Goal: Task Accomplishment & Management: Complete application form

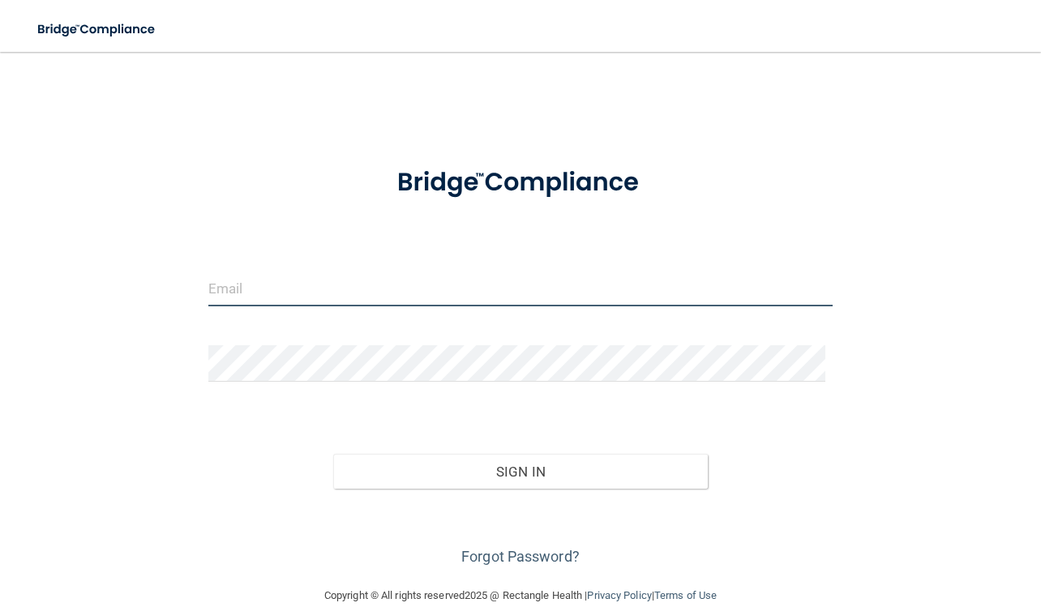
click at [314, 276] on input "email" at bounding box center [520, 288] width 625 height 36
type input "[EMAIL_ADDRESS][DOMAIN_NAME]"
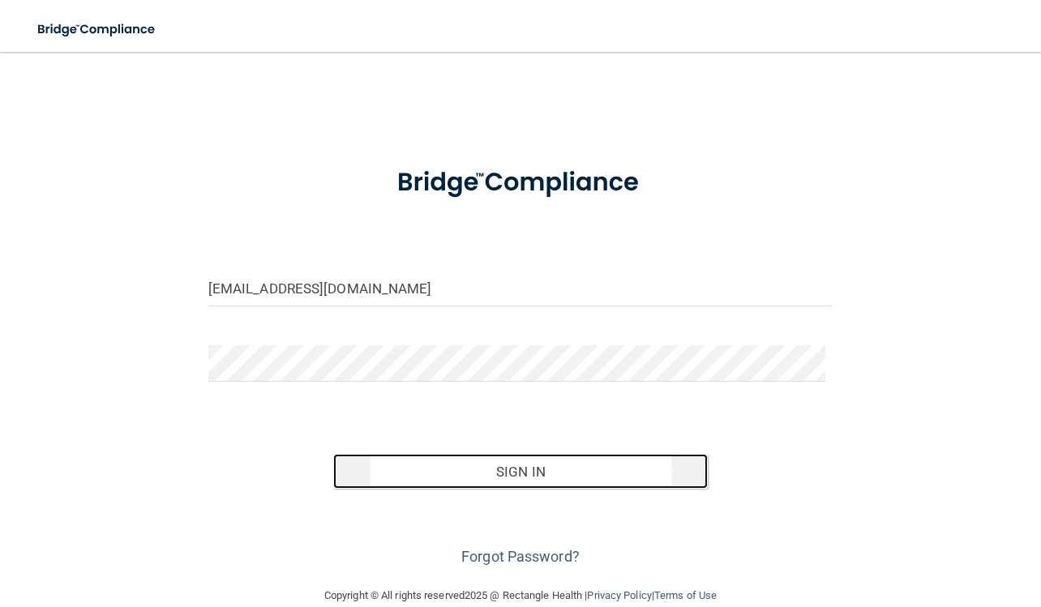
click at [372, 476] on button "Sign In" at bounding box center [520, 472] width 375 height 36
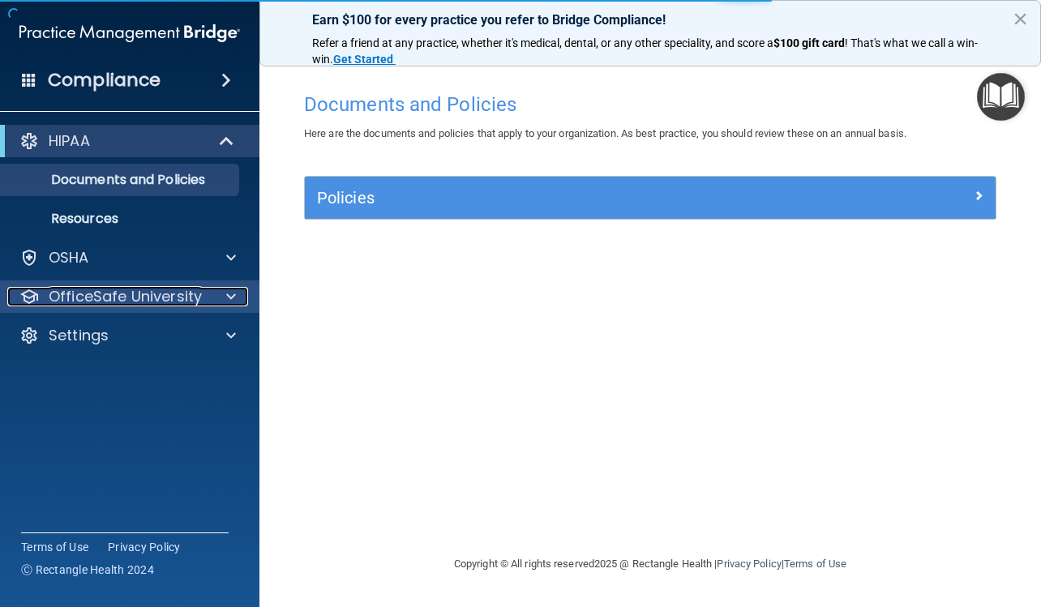
click at [202, 295] on div "OfficeSafe University" at bounding box center [107, 296] width 201 height 19
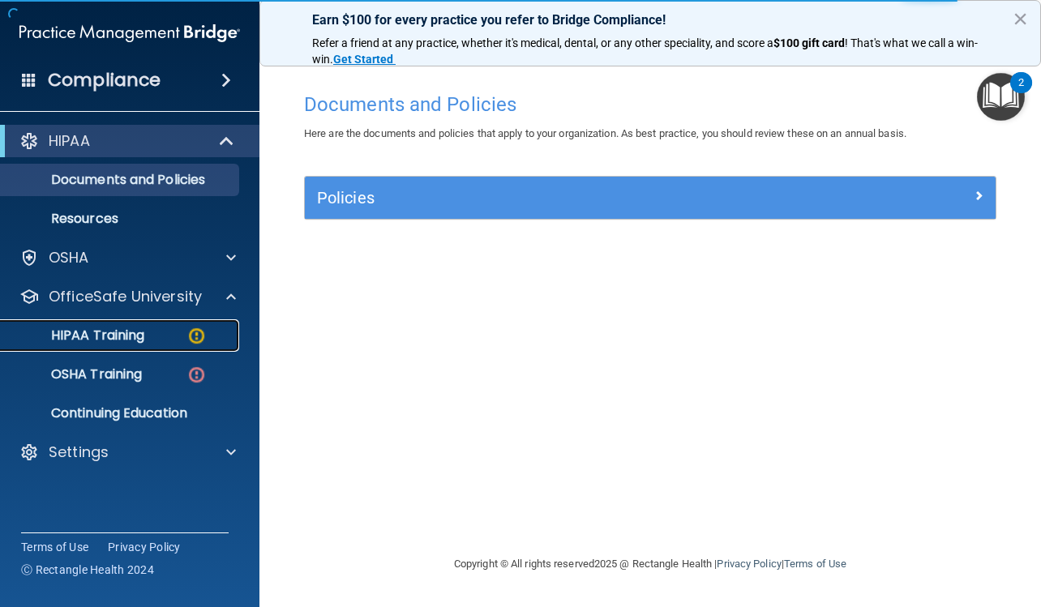
click at [148, 336] on div "HIPAA Training" at bounding box center [121, 336] width 221 height 16
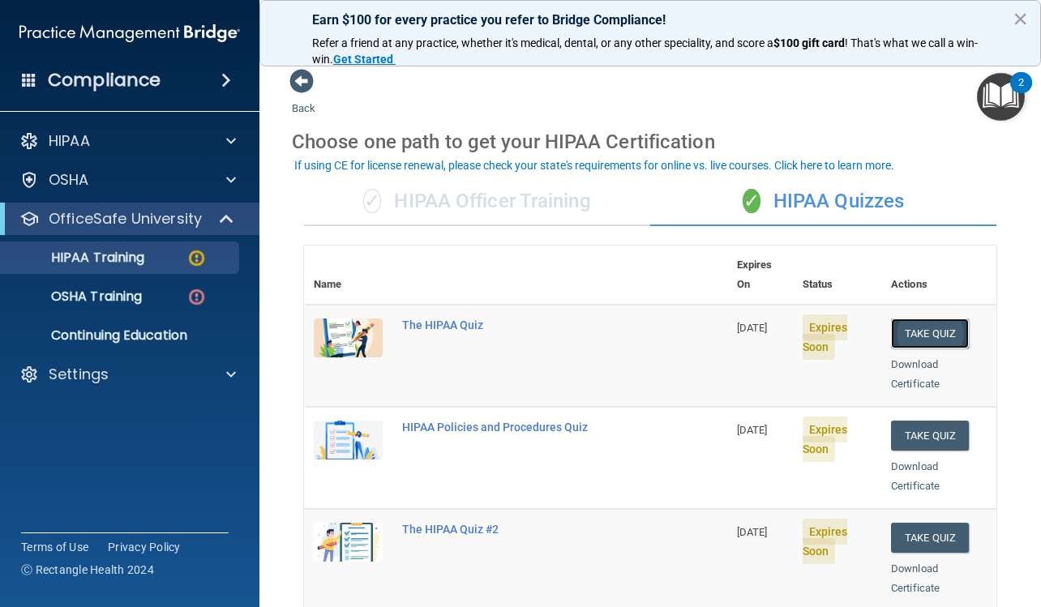
click at [905, 319] on button "Take Quiz" at bounding box center [930, 334] width 78 height 30
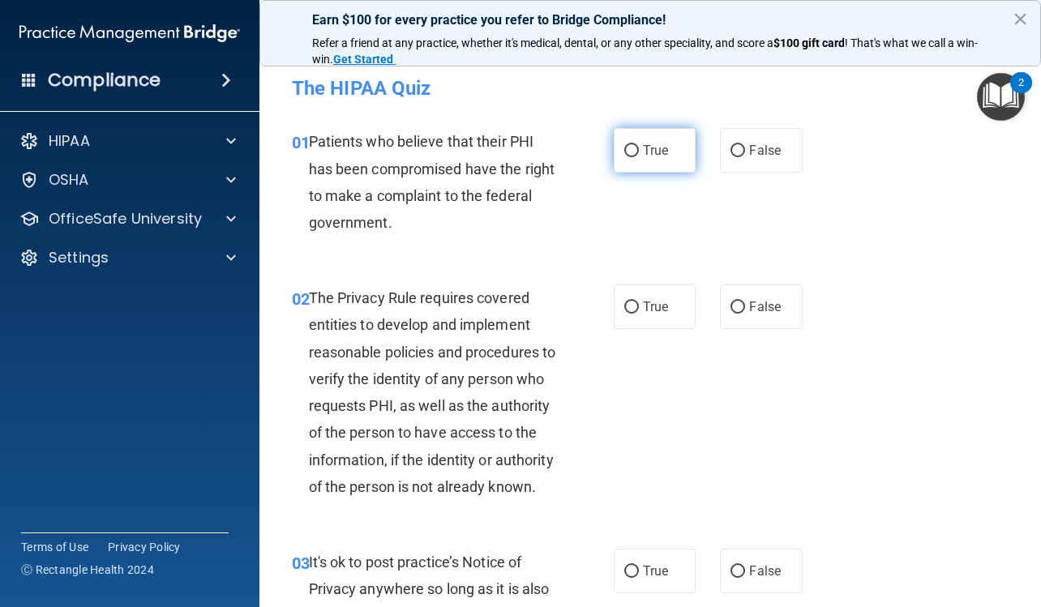
click at [646, 161] on label "True" at bounding box center [655, 150] width 82 height 45
click at [639, 157] on input "True" at bounding box center [631, 151] width 15 height 12
radio input "true"
click at [649, 311] on span "True" at bounding box center [655, 306] width 25 height 15
click at [639, 311] on input "True" at bounding box center [631, 308] width 15 height 12
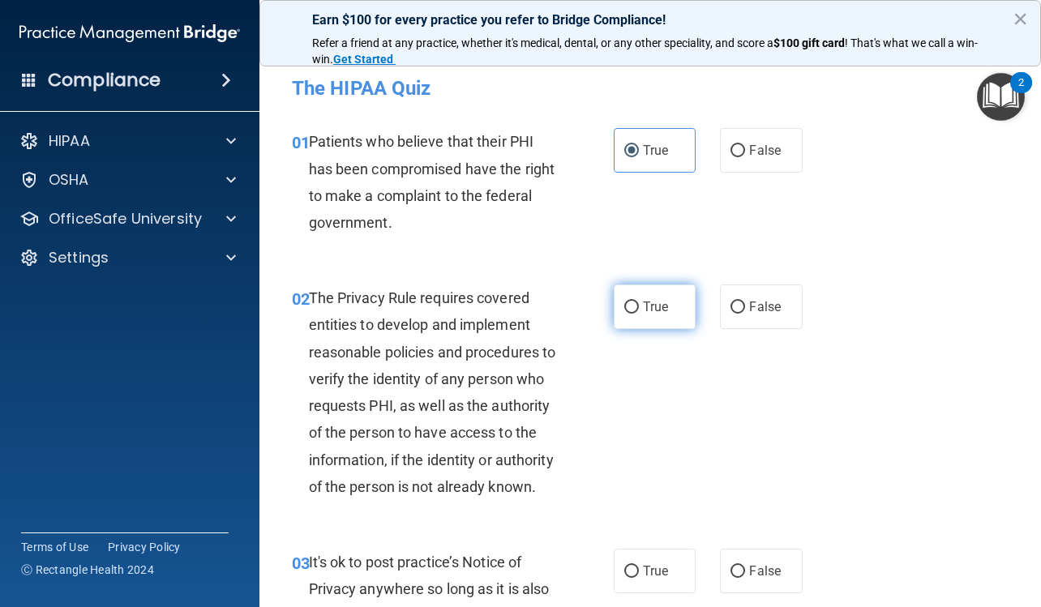
radio input "true"
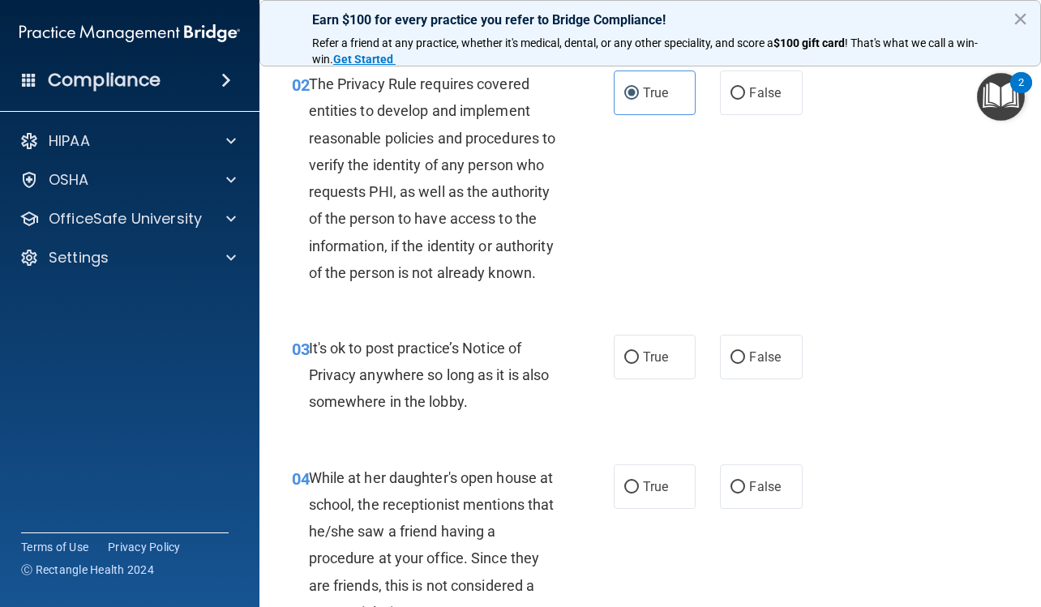
scroll to position [243, 0]
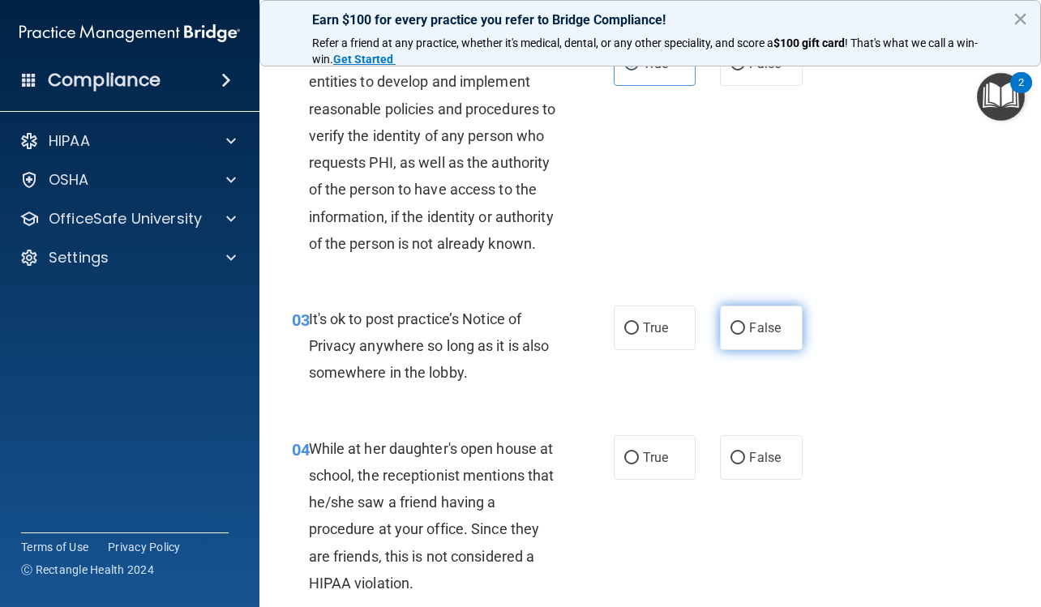
click at [737, 346] on label "False" at bounding box center [761, 328] width 82 height 45
click at [737, 335] on input "False" at bounding box center [738, 329] width 15 height 12
radio input "true"
click at [769, 465] on span "False" at bounding box center [765, 457] width 32 height 15
click at [745, 465] on input "False" at bounding box center [738, 458] width 15 height 12
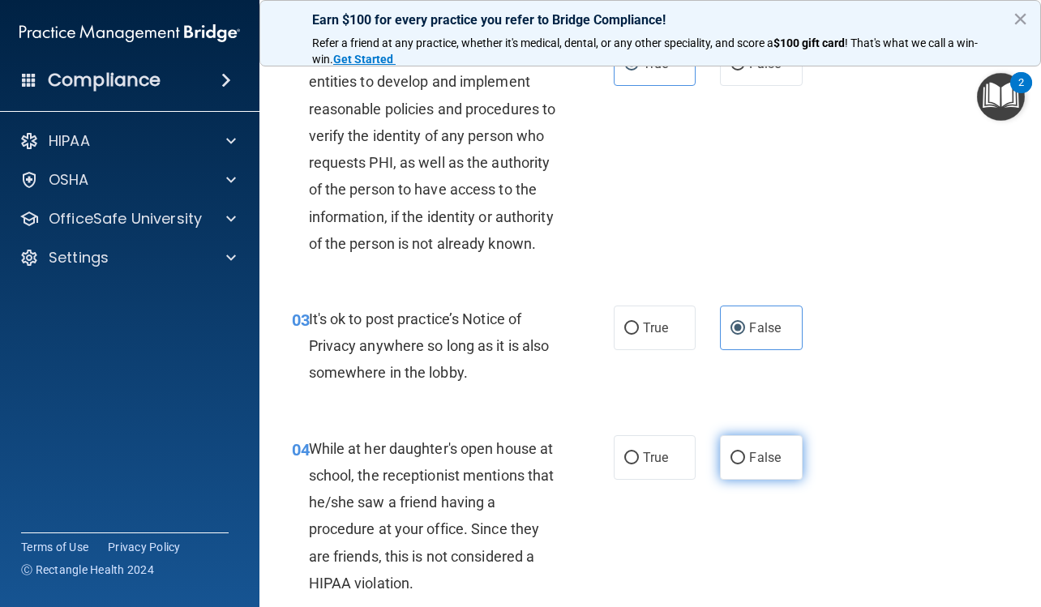
radio input "true"
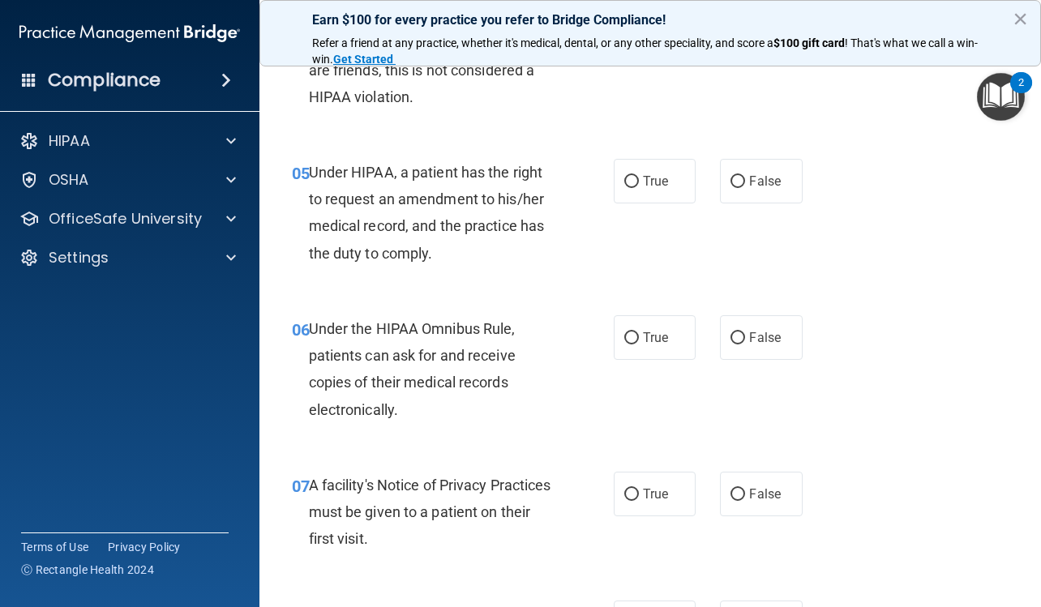
scroll to position [811, 0]
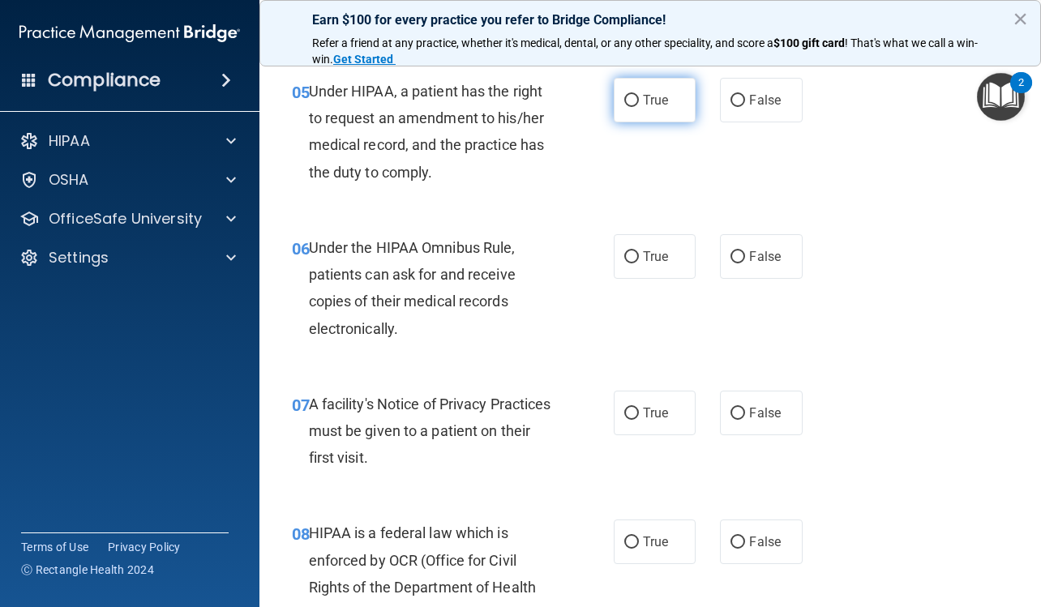
click at [657, 108] on span "True" at bounding box center [655, 99] width 25 height 15
click at [639, 107] on input "True" at bounding box center [631, 101] width 15 height 12
radio input "true"
click at [658, 264] on span "True" at bounding box center [655, 256] width 25 height 15
click at [639, 264] on input "True" at bounding box center [631, 257] width 15 height 12
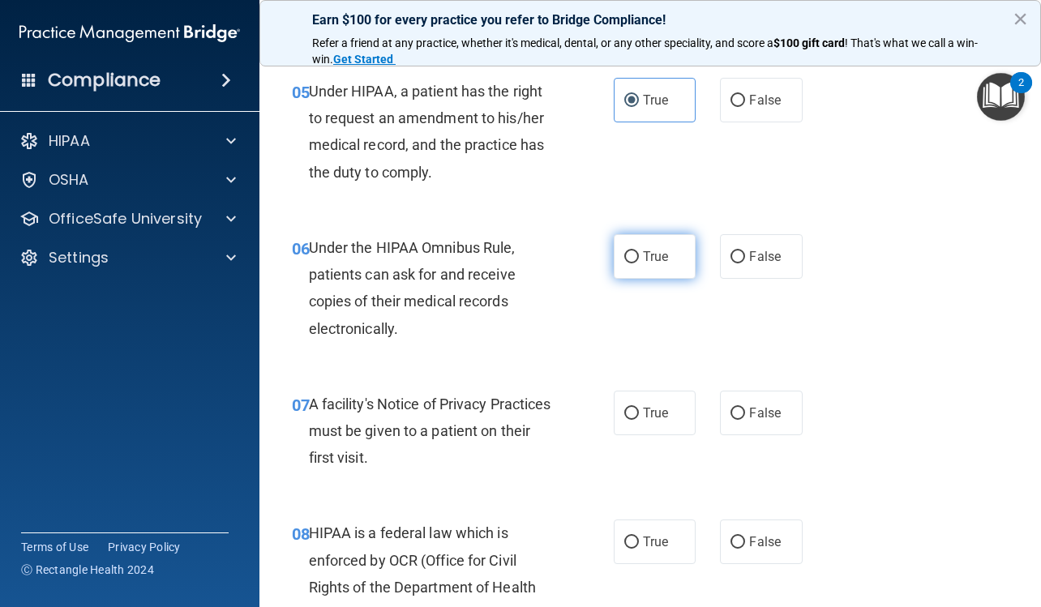
radio input "true"
click at [647, 421] on span "True" at bounding box center [655, 412] width 25 height 15
click at [639, 420] on input "True" at bounding box center [631, 414] width 15 height 12
radio input "true"
click at [643, 550] on span "True" at bounding box center [655, 541] width 25 height 15
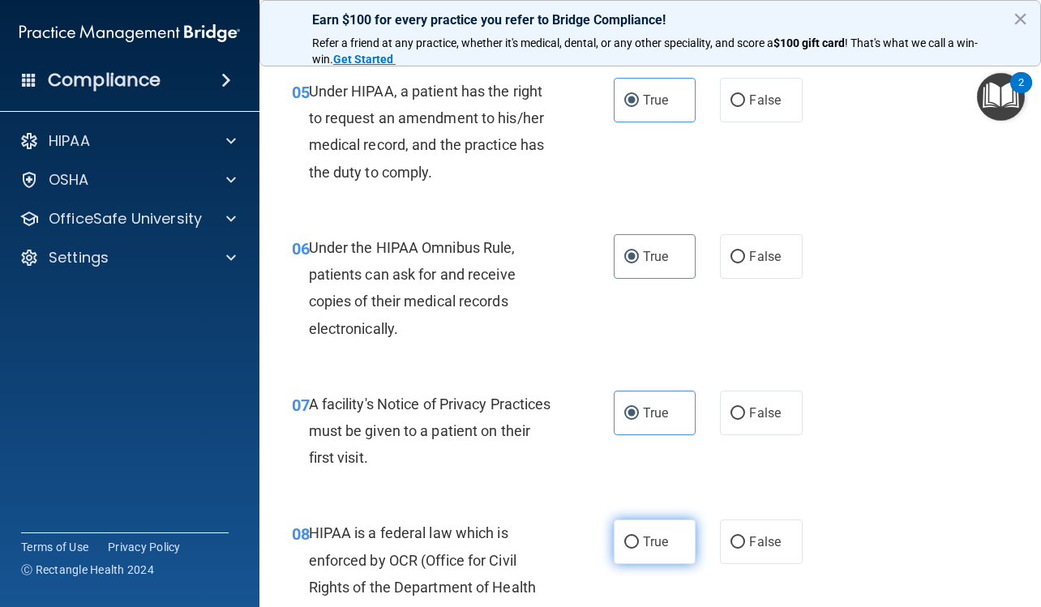
click at [639, 549] on input "True" at bounding box center [631, 543] width 15 height 12
radio input "true"
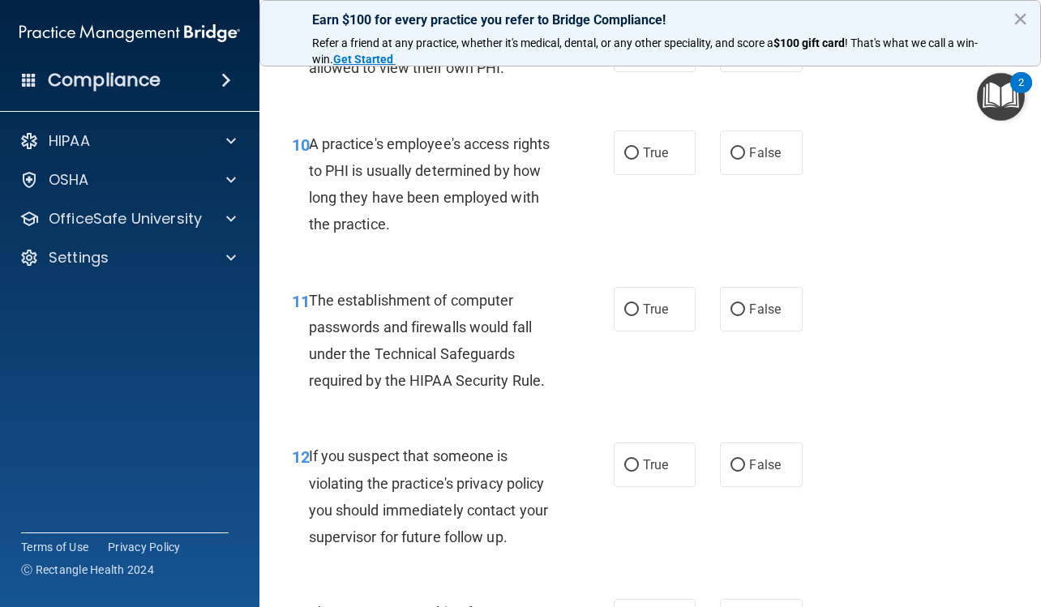
scroll to position [1378, 0]
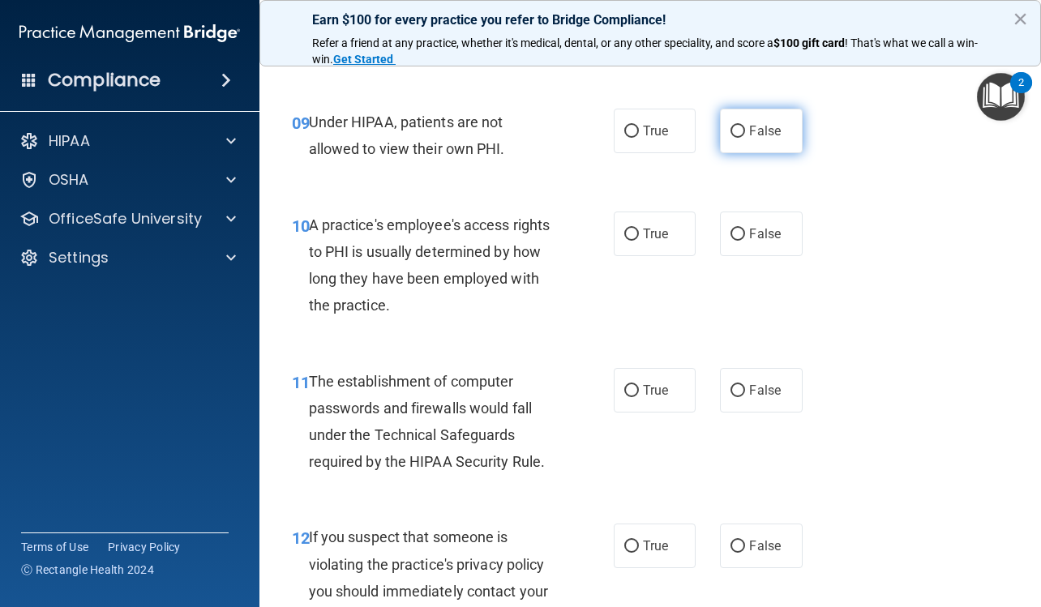
click at [763, 148] on label "False" at bounding box center [761, 131] width 82 height 45
click at [745, 138] on input "False" at bounding box center [738, 132] width 15 height 12
radio input "true"
click at [750, 242] on span "False" at bounding box center [765, 233] width 32 height 15
click at [745, 241] on input "False" at bounding box center [738, 235] width 15 height 12
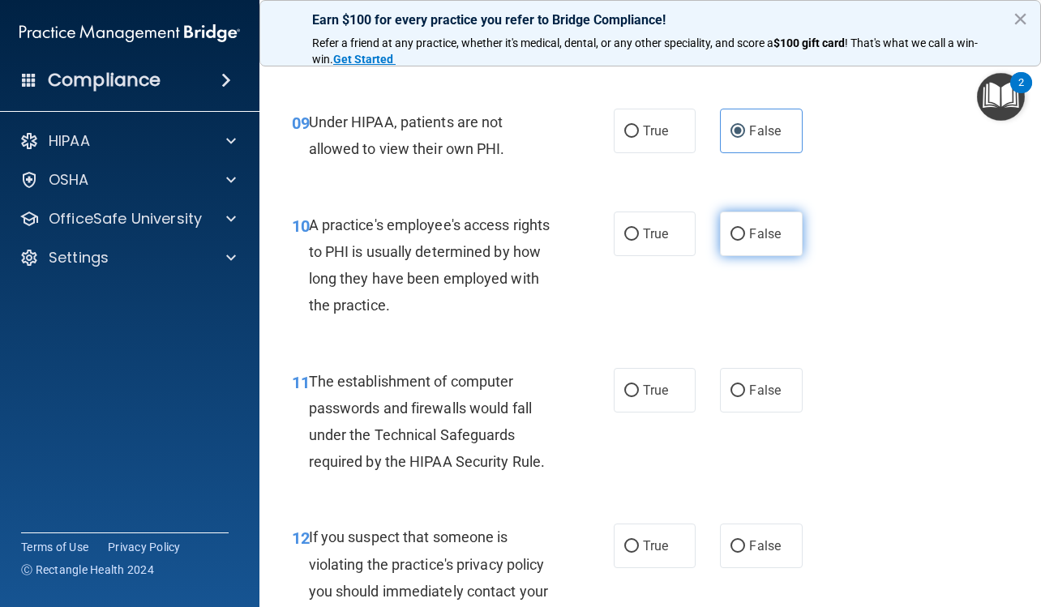
radio input "true"
click at [668, 402] on label "True" at bounding box center [655, 390] width 82 height 45
click at [639, 397] on input "True" at bounding box center [631, 391] width 15 height 12
radio input "true"
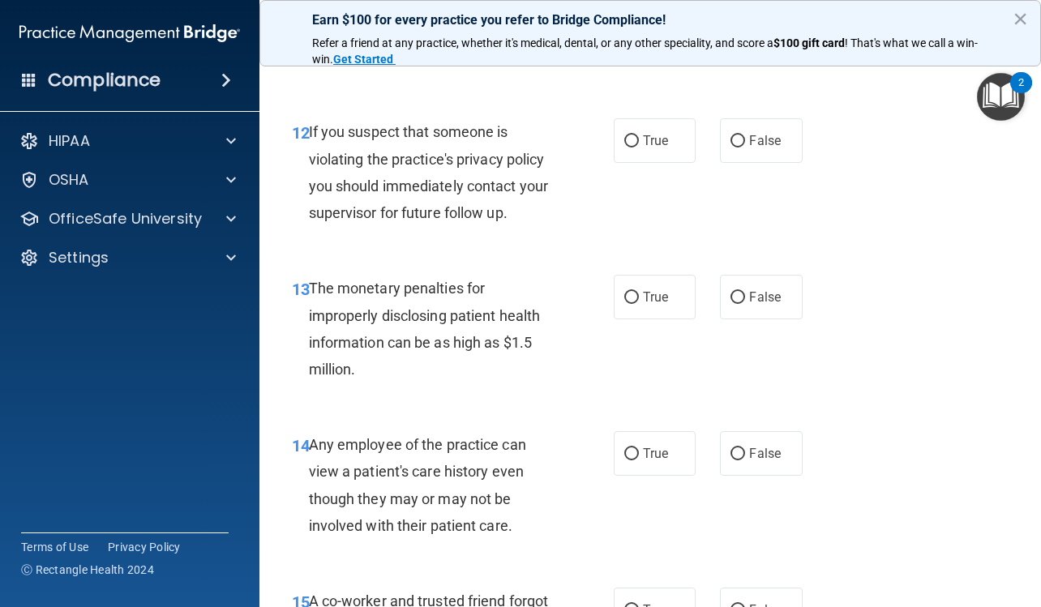
scroll to position [1865, 0]
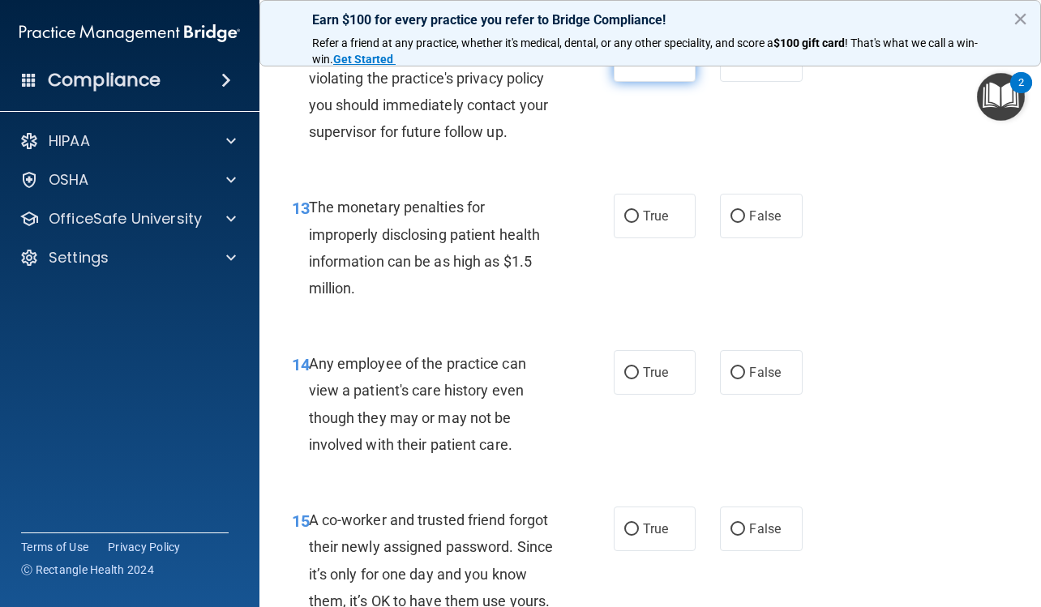
click at [666, 82] on label "True" at bounding box center [655, 59] width 82 height 45
click at [639, 66] on input "True" at bounding box center [631, 60] width 15 height 12
radio input "true"
click at [662, 224] on span "True" at bounding box center [655, 215] width 25 height 15
click at [639, 223] on input "True" at bounding box center [631, 217] width 15 height 12
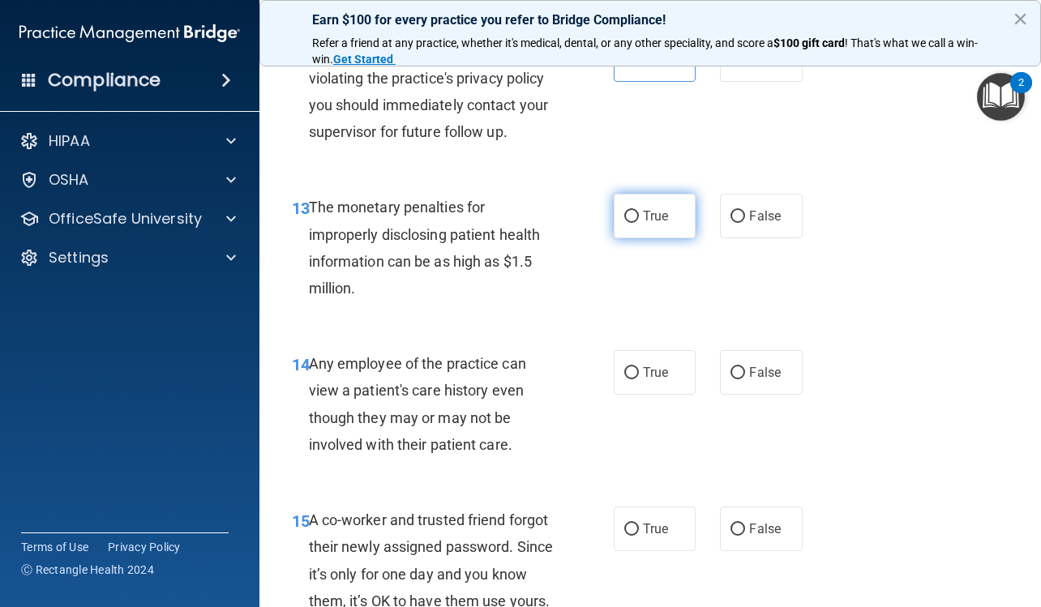
radio input "true"
click at [765, 395] on label "False" at bounding box center [761, 372] width 82 height 45
click at [745, 379] on input "False" at bounding box center [738, 373] width 15 height 12
radio input "true"
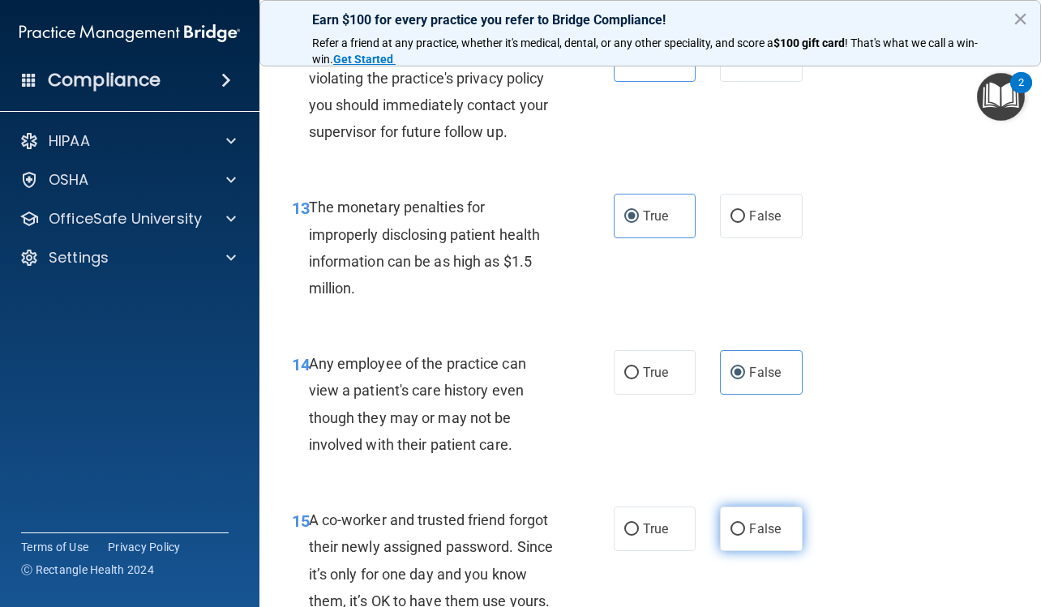
click at [754, 537] on span "False" at bounding box center [765, 528] width 32 height 15
click at [745, 536] on input "False" at bounding box center [738, 530] width 15 height 12
radio input "true"
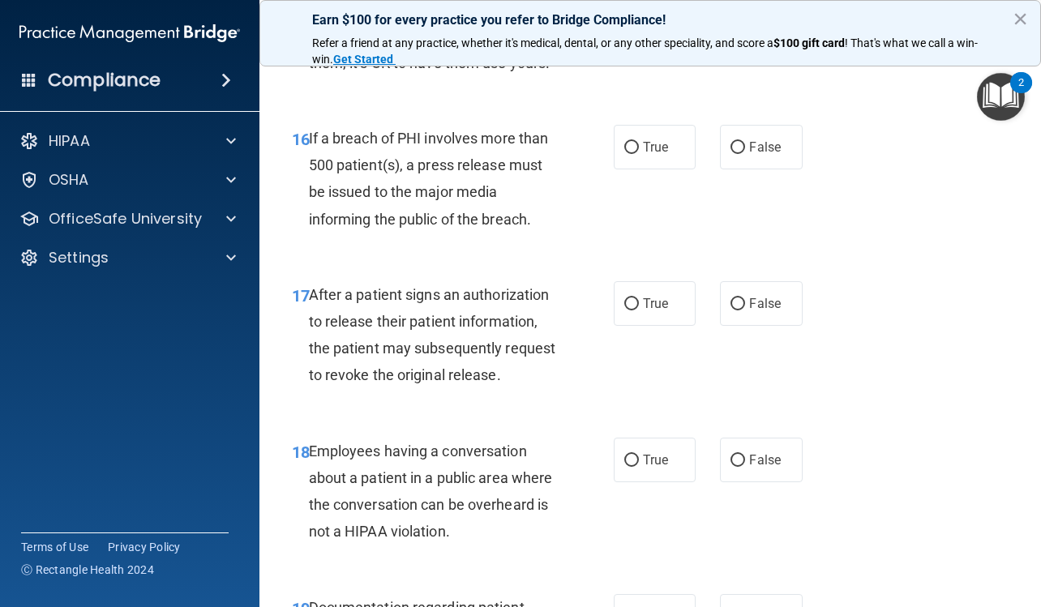
scroll to position [2432, 0]
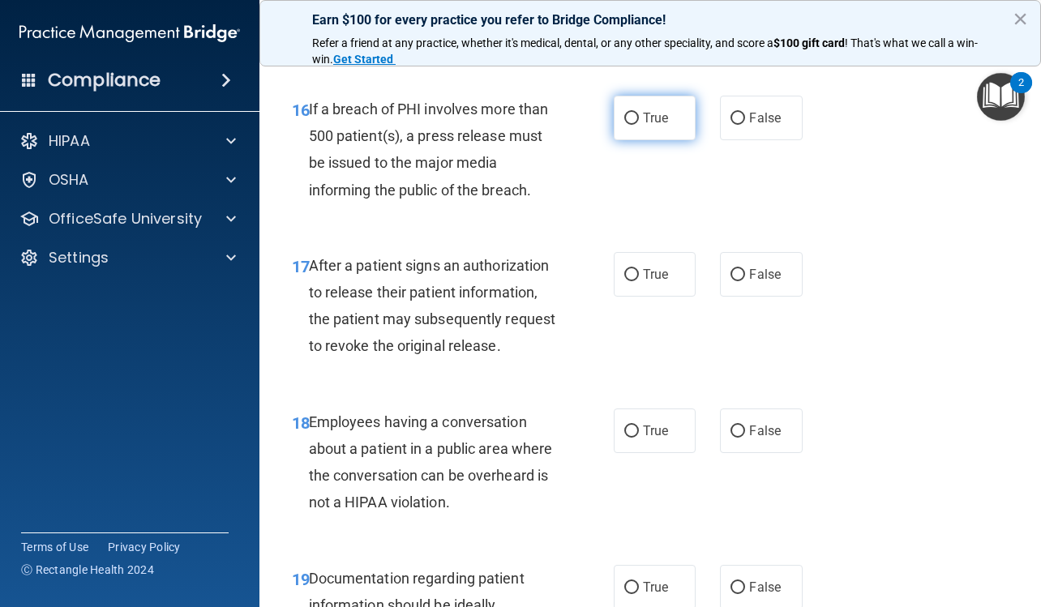
click at [629, 140] on label "True" at bounding box center [655, 118] width 82 height 45
click at [629, 125] on input "True" at bounding box center [631, 119] width 15 height 12
radio input "true"
click at [643, 282] on span "True" at bounding box center [655, 274] width 25 height 15
click at [639, 281] on input "True" at bounding box center [631, 275] width 15 height 12
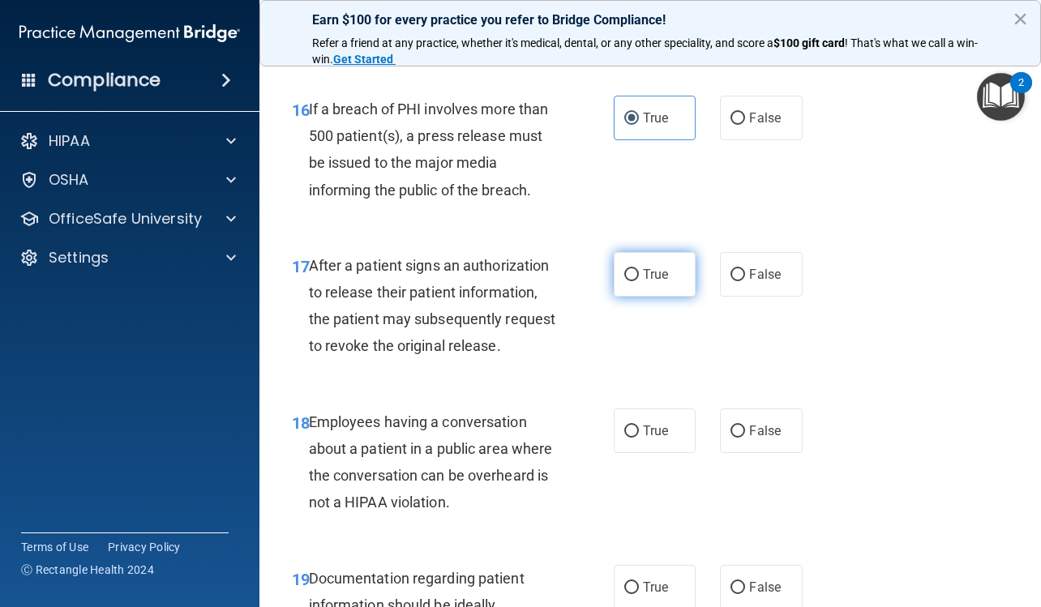
radio input "true"
click at [763, 439] on span "False" at bounding box center [765, 430] width 32 height 15
click at [745, 438] on input "False" at bounding box center [738, 432] width 15 height 12
radio input "true"
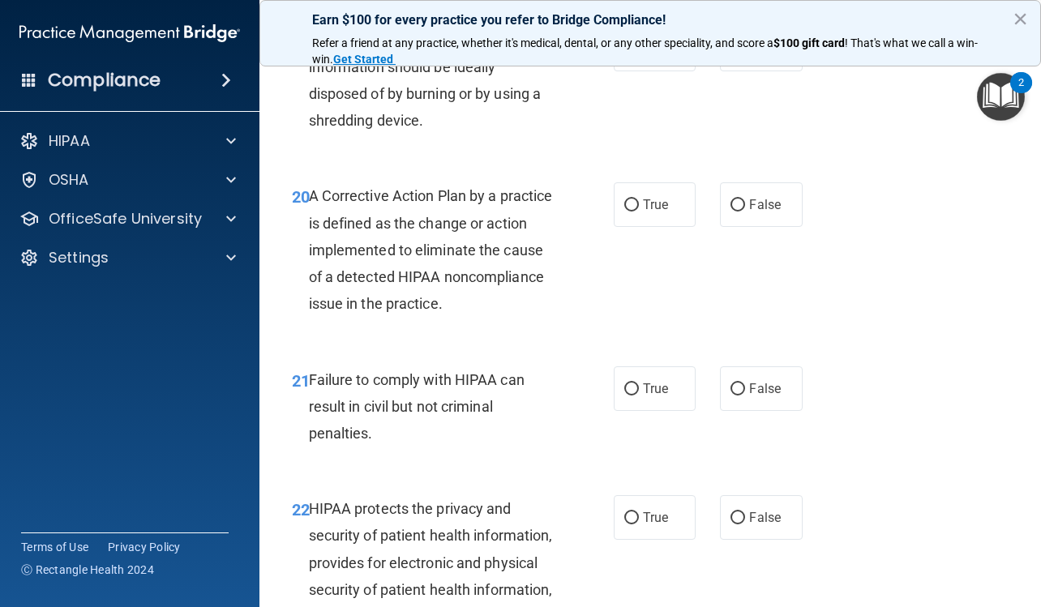
scroll to position [3000, 0]
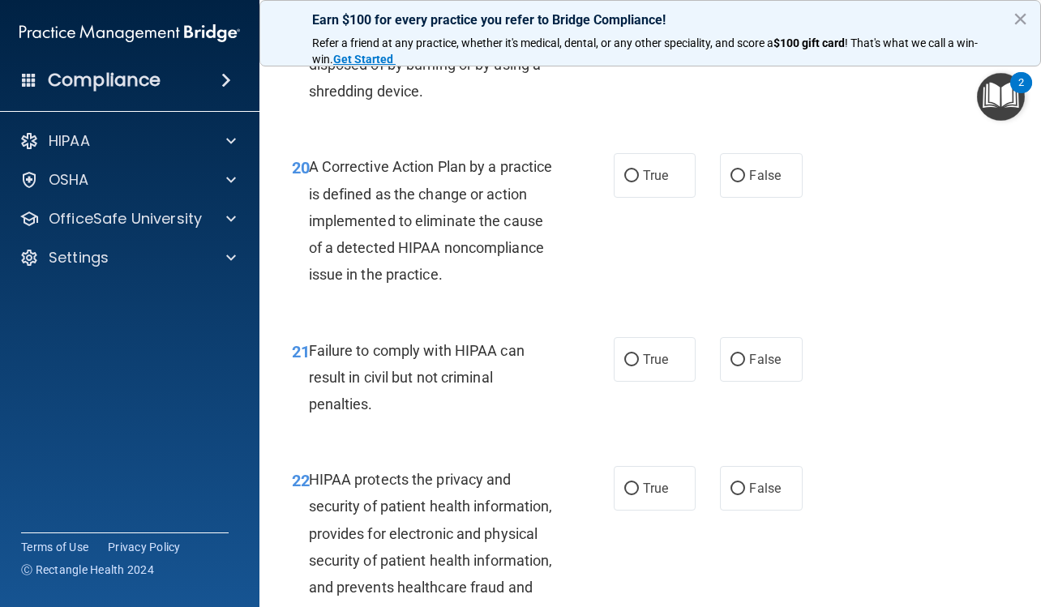
click at [665, 42] on label "True" at bounding box center [655, 20] width 82 height 45
click at [639, 27] on input "True" at bounding box center [631, 21] width 15 height 12
radio input "true"
click at [656, 183] on span "True" at bounding box center [655, 175] width 25 height 15
click at [639, 182] on input "True" at bounding box center [631, 176] width 15 height 12
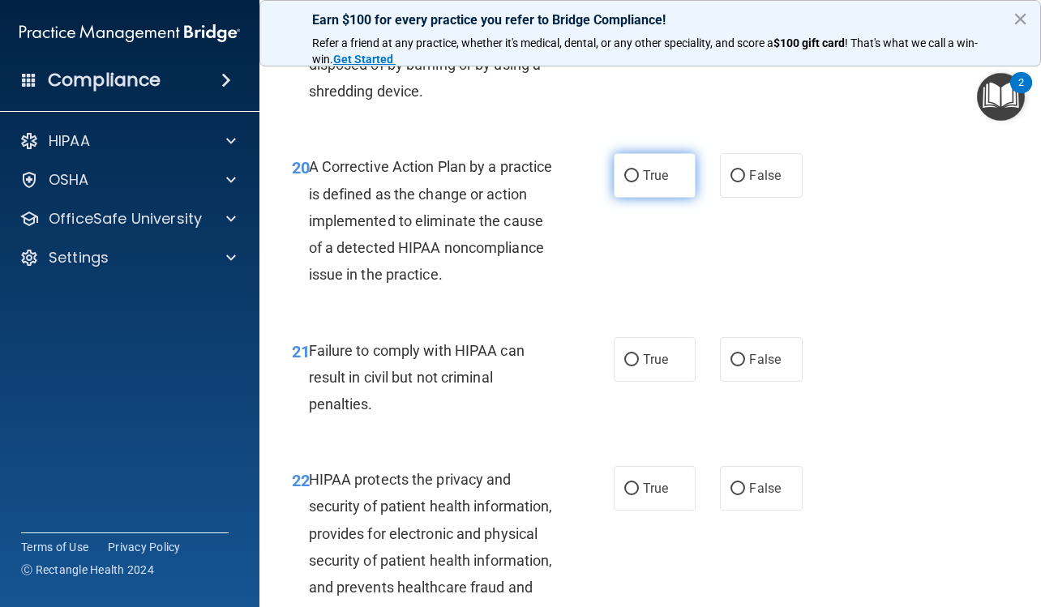
radio input "true"
click at [758, 367] on span "False" at bounding box center [765, 359] width 32 height 15
click at [745, 366] on input "False" at bounding box center [738, 360] width 15 height 12
radio input "true"
click at [675, 511] on label "True" at bounding box center [655, 488] width 82 height 45
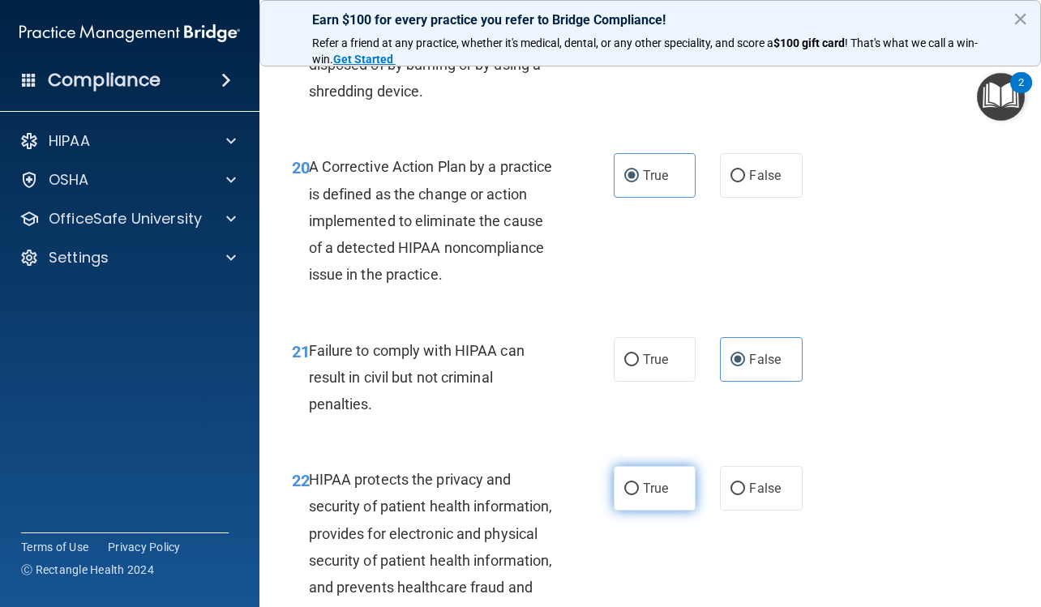
click at [639, 495] on input "True" at bounding box center [631, 489] width 15 height 12
radio input "true"
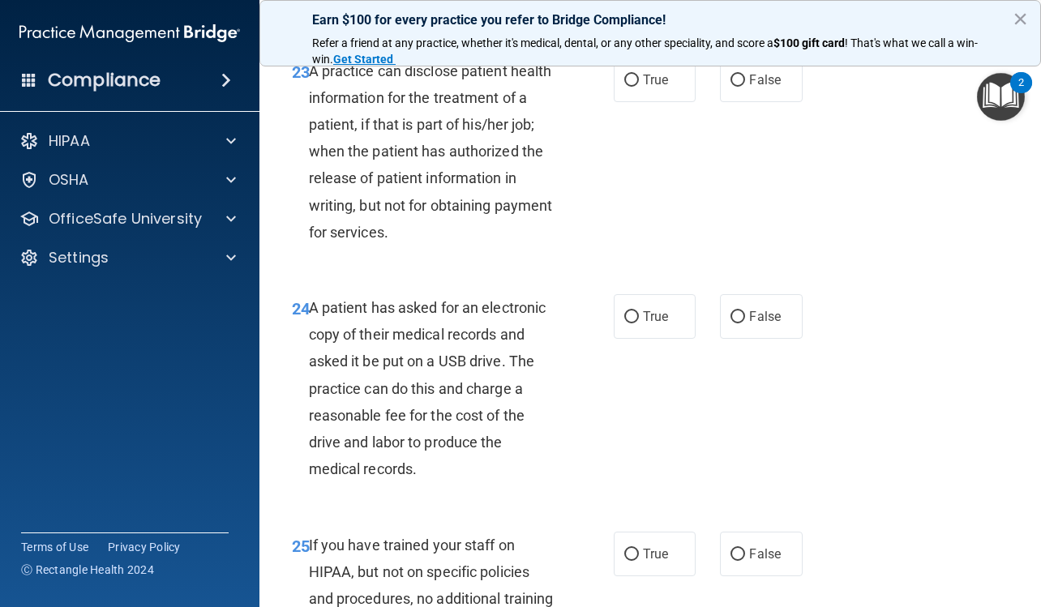
scroll to position [3649, 0]
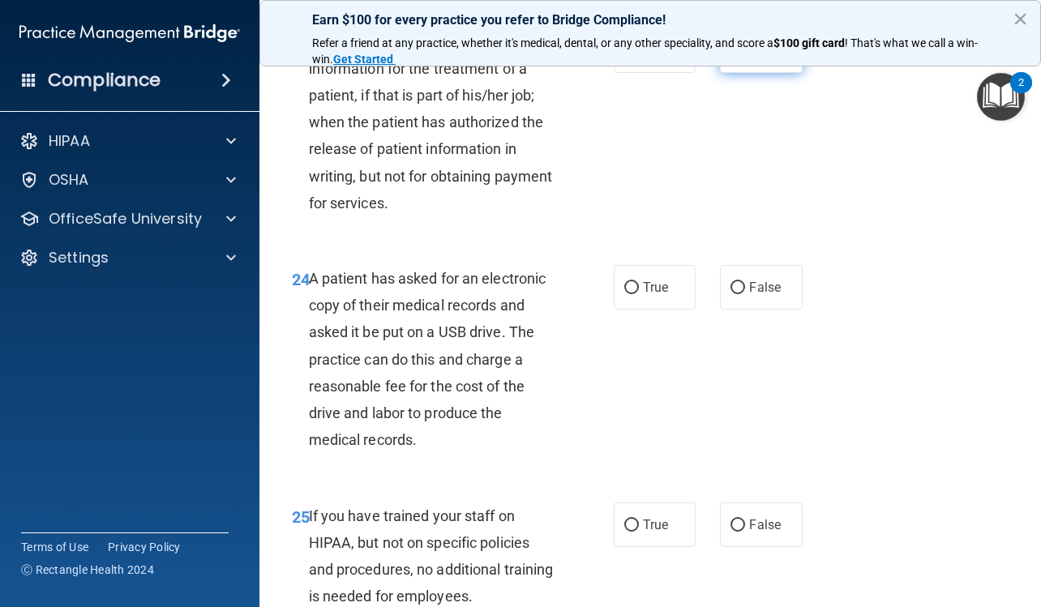
click at [769, 58] on span "False" at bounding box center [765, 50] width 32 height 15
click at [745, 58] on input "False" at bounding box center [738, 51] width 15 height 12
radio input "true"
click at [649, 295] on span "True" at bounding box center [655, 287] width 25 height 15
click at [639, 294] on input "True" at bounding box center [631, 288] width 15 height 12
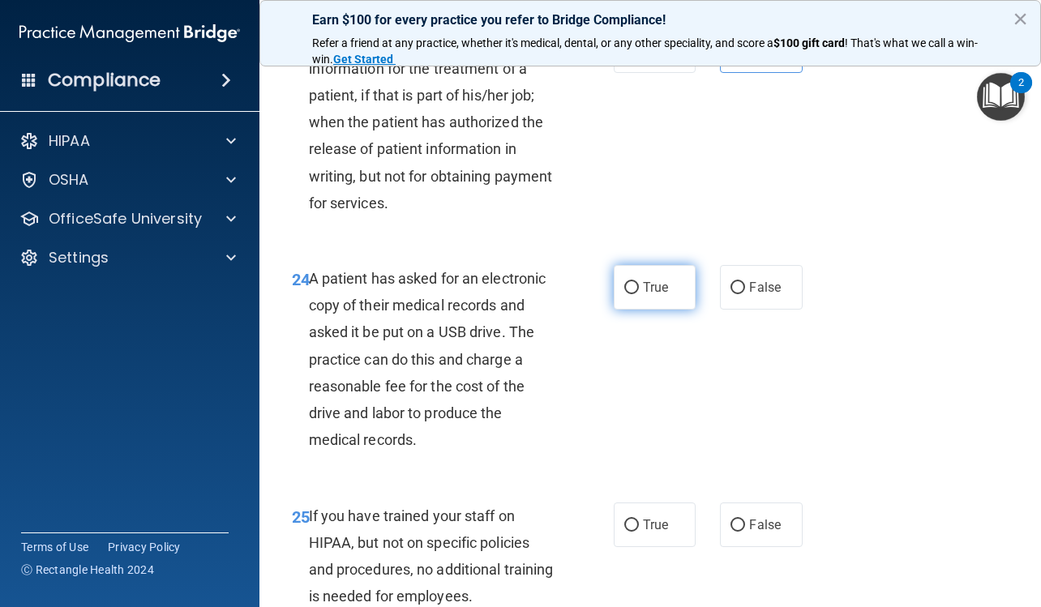
radio input "true"
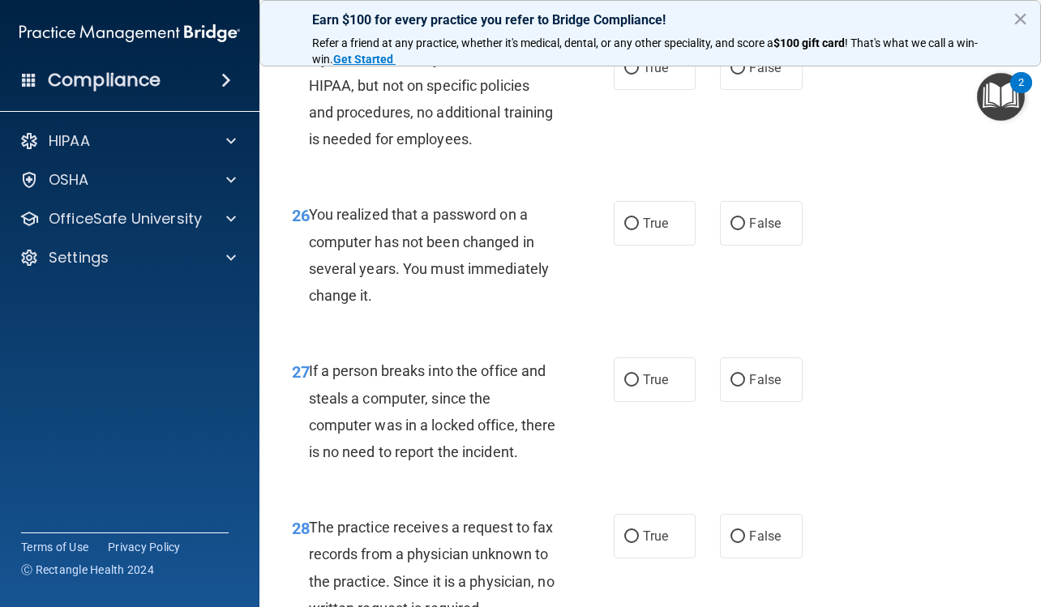
scroll to position [4135, 0]
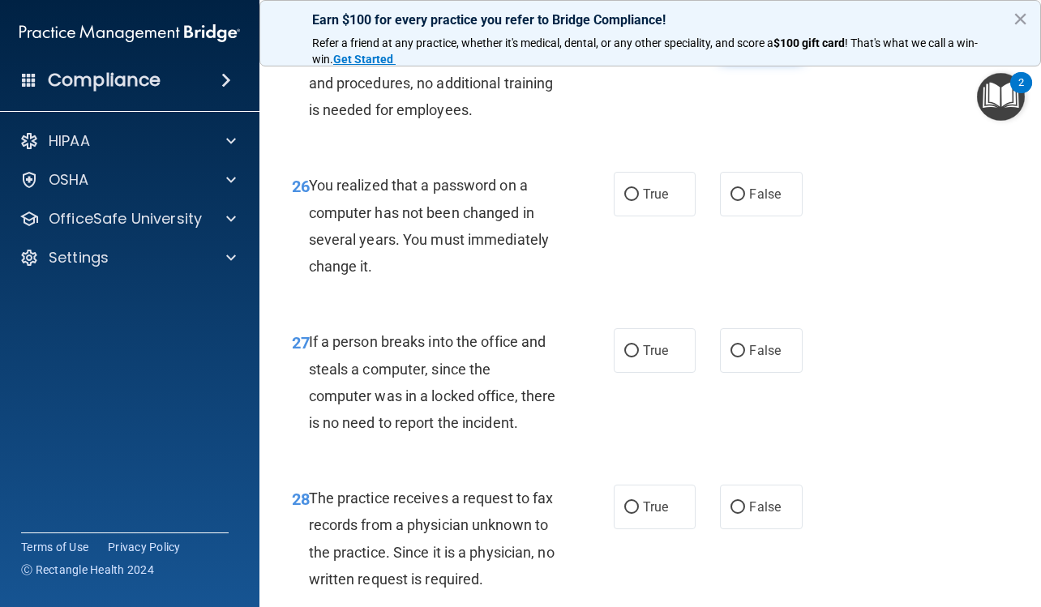
click at [782, 61] on label "False" at bounding box center [761, 38] width 82 height 45
click at [745, 45] on input "False" at bounding box center [738, 39] width 15 height 12
radio input "true"
click at [652, 202] on span "True" at bounding box center [655, 193] width 25 height 15
click at [639, 201] on input "True" at bounding box center [631, 195] width 15 height 12
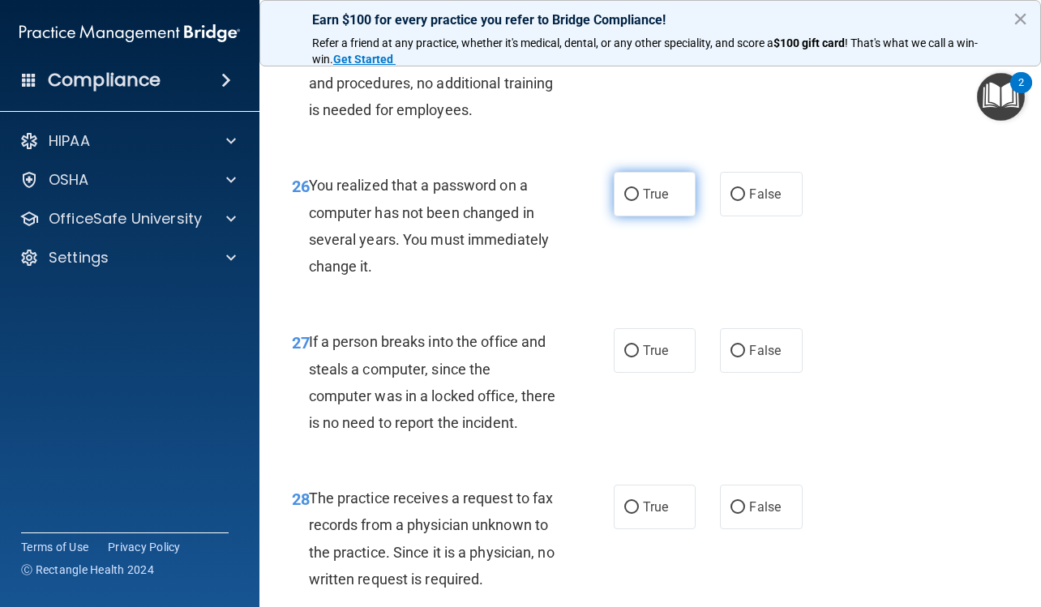
radio input "true"
click at [753, 373] on label "False" at bounding box center [761, 350] width 82 height 45
click at [745, 358] on input "False" at bounding box center [738, 351] width 15 height 12
radio input "true"
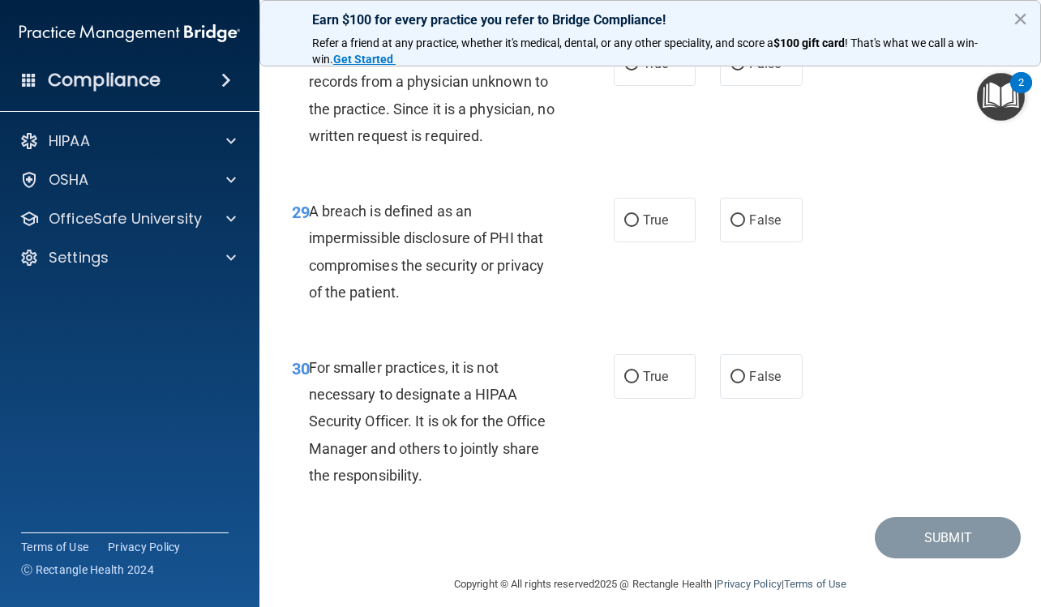
scroll to position [4622, 0]
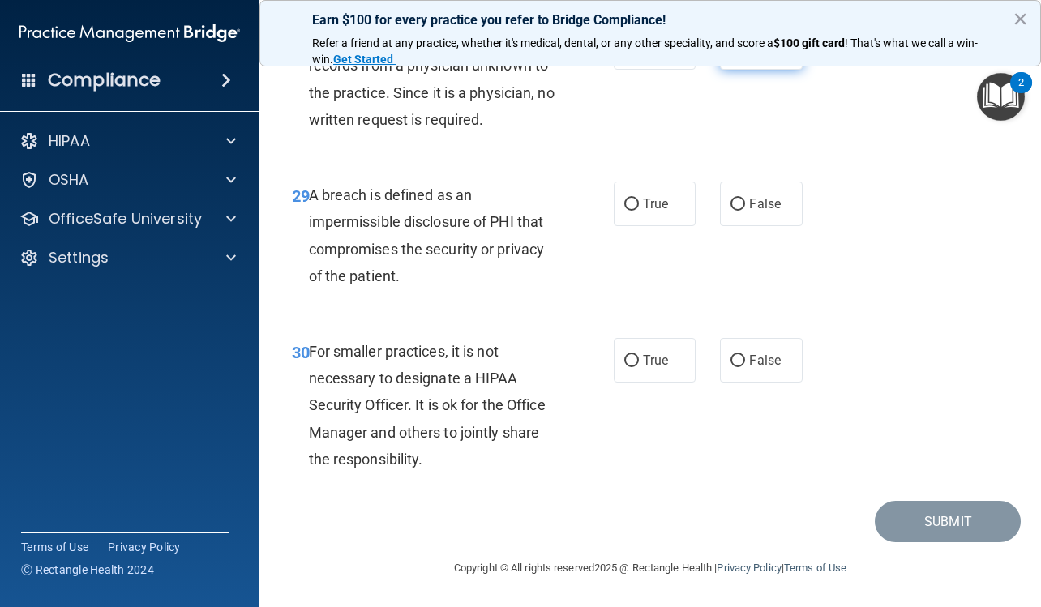
click at [778, 70] on label "False" at bounding box center [761, 47] width 82 height 45
click at [745, 54] on input "False" at bounding box center [738, 48] width 15 height 12
radio input "true"
click at [659, 212] on span "True" at bounding box center [655, 203] width 25 height 15
click at [639, 211] on input "True" at bounding box center [631, 205] width 15 height 12
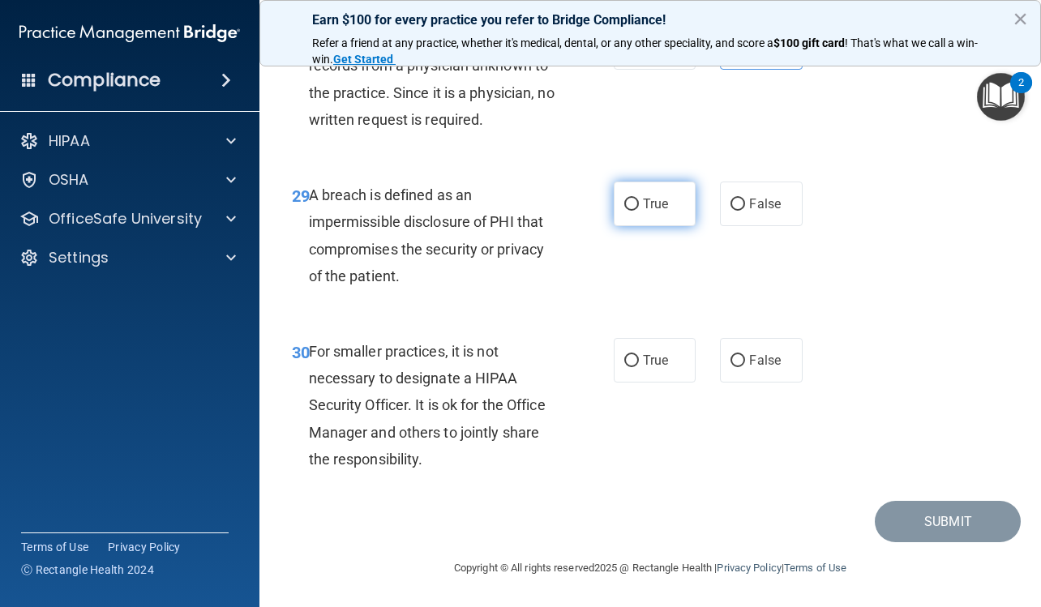
radio input "true"
click at [749, 368] on span "False" at bounding box center [765, 360] width 32 height 15
click at [745, 367] on input "False" at bounding box center [738, 361] width 15 height 12
radio input "true"
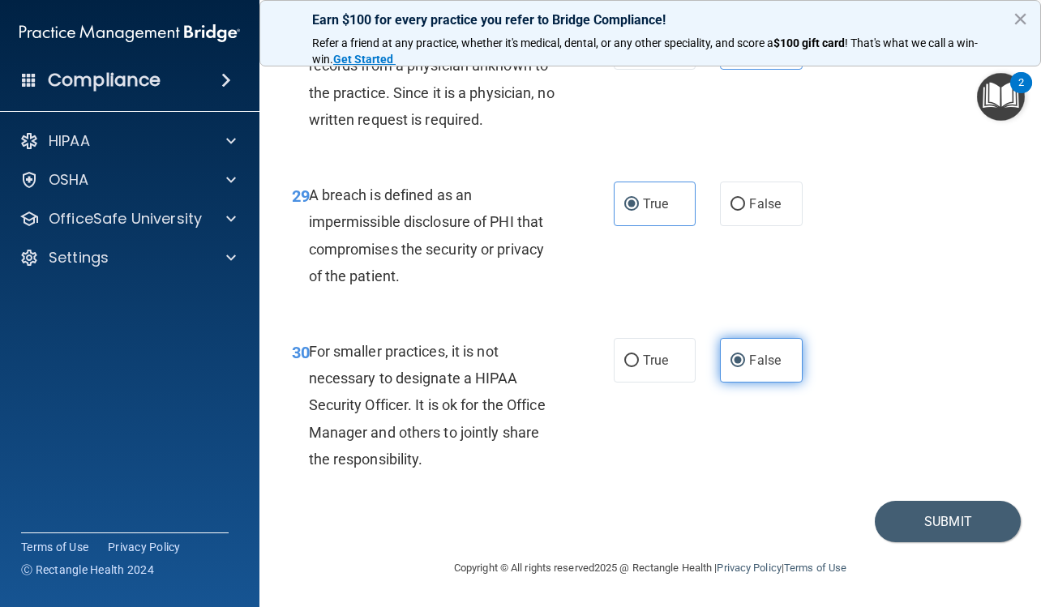
scroll to position [4729, 0]
click at [928, 521] on button "Submit" at bounding box center [948, 521] width 146 height 41
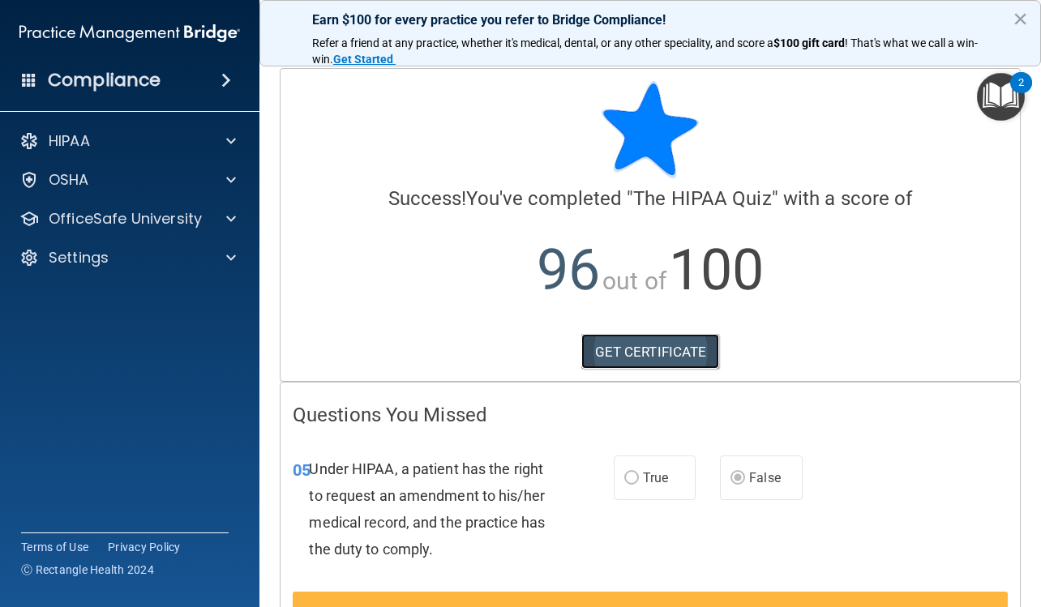
click at [667, 345] on link "GET CERTIFICATE" at bounding box center [650, 352] width 139 height 36
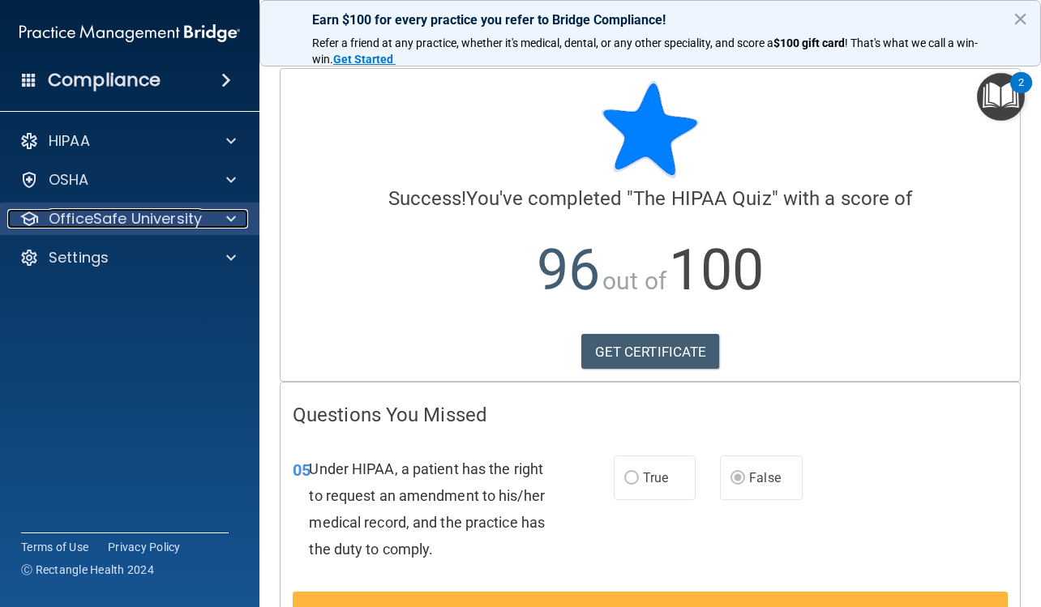
click at [242, 218] on div at bounding box center [228, 218] width 41 height 19
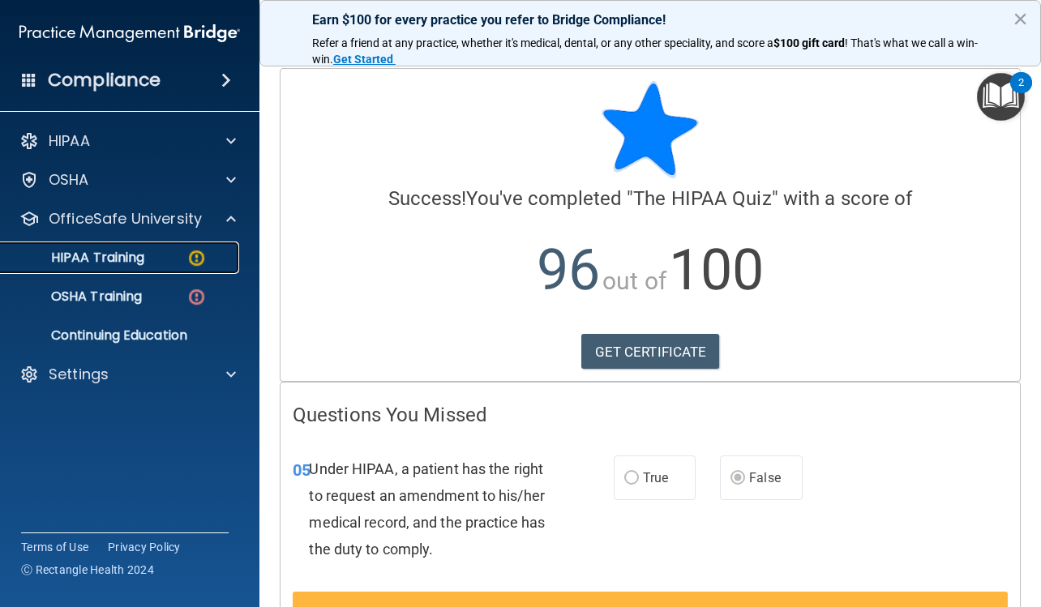
click at [180, 257] on div "HIPAA Training" at bounding box center [121, 258] width 221 height 16
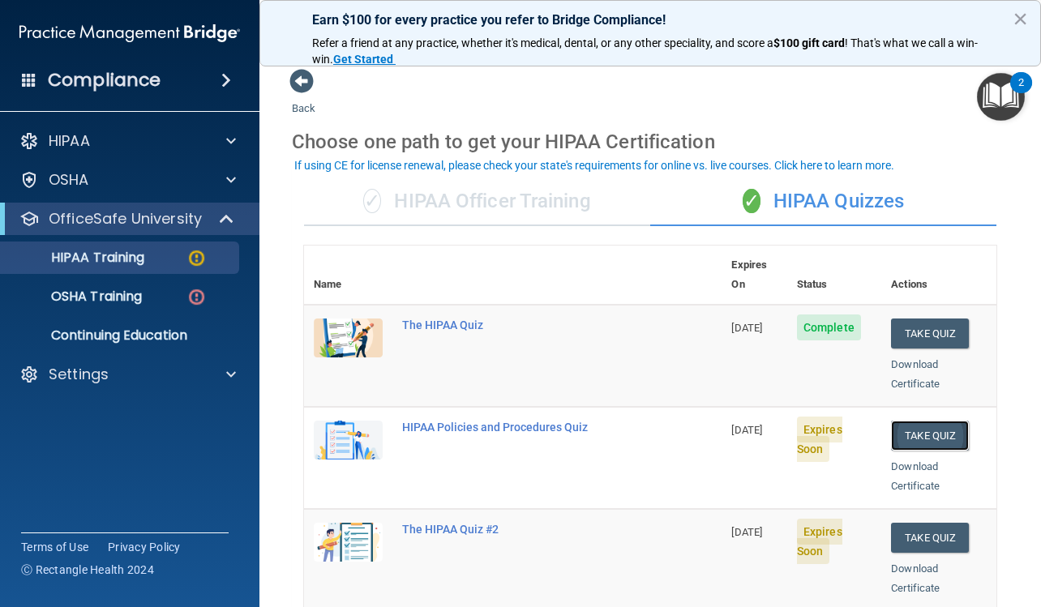
click at [921, 421] on button "Take Quiz" at bounding box center [930, 436] width 78 height 30
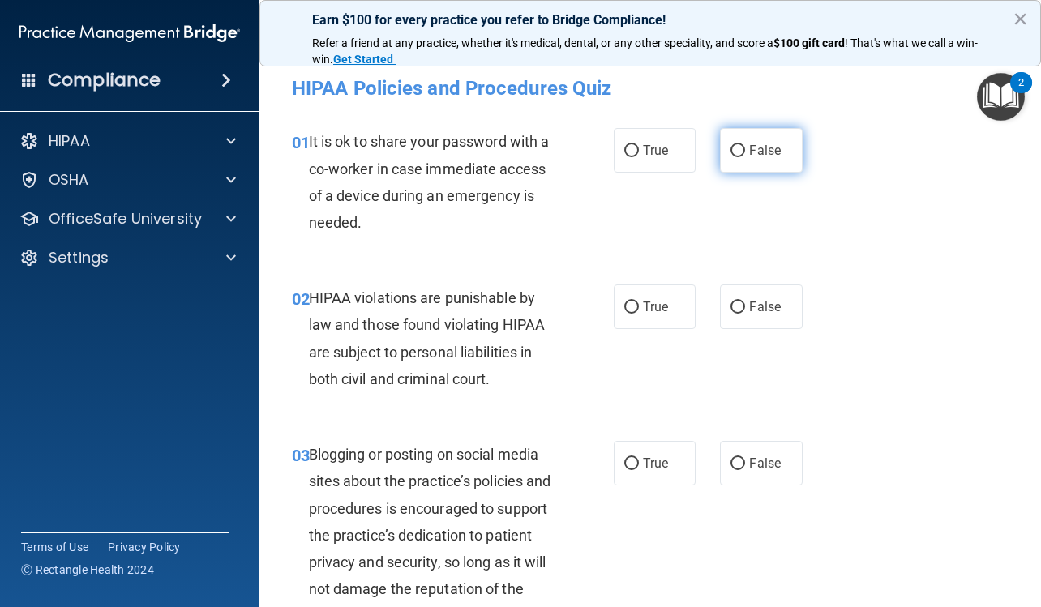
click at [764, 154] on span "False" at bounding box center [765, 150] width 32 height 15
click at [745, 154] on input "False" at bounding box center [738, 151] width 15 height 12
radio input "true"
click at [660, 320] on label "True" at bounding box center [655, 307] width 82 height 45
click at [639, 314] on input "True" at bounding box center [631, 308] width 15 height 12
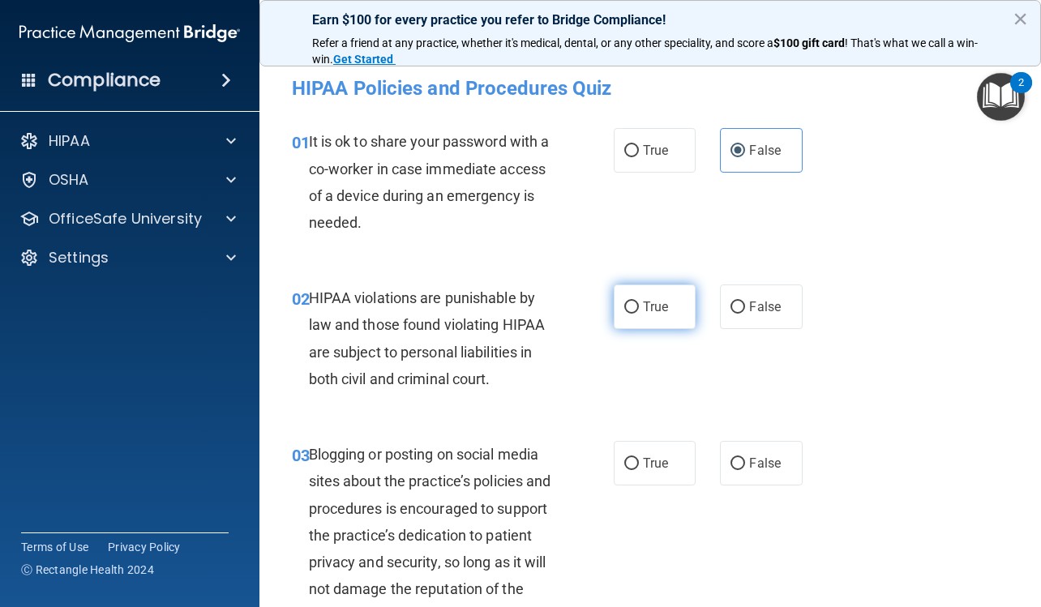
radio input "true"
click at [769, 459] on span "False" at bounding box center [765, 463] width 32 height 15
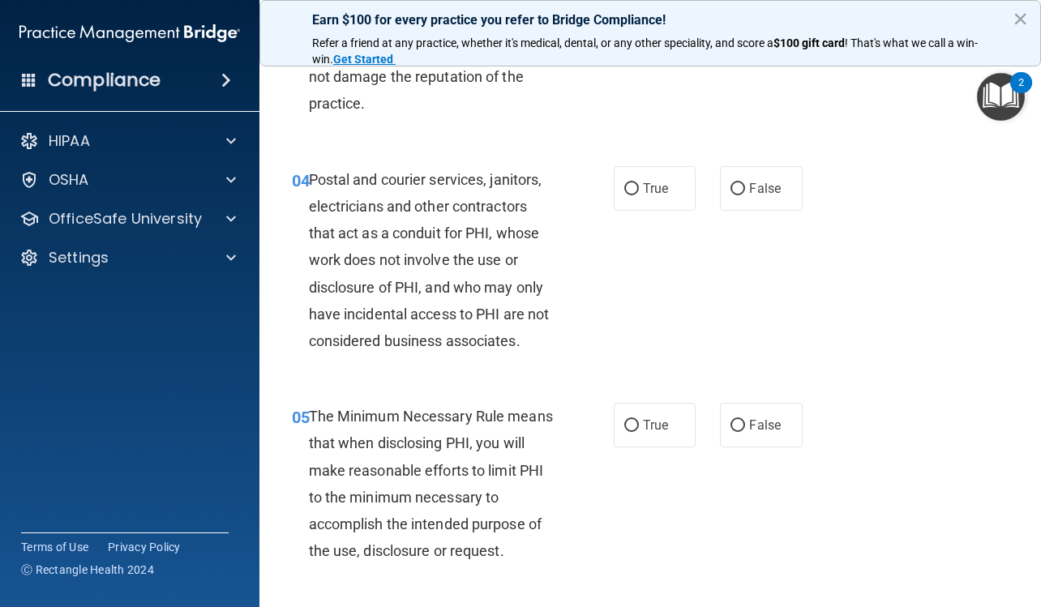
scroll to position [568, 0]
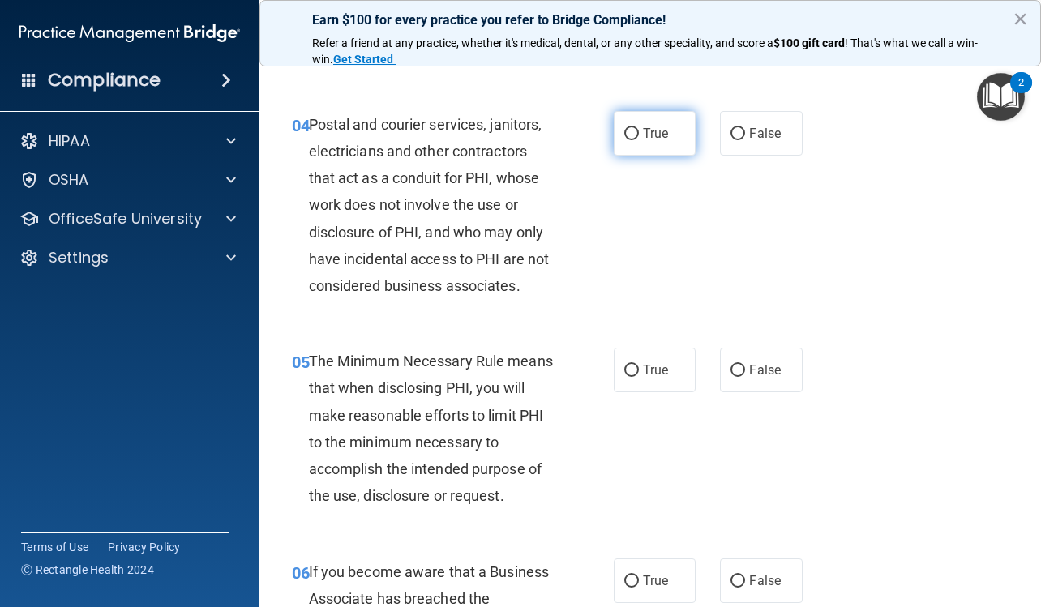
click at [675, 129] on label "True" at bounding box center [655, 133] width 82 height 45
click at [639, 129] on input "True" at bounding box center [631, 134] width 15 height 12
radio input "true"
click at [635, 371] on label "True" at bounding box center [655, 370] width 82 height 45
click at [635, 371] on input "True" at bounding box center [631, 371] width 15 height 12
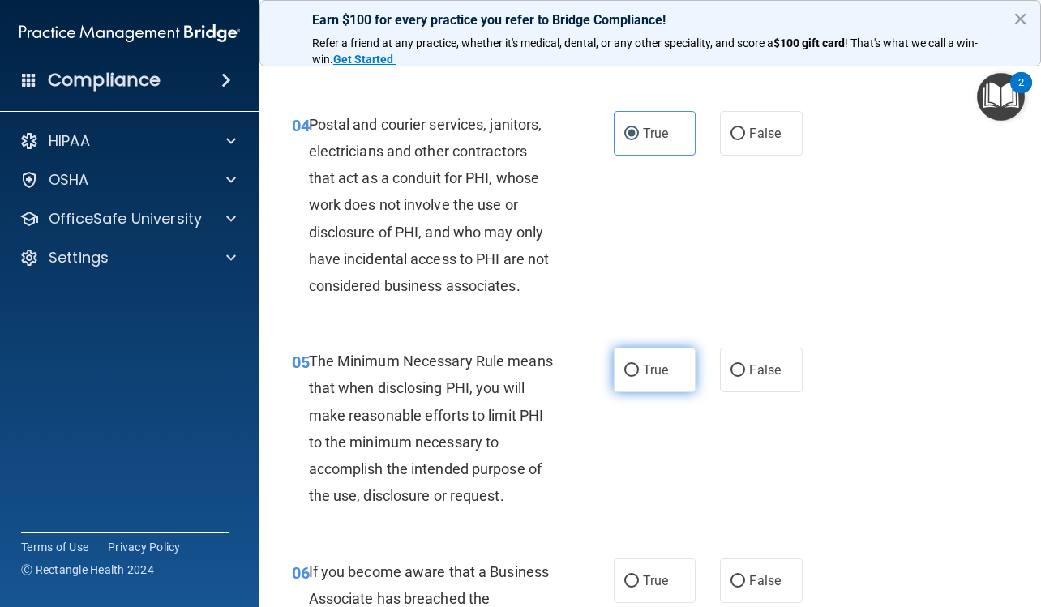
radio input "true"
click at [748, 591] on label "False" at bounding box center [761, 581] width 82 height 45
click at [745, 588] on input "False" at bounding box center [738, 582] width 15 height 12
radio input "true"
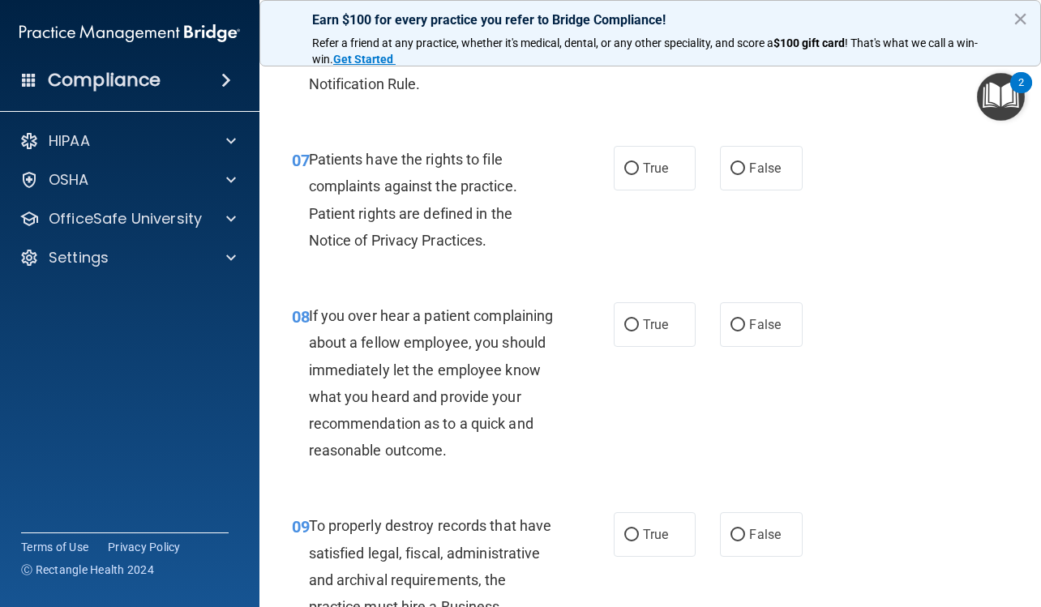
scroll to position [1297, 0]
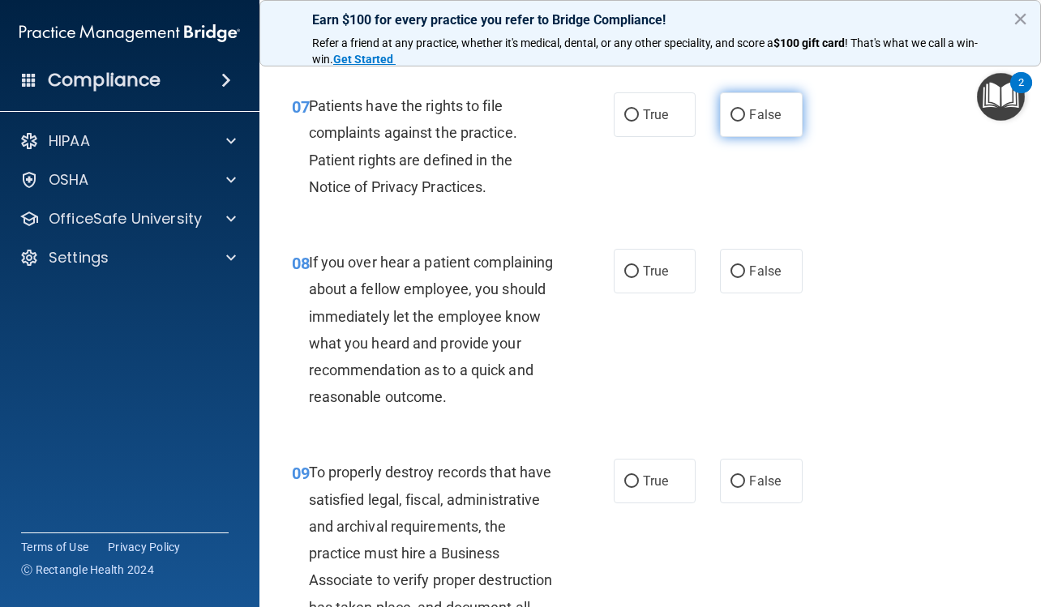
click at [750, 118] on span "False" at bounding box center [765, 114] width 32 height 15
click at [745, 118] on input "False" at bounding box center [738, 115] width 15 height 12
radio input "true"
click at [749, 269] on span "False" at bounding box center [765, 271] width 32 height 15
click at [745, 269] on input "False" at bounding box center [738, 272] width 15 height 12
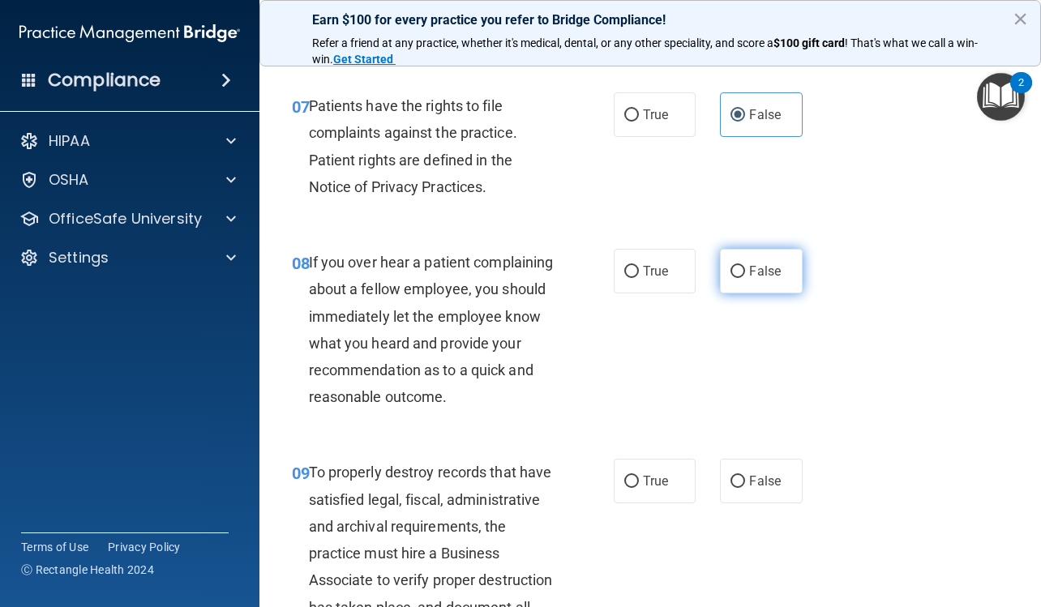
radio input "true"
click at [752, 504] on label "False" at bounding box center [761, 481] width 82 height 45
click at [745, 488] on input "False" at bounding box center [738, 482] width 15 height 12
radio input "true"
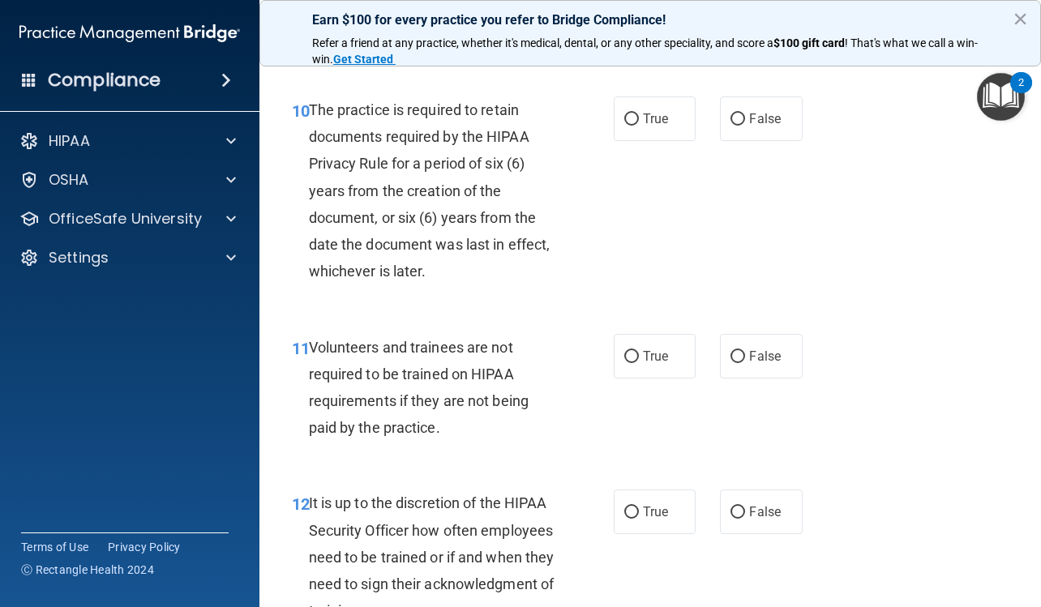
scroll to position [1946, 0]
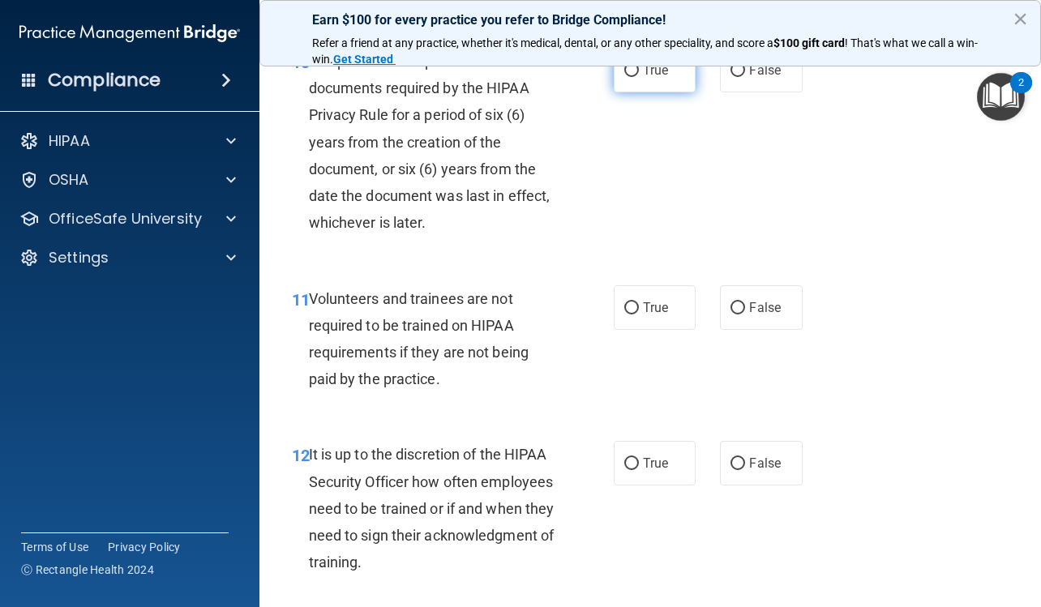
click at [643, 78] on span "True" at bounding box center [655, 69] width 25 height 15
click at [638, 77] on input "True" at bounding box center [631, 71] width 15 height 12
radio input "true"
click at [643, 315] on span "True" at bounding box center [655, 307] width 25 height 15
click at [639, 315] on input "True" at bounding box center [631, 308] width 15 height 12
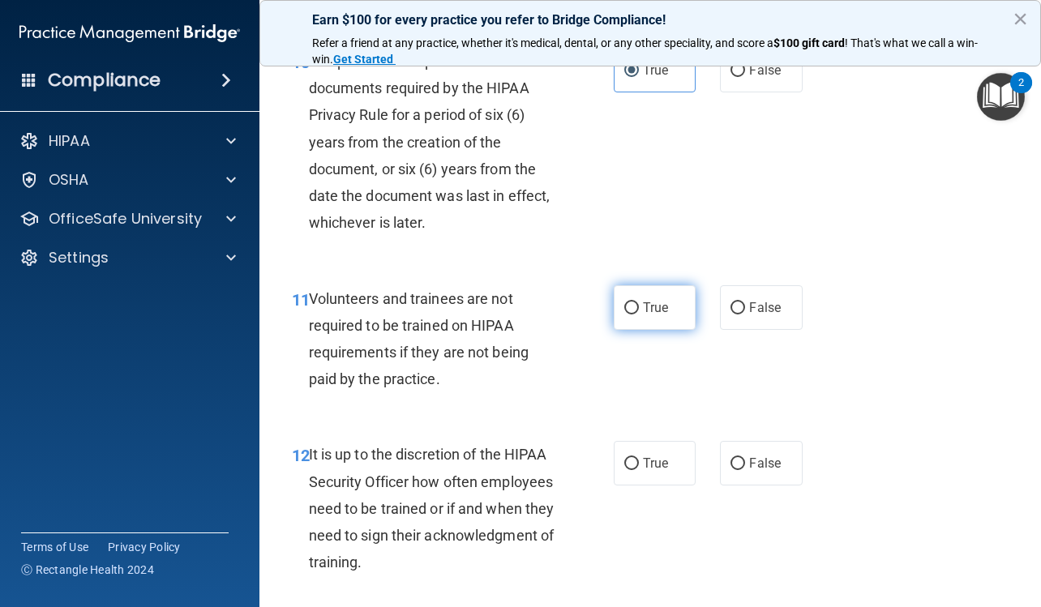
radio input "true"
click at [643, 471] on span "True" at bounding box center [655, 463] width 25 height 15
click at [637, 470] on input "True" at bounding box center [631, 464] width 15 height 12
radio input "true"
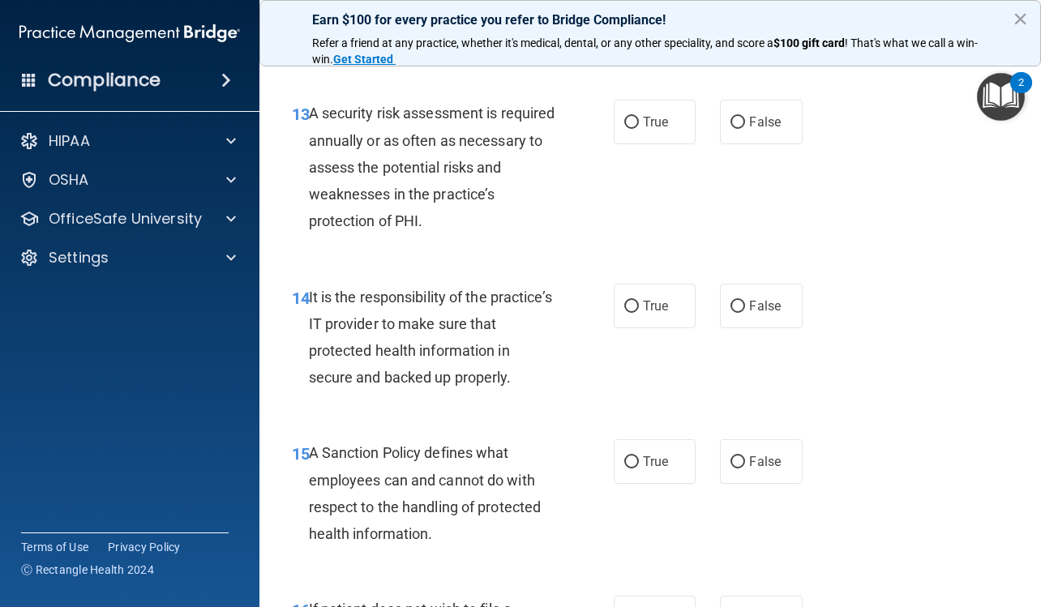
scroll to position [2432, 0]
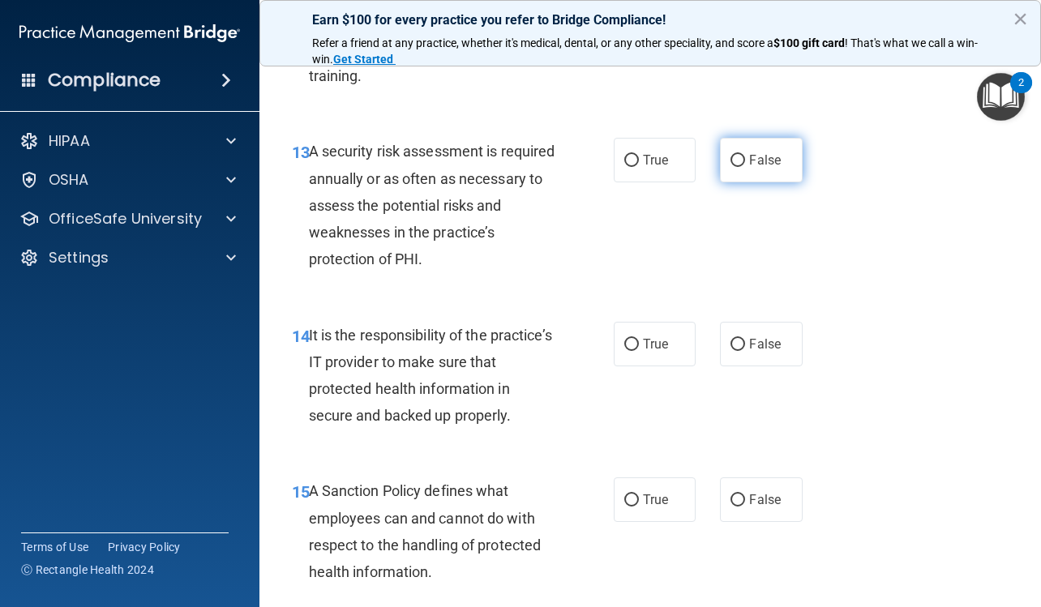
click at [752, 168] on span "False" at bounding box center [765, 159] width 32 height 15
click at [745, 167] on input "False" at bounding box center [738, 161] width 15 height 12
radio input "true"
click at [755, 366] on label "False" at bounding box center [761, 344] width 82 height 45
click at [745, 351] on input "False" at bounding box center [738, 345] width 15 height 12
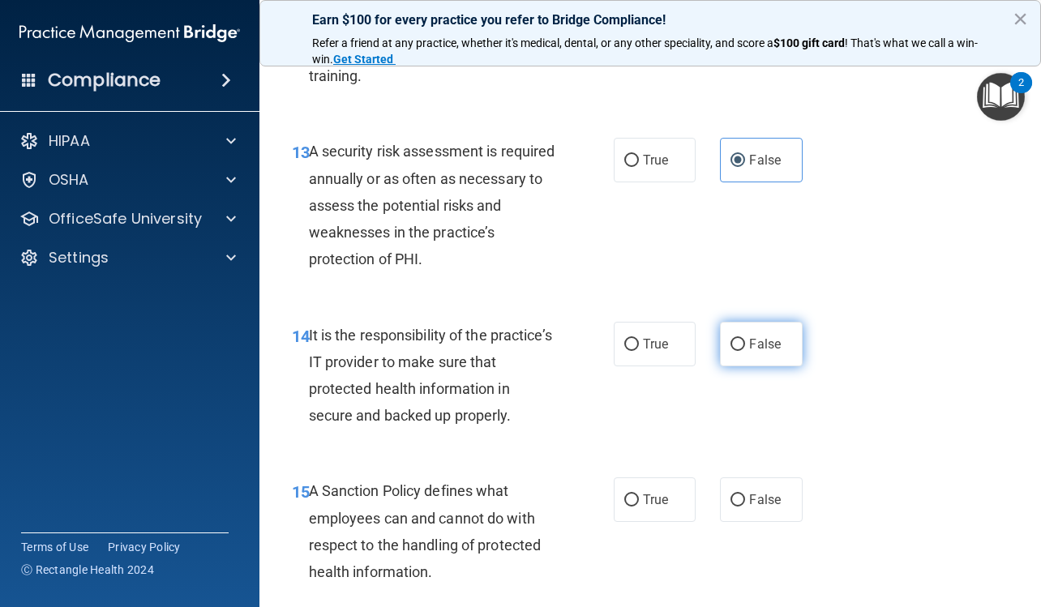
radio input "true"
click at [643, 522] on label "True" at bounding box center [655, 500] width 82 height 45
click at [639, 507] on input "True" at bounding box center [631, 501] width 15 height 12
radio input "true"
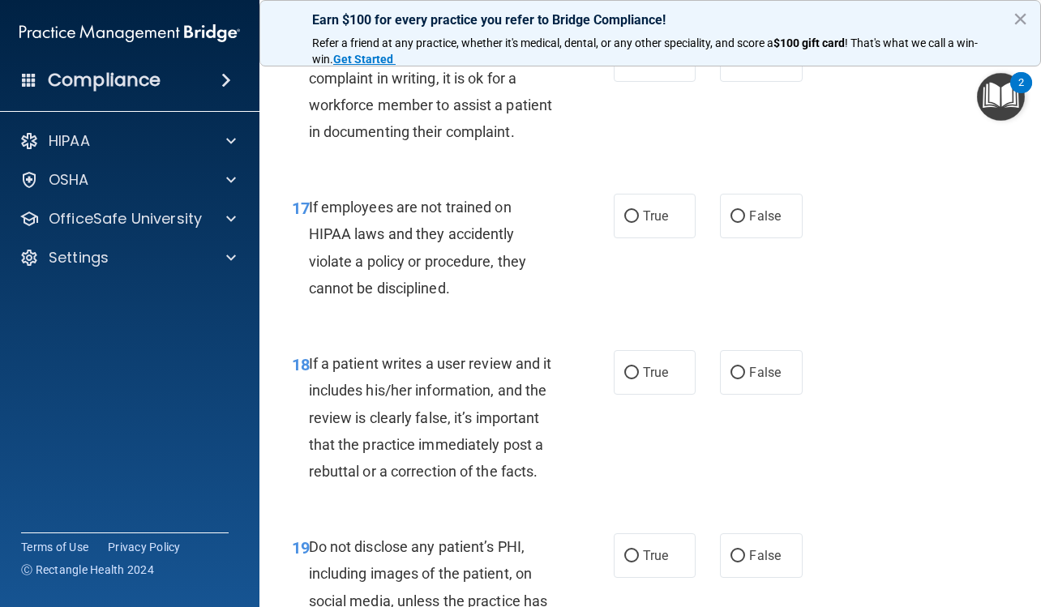
scroll to position [3000, 0]
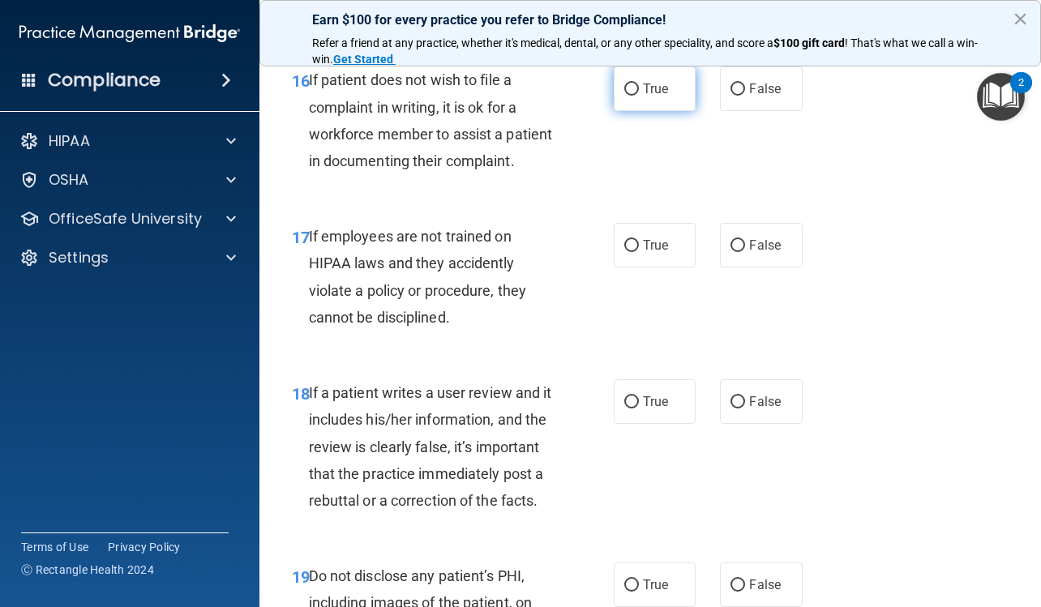
click at [670, 111] on label "True" at bounding box center [655, 88] width 82 height 45
click at [639, 96] on input "True" at bounding box center [631, 90] width 15 height 12
radio input "true"
click at [656, 268] on label "True" at bounding box center [655, 245] width 82 height 45
click at [639, 252] on input "True" at bounding box center [631, 246] width 15 height 12
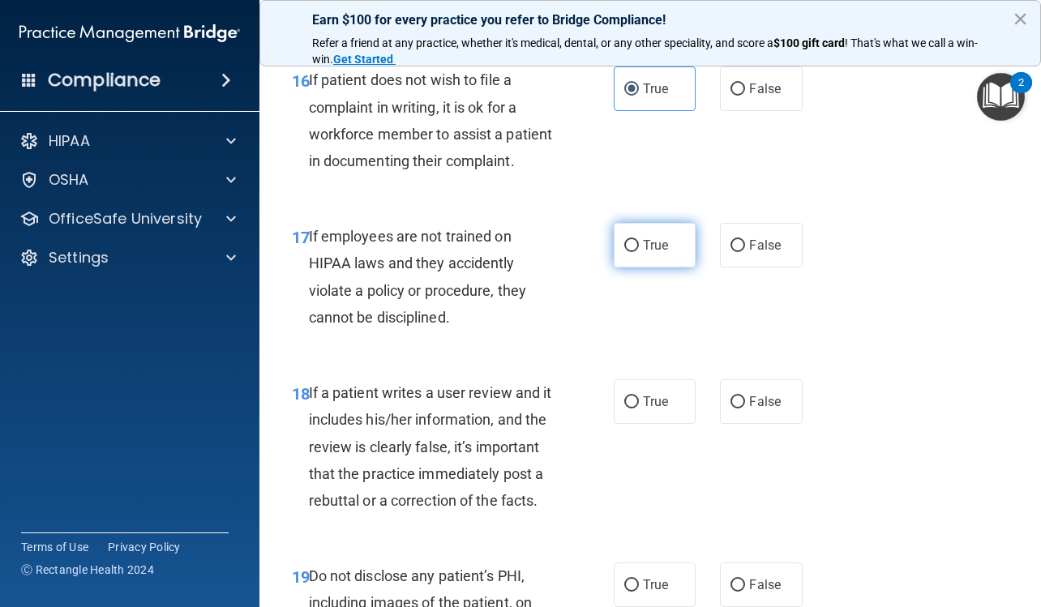
radio input "true"
click at [739, 424] on label "False" at bounding box center [761, 401] width 82 height 45
click at [739, 409] on input "False" at bounding box center [738, 402] width 15 height 12
radio input "true"
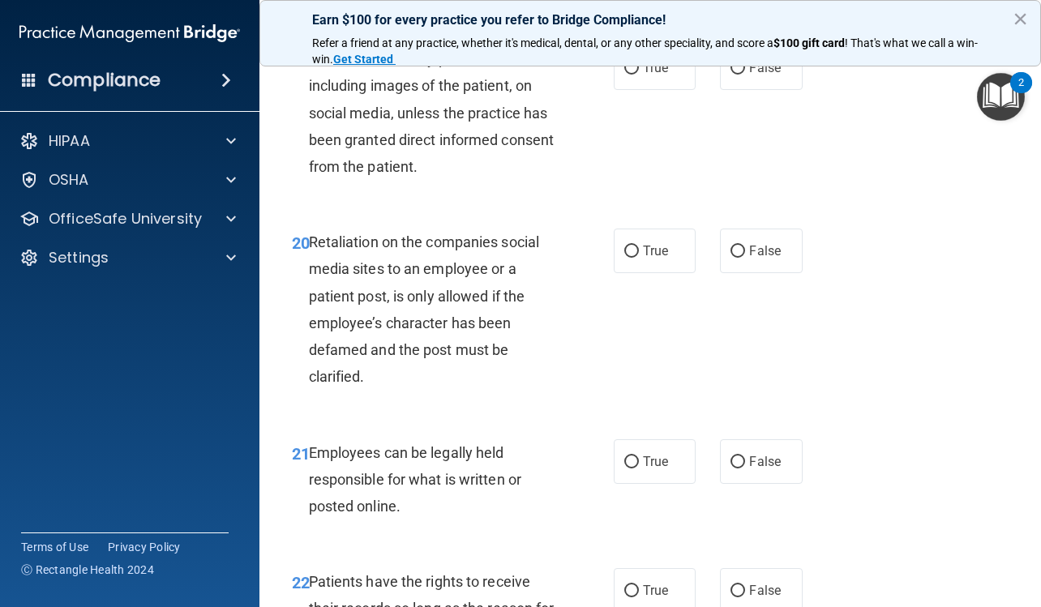
scroll to position [3568, 0]
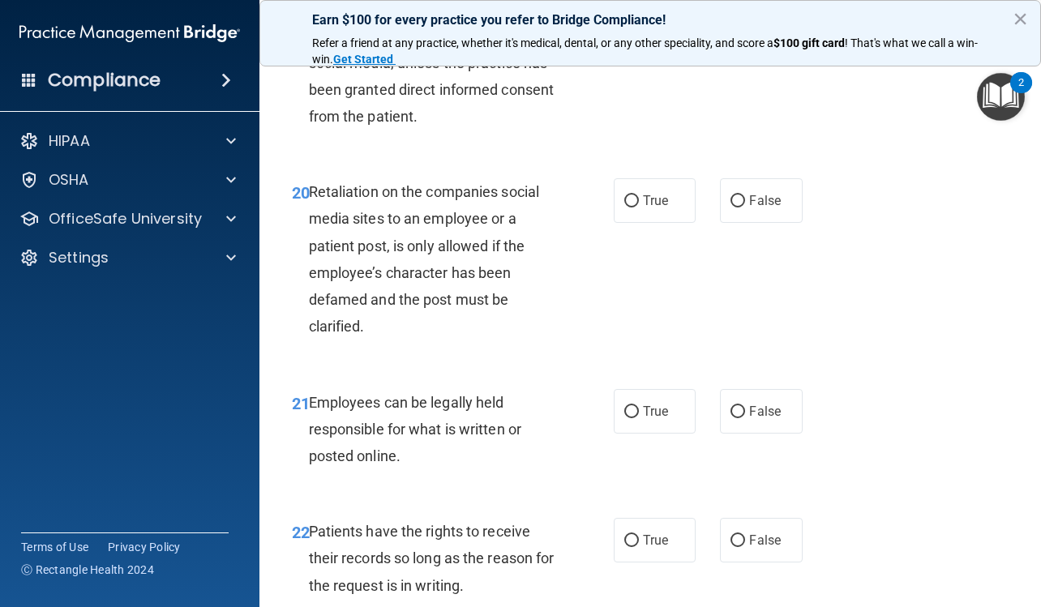
click at [756, 25] on span "False" at bounding box center [765, 17] width 32 height 15
click at [745, 24] on input "False" at bounding box center [738, 18] width 15 height 12
radio input "true"
click at [763, 223] on label "False" at bounding box center [761, 200] width 82 height 45
click at [745, 208] on input "False" at bounding box center [738, 201] width 15 height 12
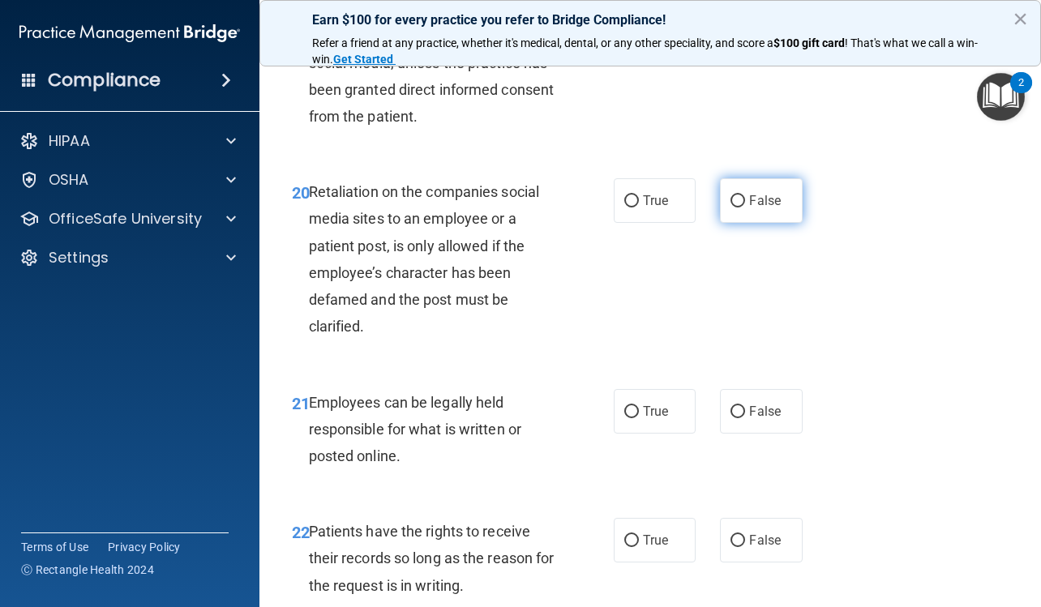
radio input "true"
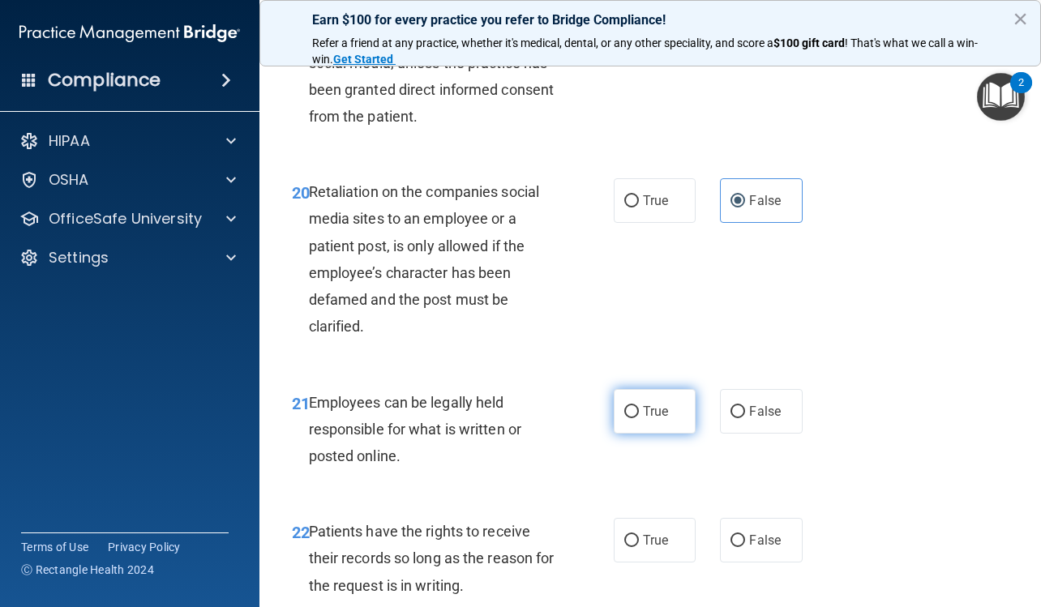
click at [646, 434] on label "True" at bounding box center [655, 411] width 82 height 45
click at [639, 418] on input "True" at bounding box center [631, 412] width 15 height 12
radio input "true"
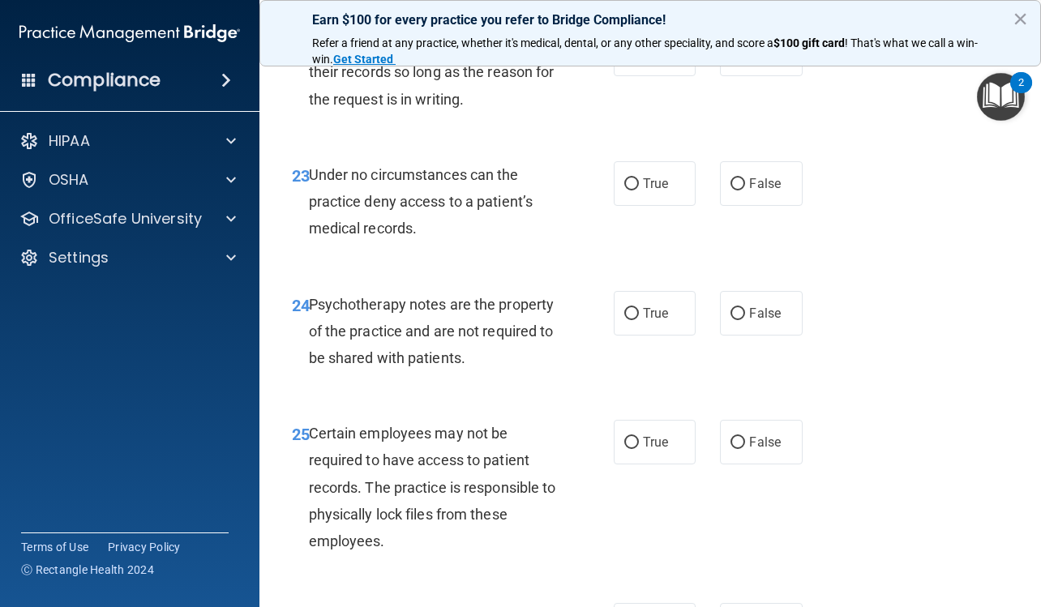
scroll to position [4135, 0]
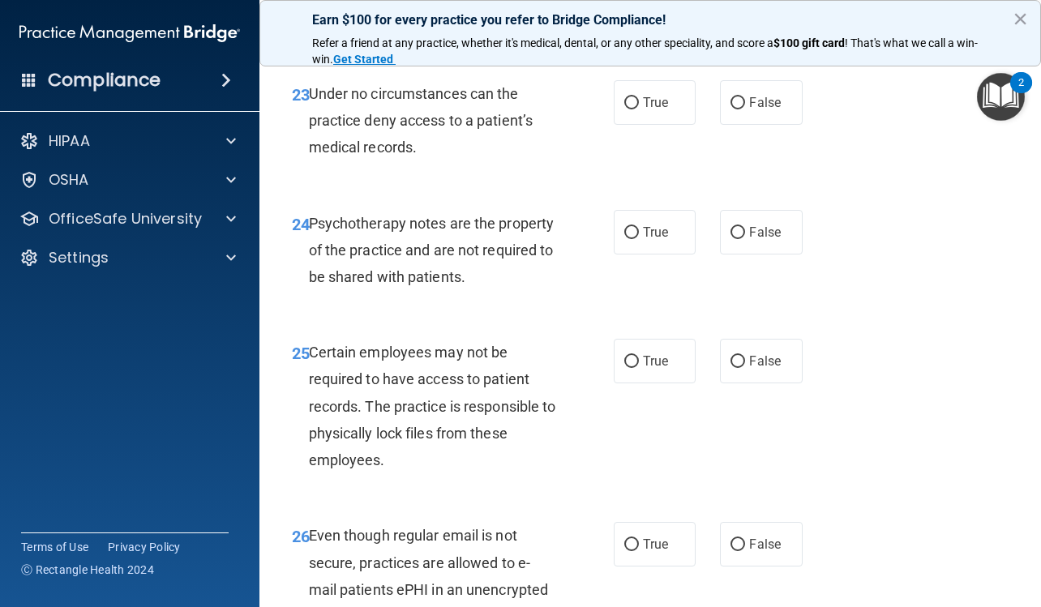
radio input "true"
click at [662, 110] on span "True" at bounding box center [655, 102] width 25 height 15
click at [639, 109] on input "True" at bounding box center [631, 103] width 15 height 12
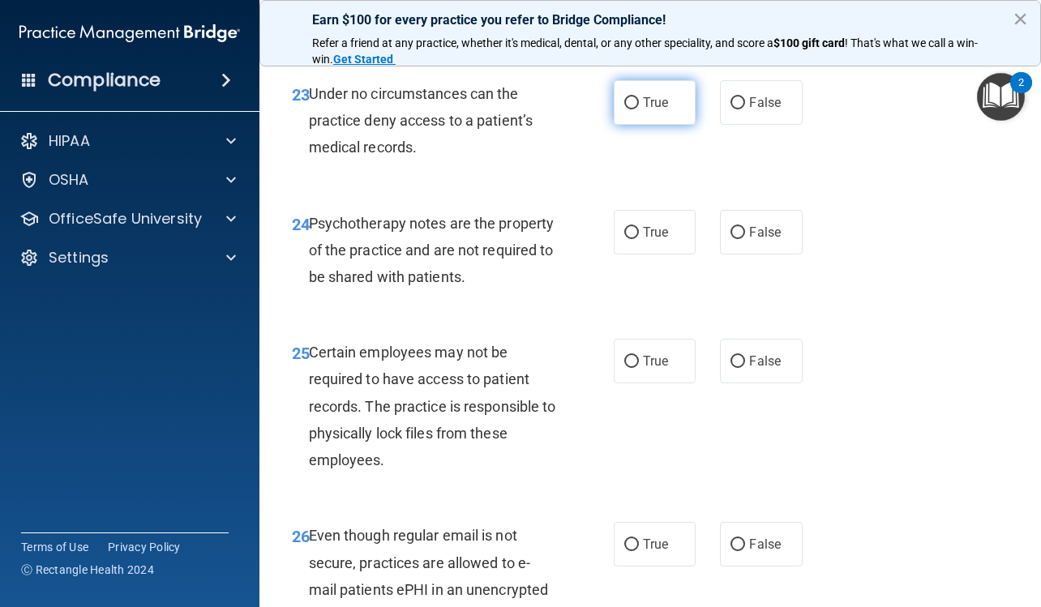
radio input "true"
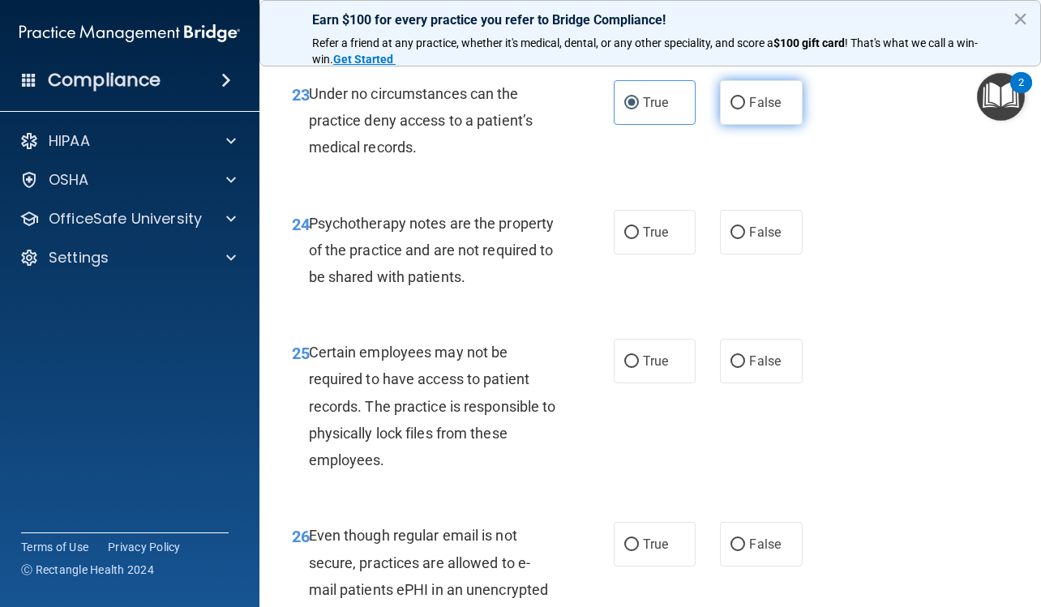
click at [769, 125] on label "False" at bounding box center [761, 102] width 82 height 45
click at [745, 109] on input "False" at bounding box center [738, 103] width 15 height 12
radio input "true"
radio input "false"
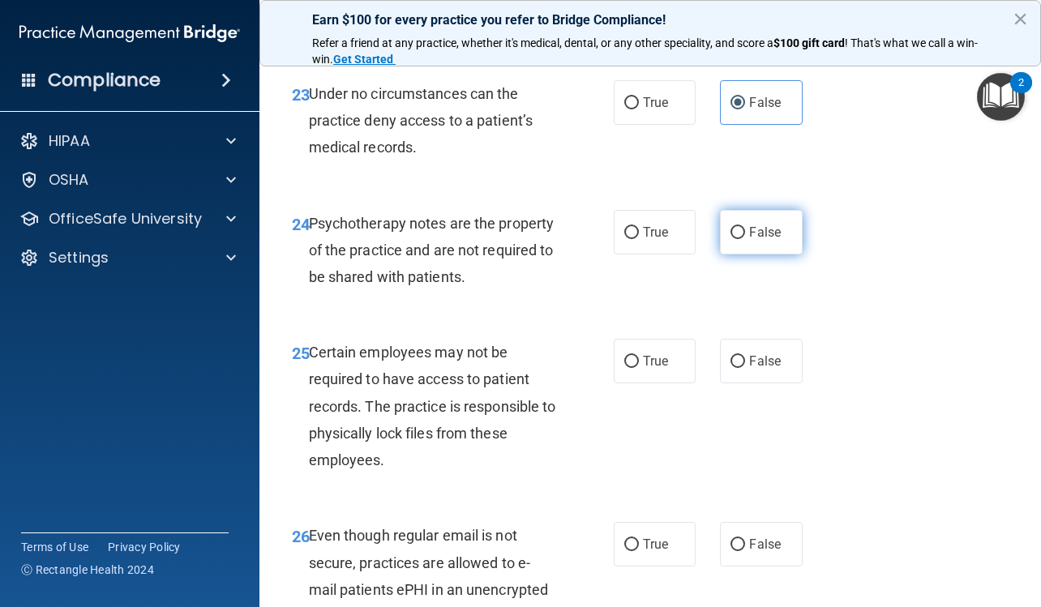
click at [768, 255] on label "False" at bounding box center [761, 232] width 82 height 45
click at [745, 239] on input "False" at bounding box center [738, 233] width 15 height 12
radio input "true"
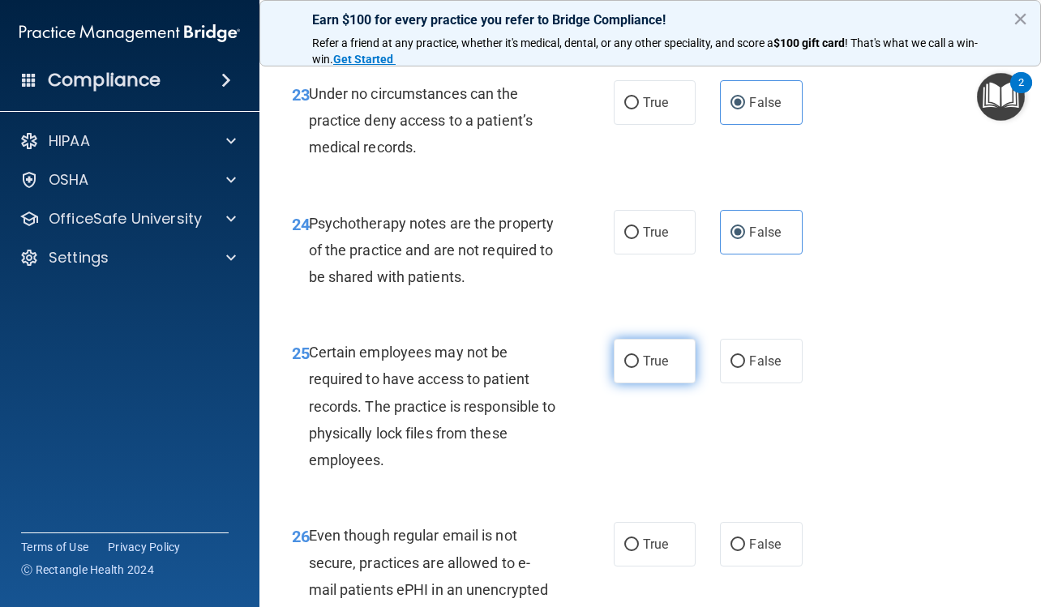
click at [654, 384] on label "True" at bounding box center [655, 361] width 82 height 45
click at [639, 368] on input "True" at bounding box center [631, 362] width 15 height 12
radio input "true"
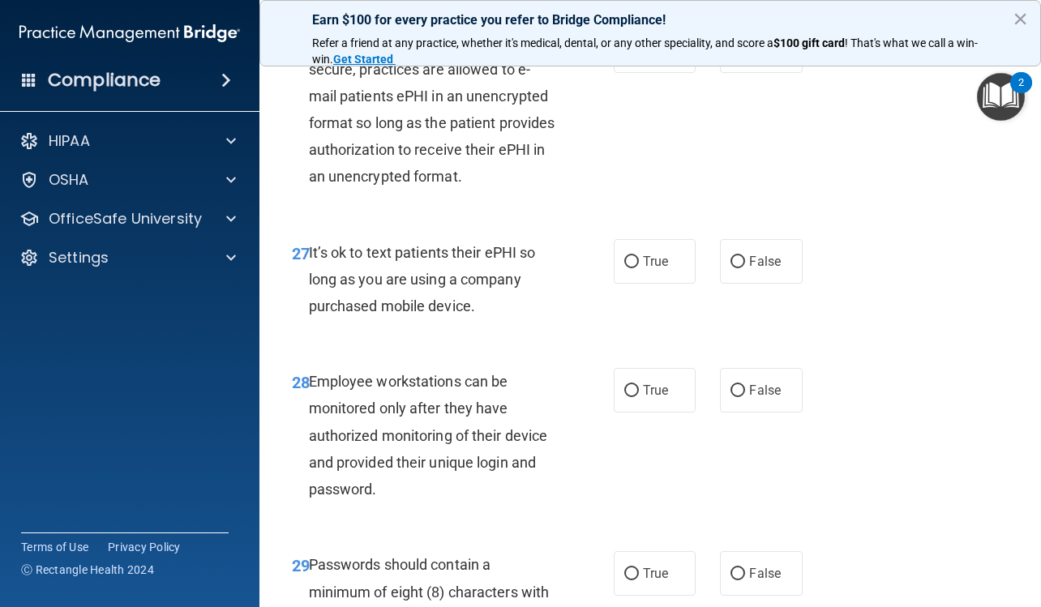
scroll to position [4703, 0]
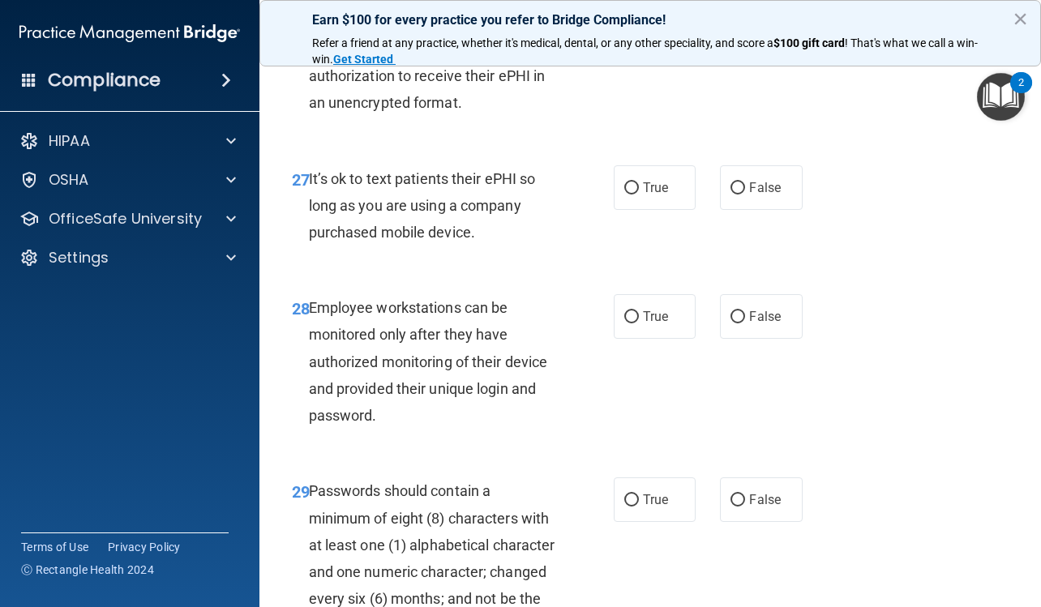
radio input "true"
click at [756, 210] on label "False" at bounding box center [761, 187] width 82 height 45
click at [745, 195] on input "False" at bounding box center [738, 188] width 15 height 12
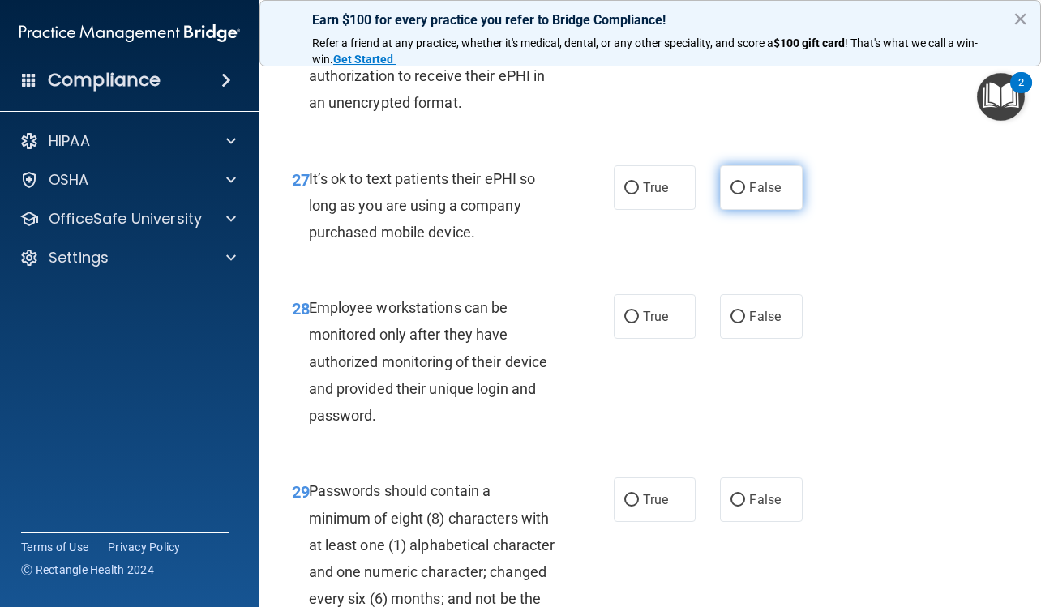
radio input "true"
click at [647, 339] on label "True" at bounding box center [655, 316] width 82 height 45
click at [639, 324] on input "True" at bounding box center [631, 317] width 15 height 12
radio input "true"
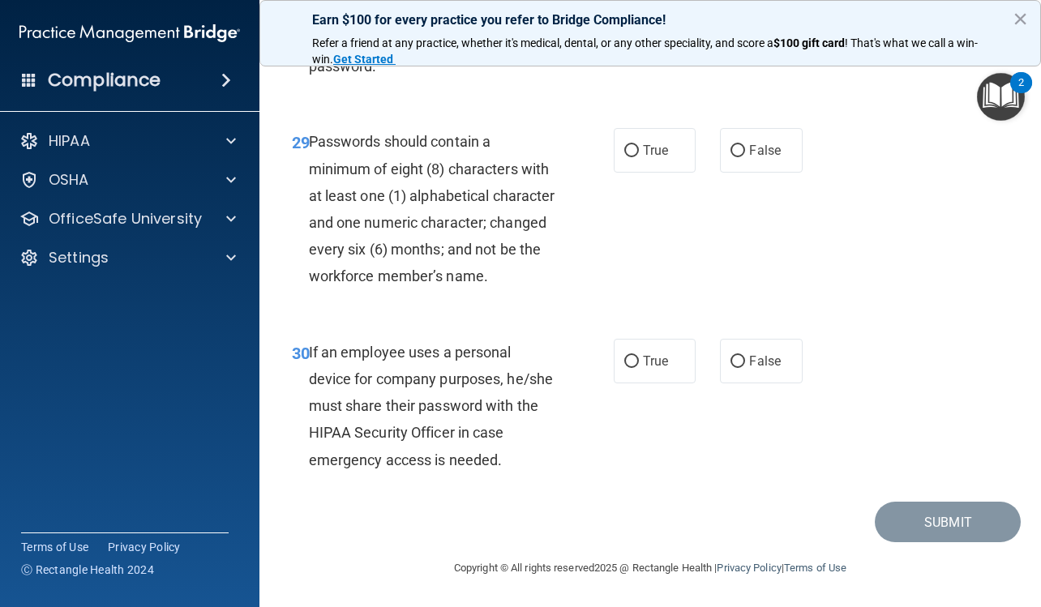
scroll to position [5187, 0]
click at [666, 130] on label "True" at bounding box center [655, 150] width 82 height 45
click at [639, 145] on input "True" at bounding box center [631, 151] width 15 height 12
radio input "true"
click at [643, 363] on span "True" at bounding box center [655, 361] width 25 height 15
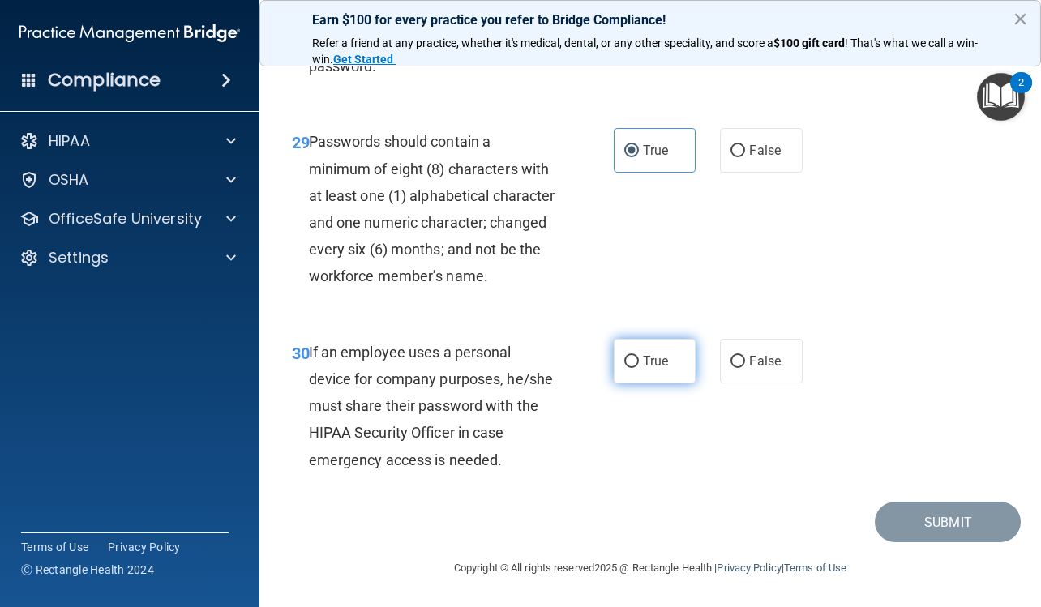
click at [639, 363] on input "True" at bounding box center [631, 362] width 15 height 12
radio input "true"
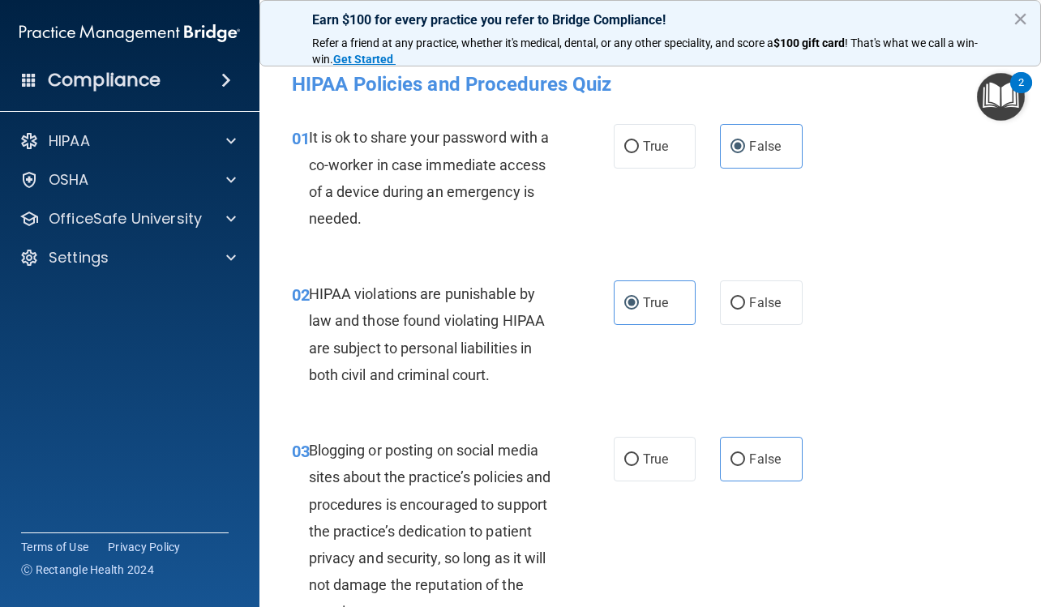
scroll to position [0, 0]
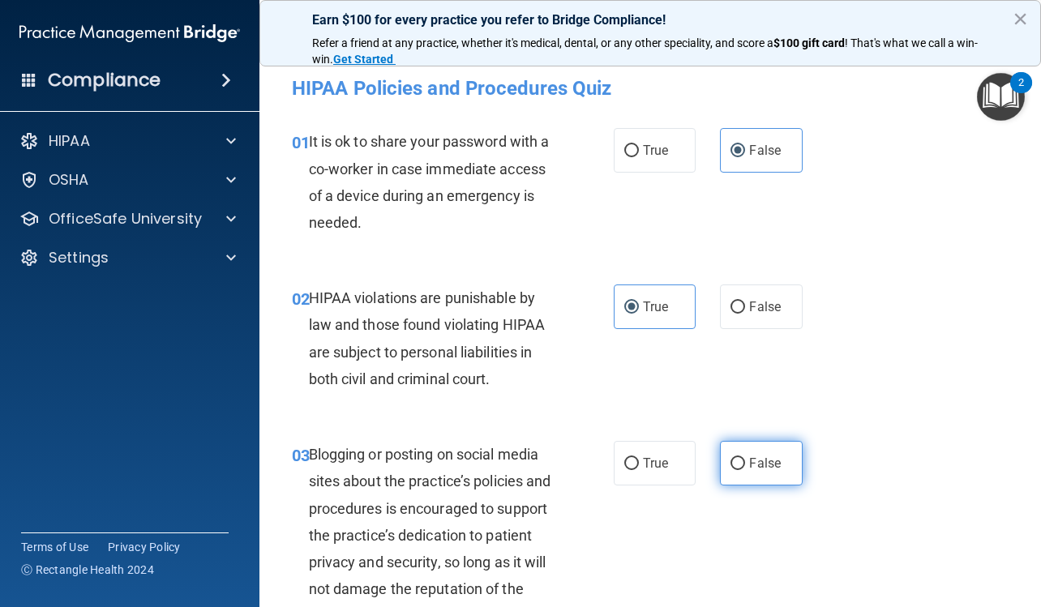
click at [768, 469] on span "False" at bounding box center [765, 463] width 32 height 15
click at [745, 469] on input "False" at bounding box center [738, 464] width 15 height 12
radio input "true"
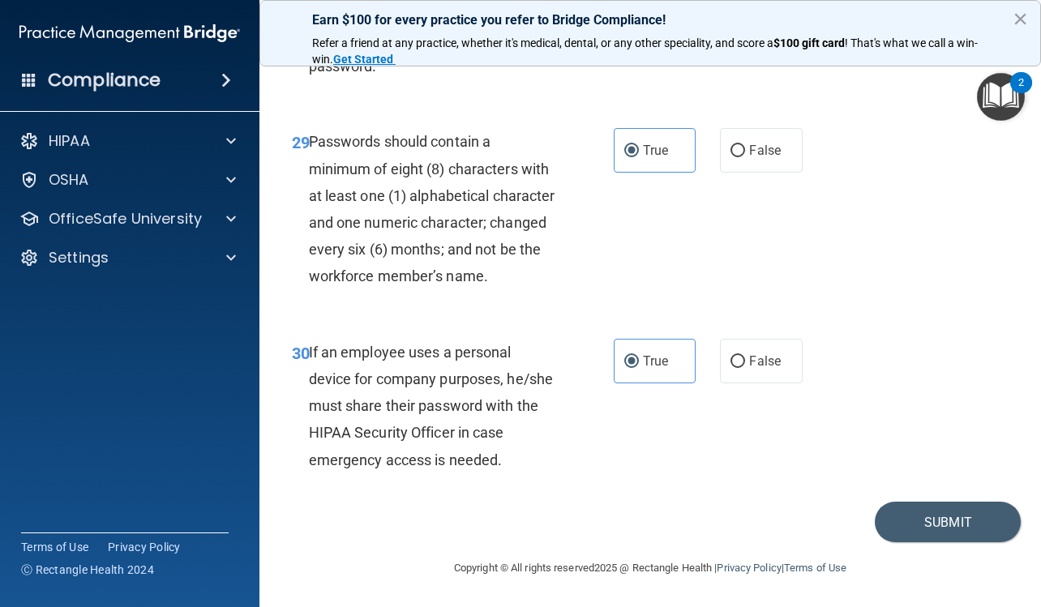
scroll to position [5187, 0]
click at [921, 516] on button "Submit" at bounding box center [948, 522] width 146 height 41
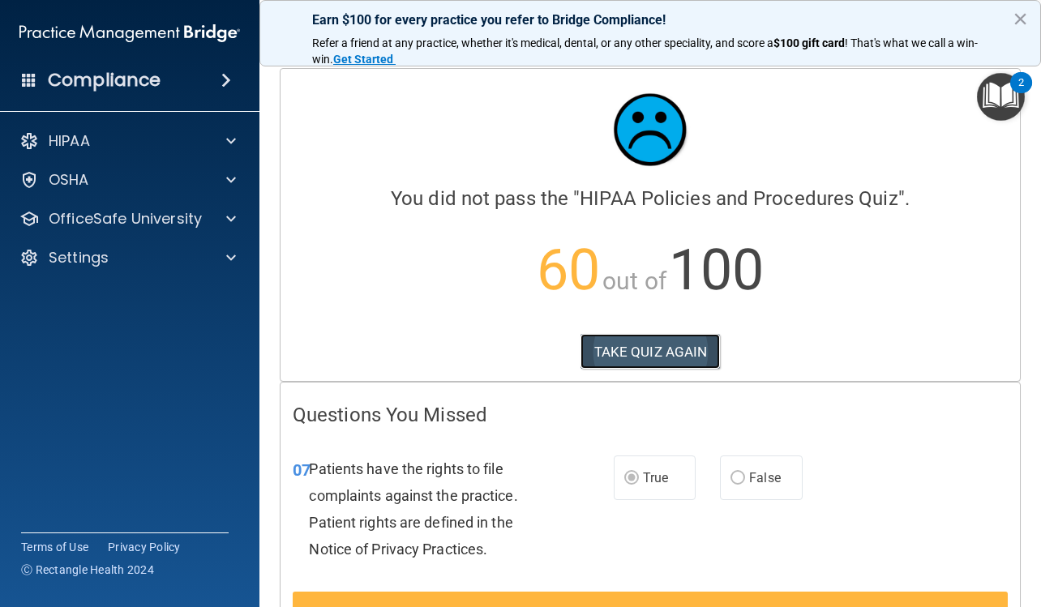
click at [663, 354] on button "TAKE QUIZ AGAIN" at bounding box center [651, 352] width 140 height 36
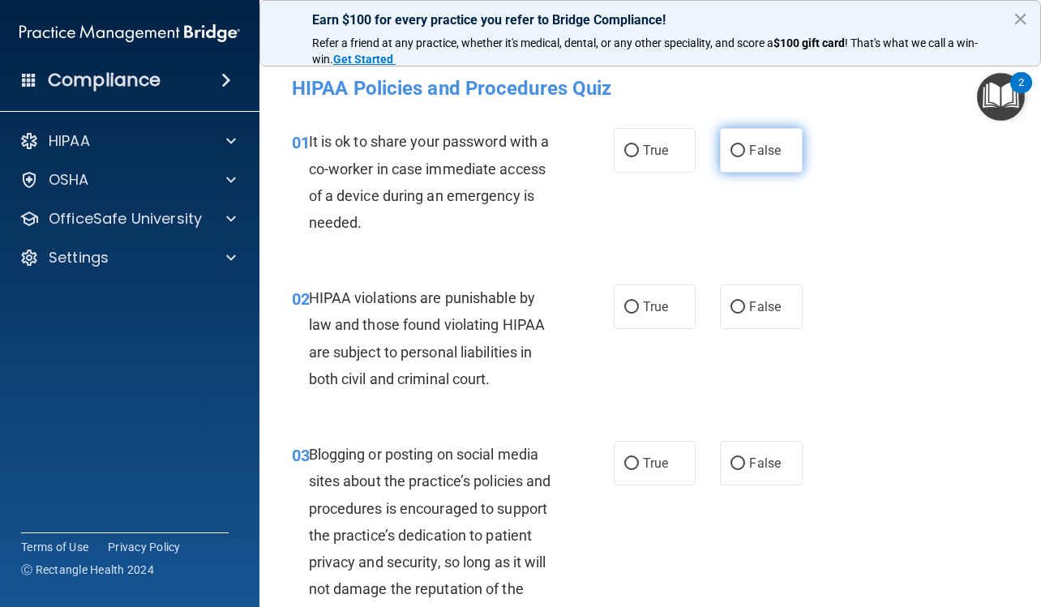
click at [769, 148] on span "False" at bounding box center [765, 150] width 32 height 15
click at [745, 148] on input "False" at bounding box center [738, 151] width 15 height 12
radio input "true"
click at [630, 304] on input "True" at bounding box center [631, 308] width 15 height 12
radio input "true"
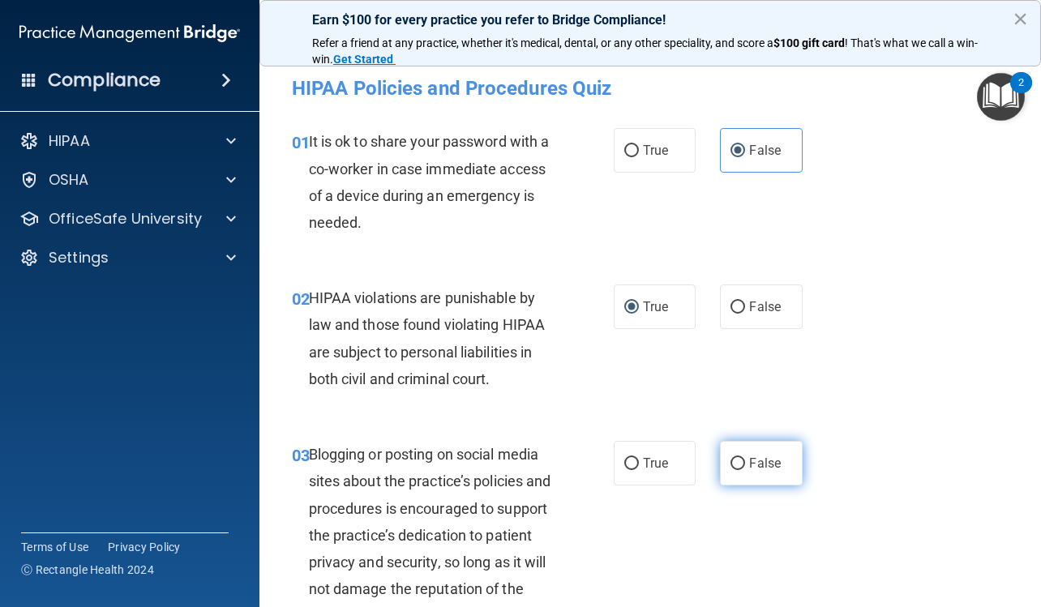
click at [753, 456] on span "False" at bounding box center [765, 463] width 32 height 15
click at [745, 458] on input "False" at bounding box center [738, 464] width 15 height 12
radio input "true"
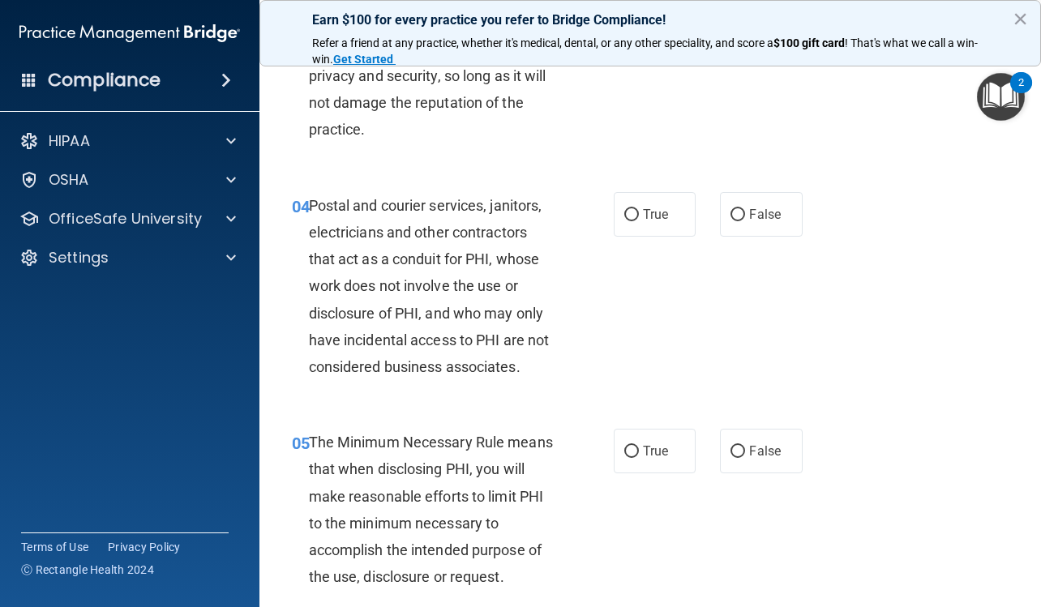
scroll to position [568, 0]
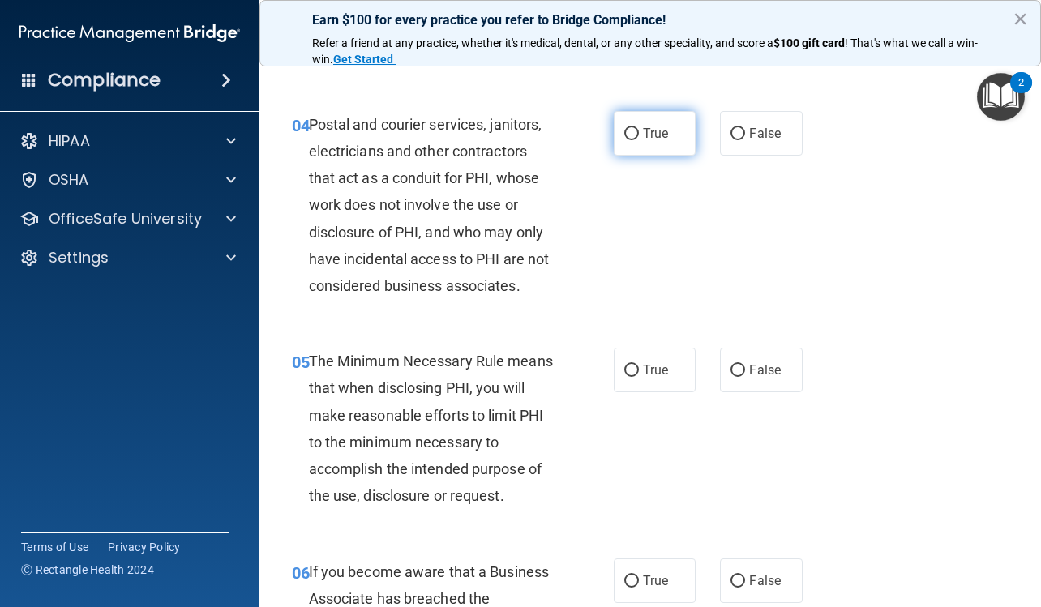
click at [662, 143] on label "True" at bounding box center [655, 133] width 82 height 45
click at [639, 140] on input "True" at bounding box center [631, 134] width 15 height 12
radio input "true"
click at [654, 366] on span "True" at bounding box center [655, 369] width 25 height 15
click at [639, 366] on input "True" at bounding box center [631, 371] width 15 height 12
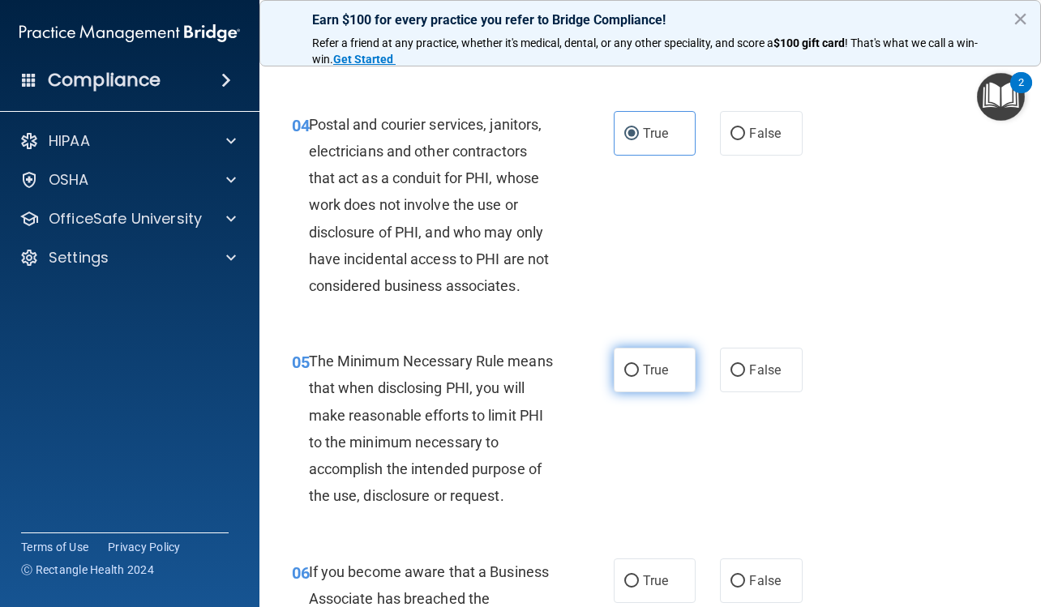
radio input "true"
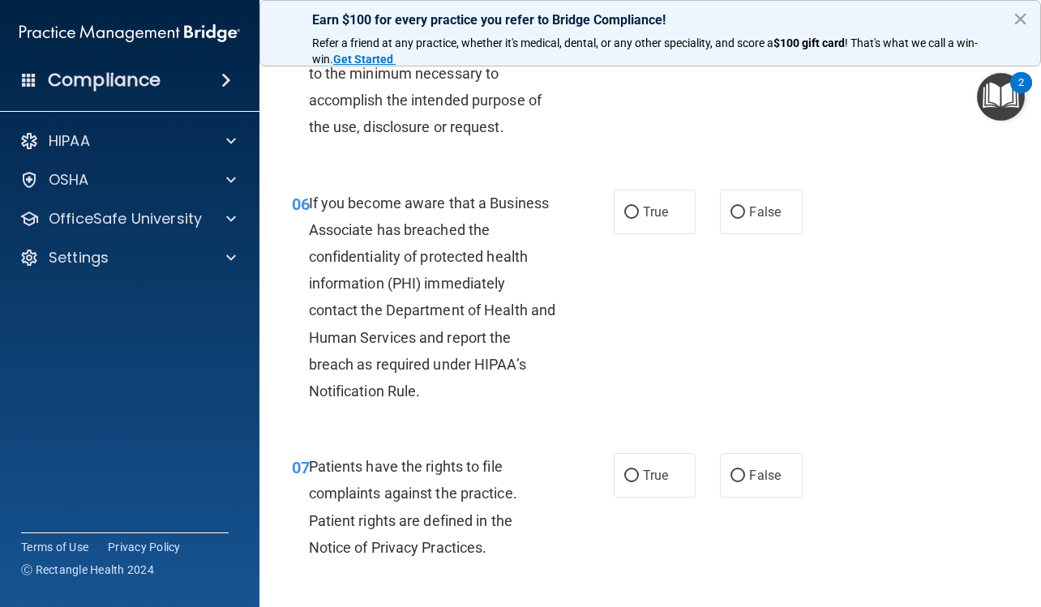
scroll to position [973, 0]
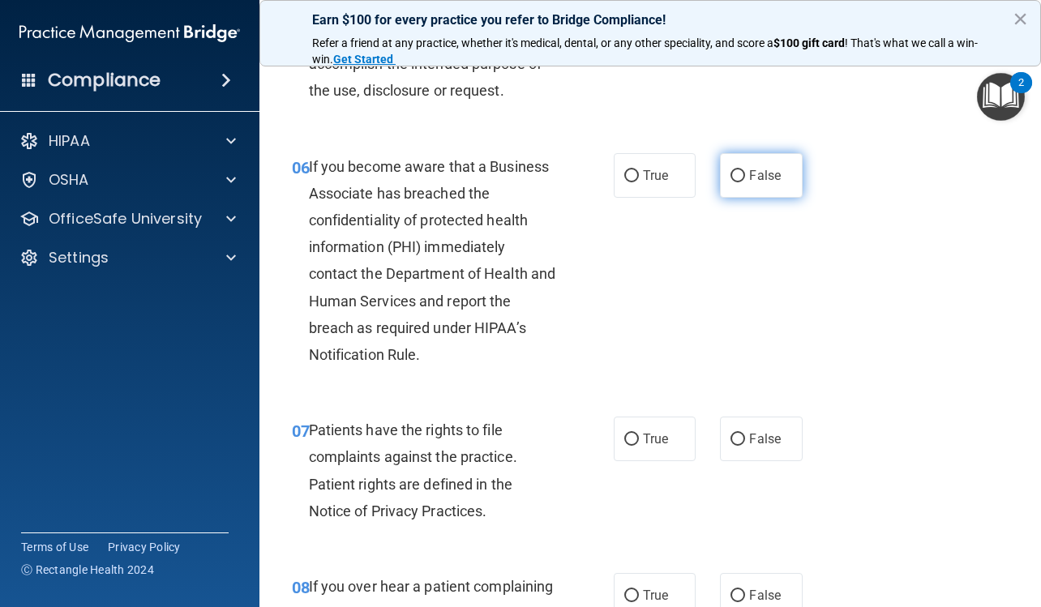
click at [739, 185] on label "False" at bounding box center [761, 175] width 82 height 45
click at [739, 182] on input "False" at bounding box center [738, 176] width 15 height 12
radio input "true"
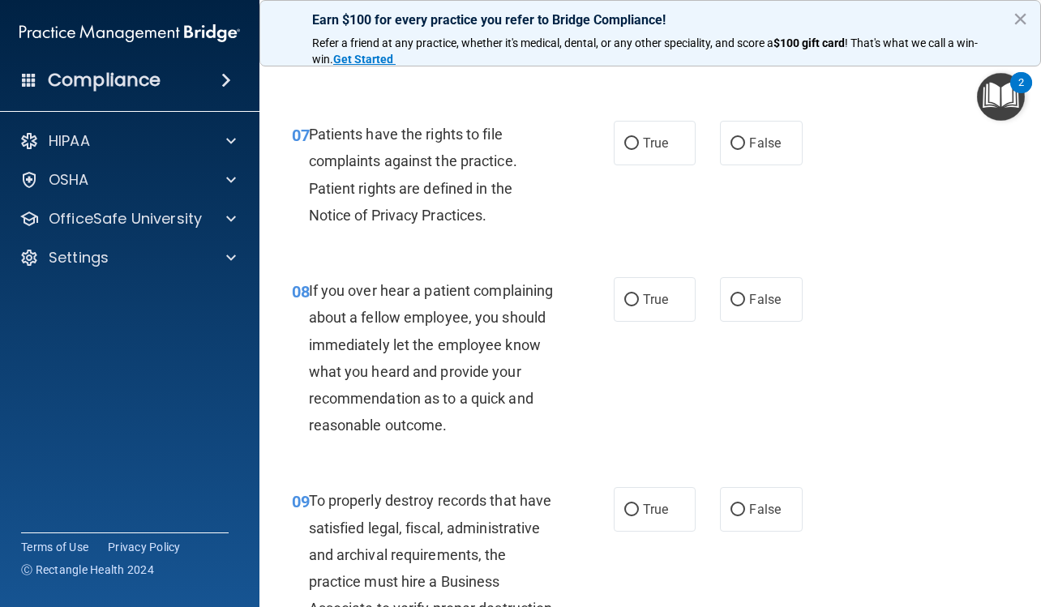
scroll to position [1297, 0]
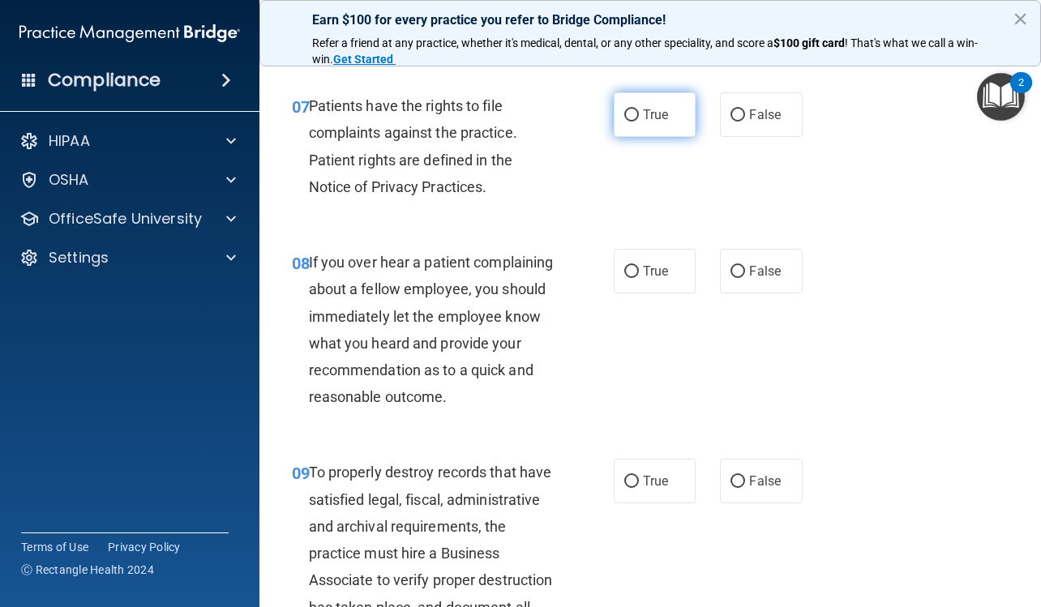
click at [658, 108] on span "True" at bounding box center [655, 114] width 25 height 15
click at [639, 109] on input "True" at bounding box center [631, 115] width 15 height 12
radio input "true"
click at [762, 280] on label "False" at bounding box center [761, 271] width 82 height 45
click at [745, 278] on input "False" at bounding box center [738, 272] width 15 height 12
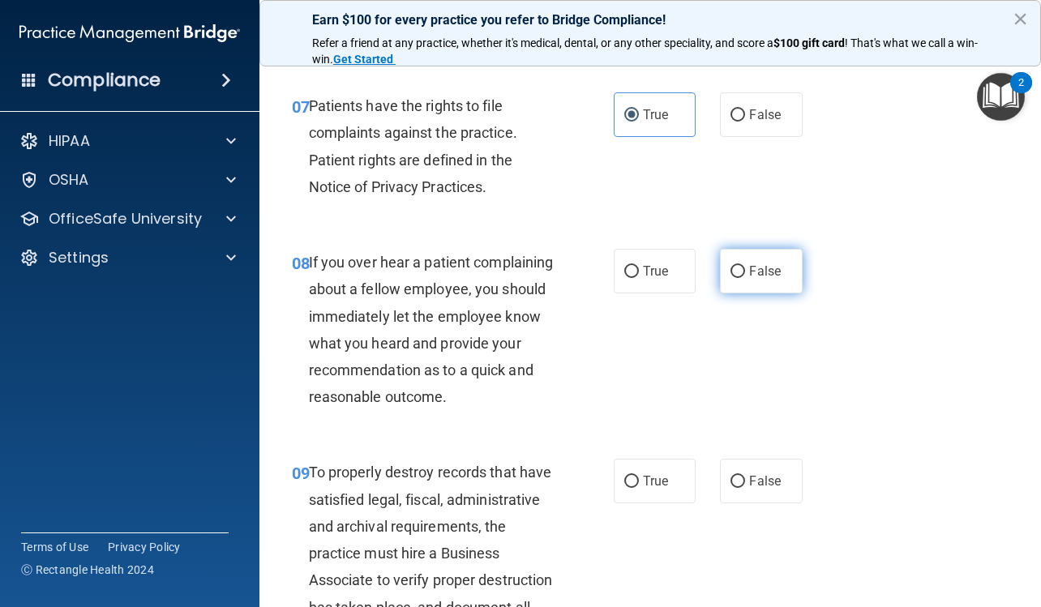
radio input "true"
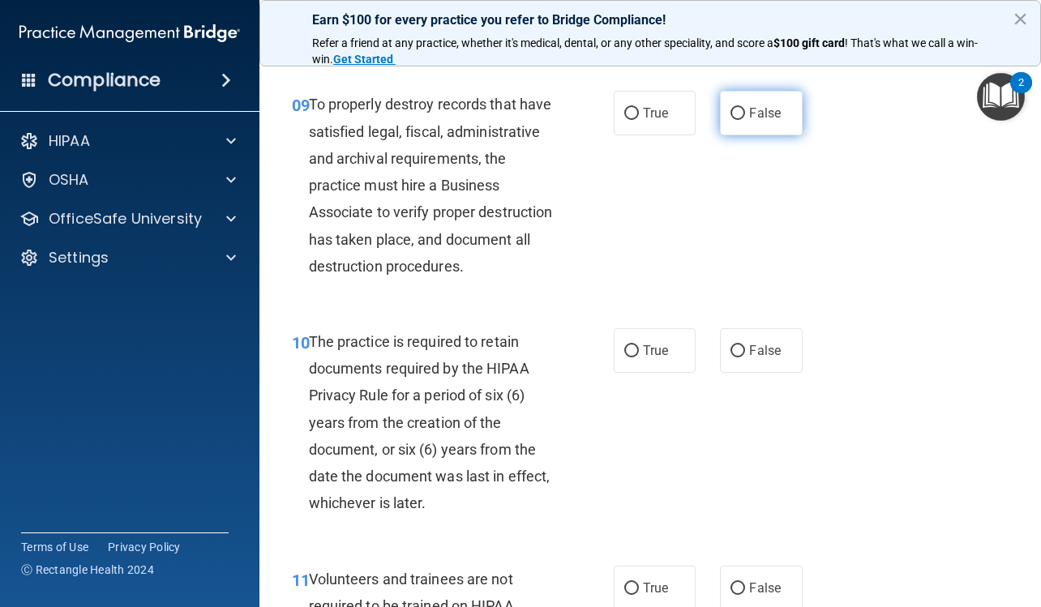
scroll to position [1703, 0]
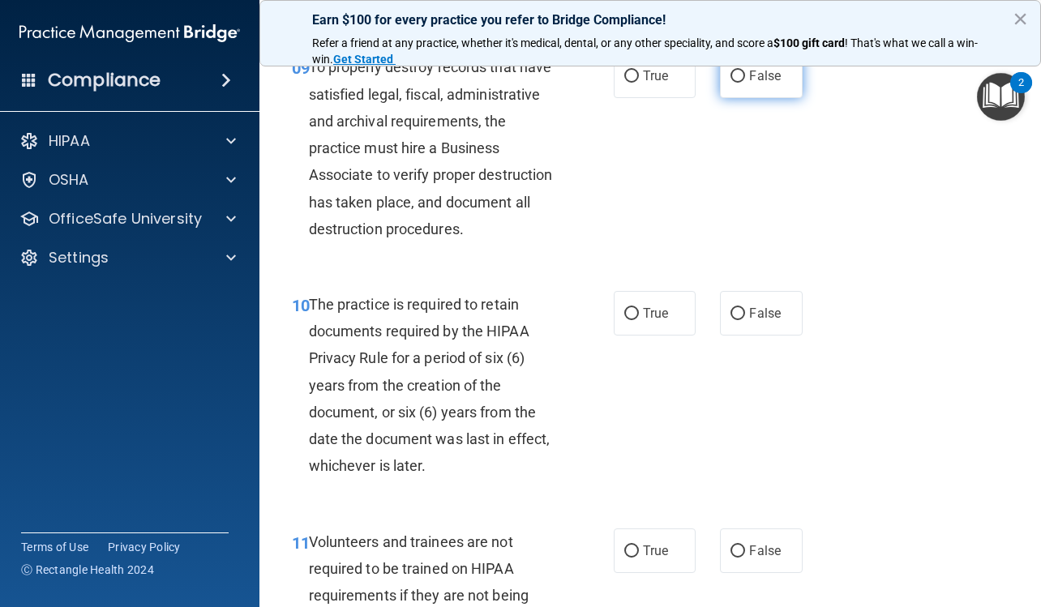
click at [752, 84] on span "False" at bounding box center [765, 75] width 32 height 15
click at [745, 83] on input "False" at bounding box center [738, 77] width 15 height 12
radio input "true"
click at [645, 321] on span "True" at bounding box center [655, 313] width 25 height 15
click at [639, 320] on input "True" at bounding box center [631, 314] width 15 height 12
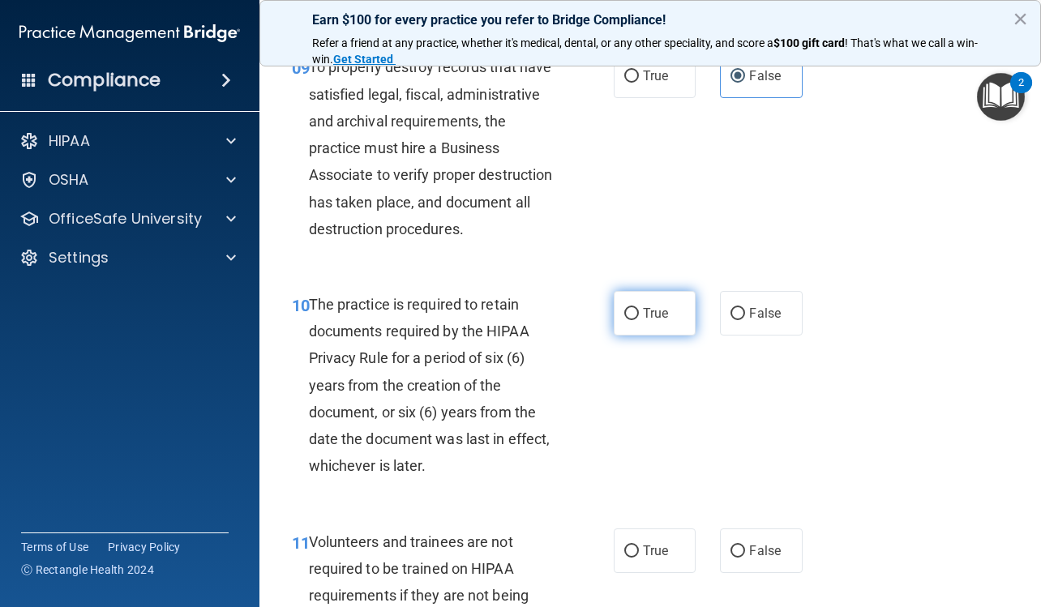
radio input "true"
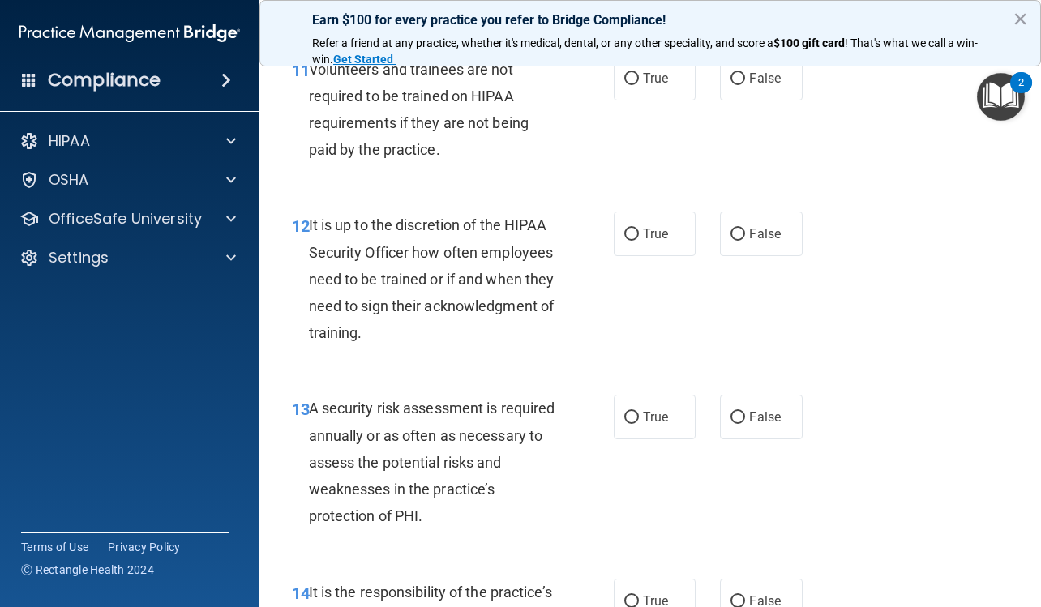
scroll to position [2189, 0]
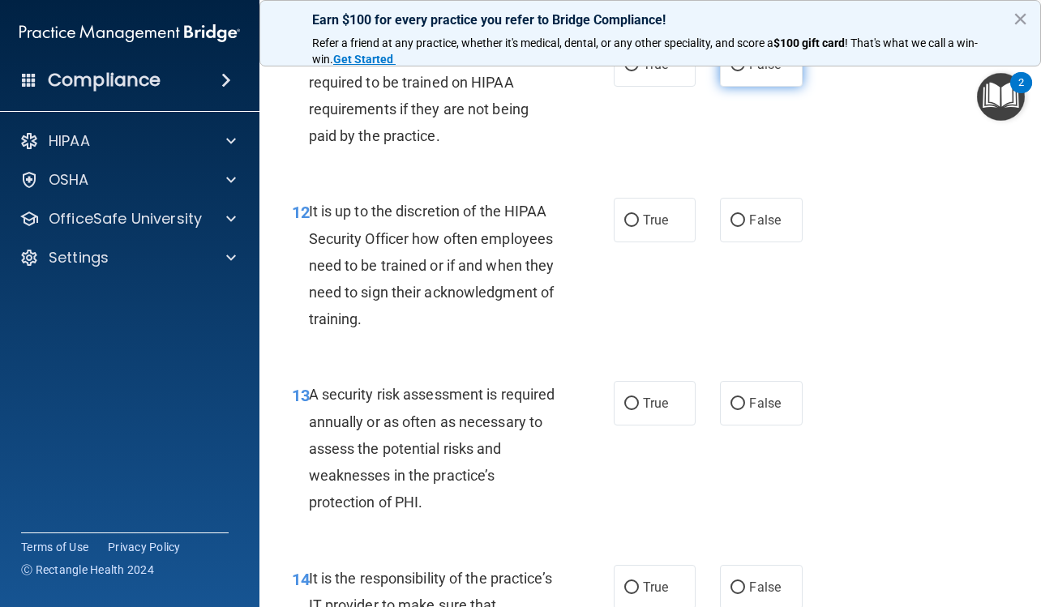
click at [754, 87] on label "False" at bounding box center [761, 64] width 82 height 45
click at [745, 71] on input "False" at bounding box center [738, 65] width 15 height 12
radio input "true"
click at [738, 227] on input "False" at bounding box center [738, 221] width 15 height 12
radio input "true"
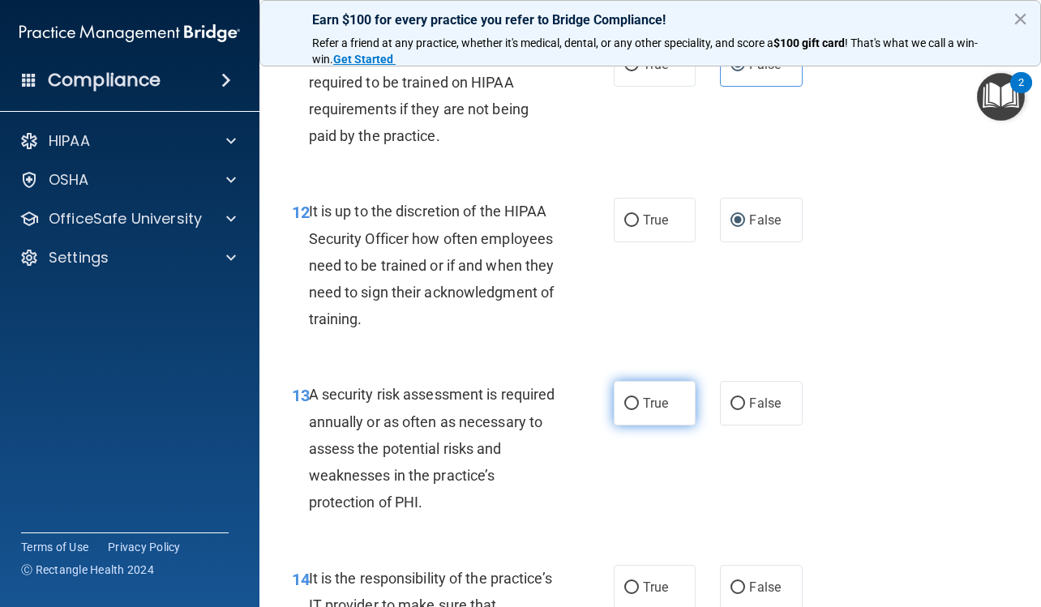
click at [654, 411] on span "True" at bounding box center [655, 403] width 25 height 15
click at [639, 410] on input "True" at bounding box center [631, 404] width 15 height 12
radio input "true"
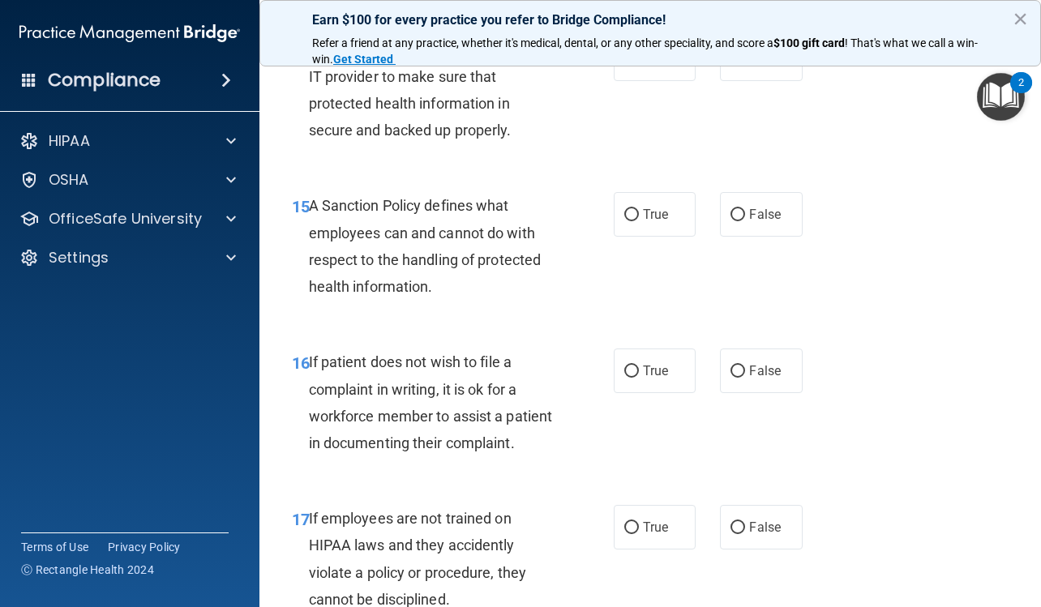
scroll to position [2757, 0]
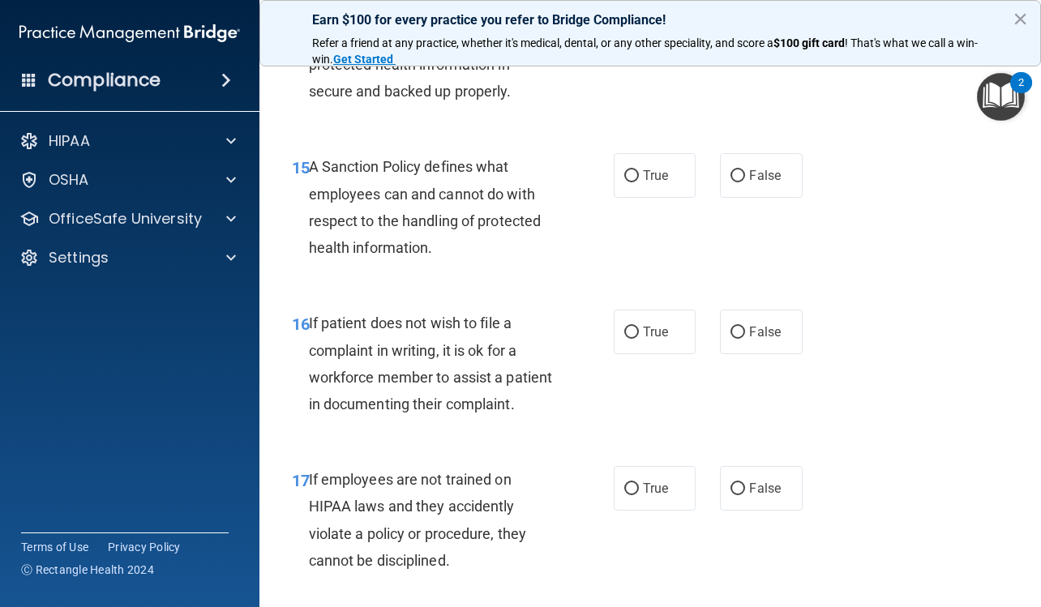
click at [749, 28] on span "False" at bounding box center [765, 19] width 32 height 15
click at [745, 27] on input "False" at bounding box center [738, 21] width 15 height 12
radio input "true"
click at [763, 198] on label "False" at bounding box center [761, 175] width 82 height 45
click at [745, 182] on input "False" at bounding box center [738, 176] width 15 height 12
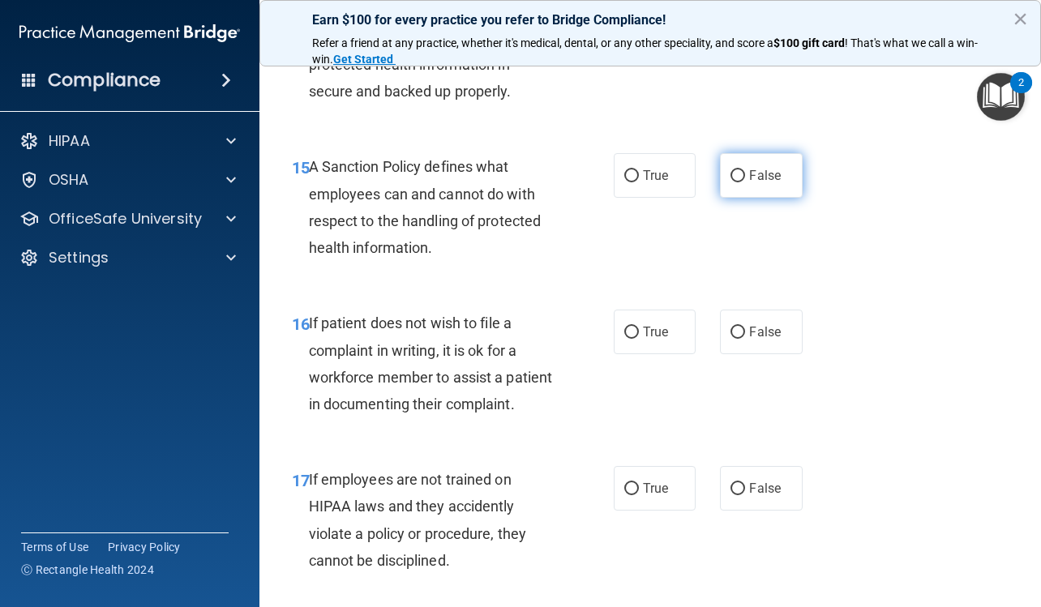
radio input "true"
click at [663, 354] on label "True" at bounding box center [655, 332] width 82 height 45
click at [639, 339] on input "True" at bounding box center [631, 333] width 15 height 12
radio input "true"
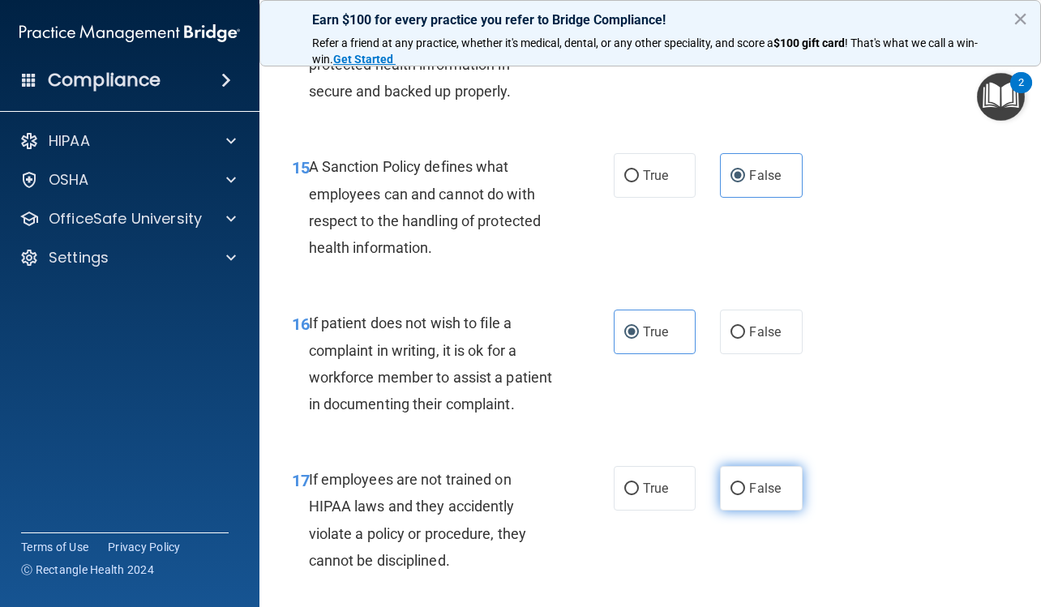
click at [735, 495] on input "False" at bounding box center [738, 489] width 15 height 12
radio input "true"
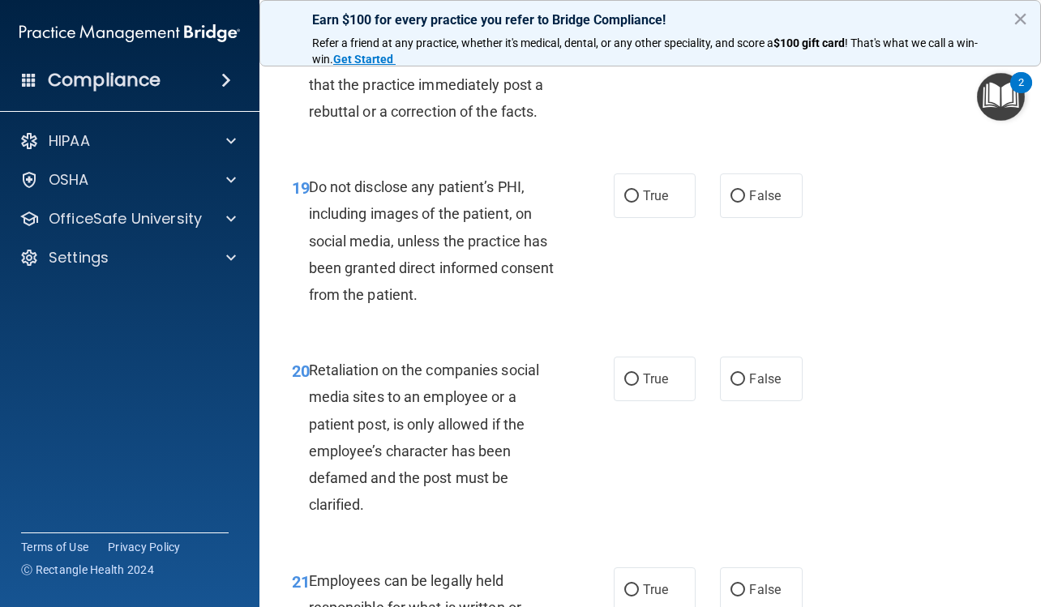
scroll to position [3405, 0]
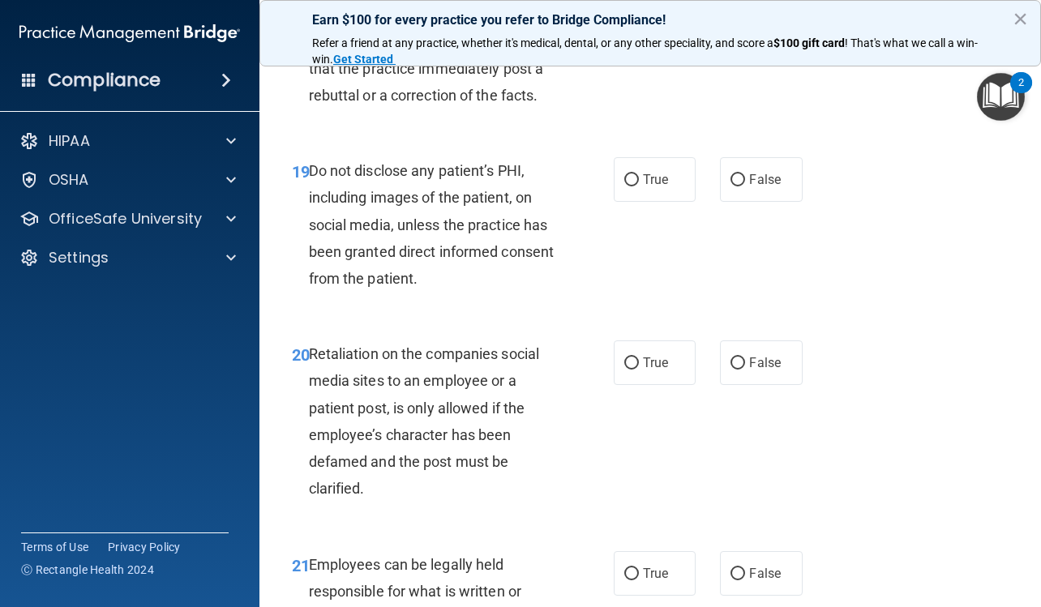
radio input "true"
click at [654, 187] on span "True" at bounding box center [655, 179] width 25 height 15
click at [639, 186] on input "True" at bounding box center [631, 180] width 15 height 12
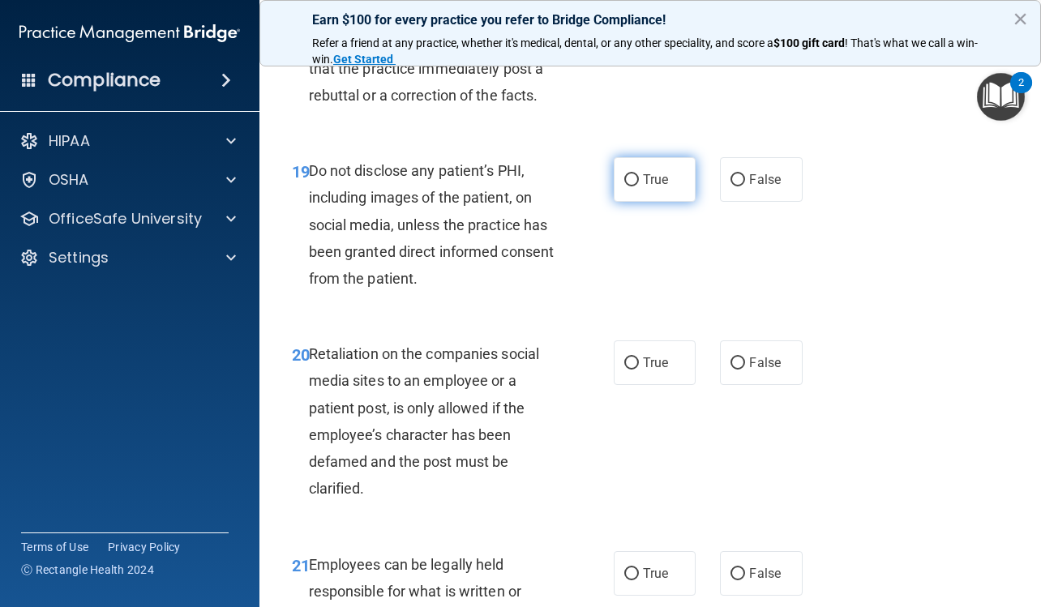
radio input "true"
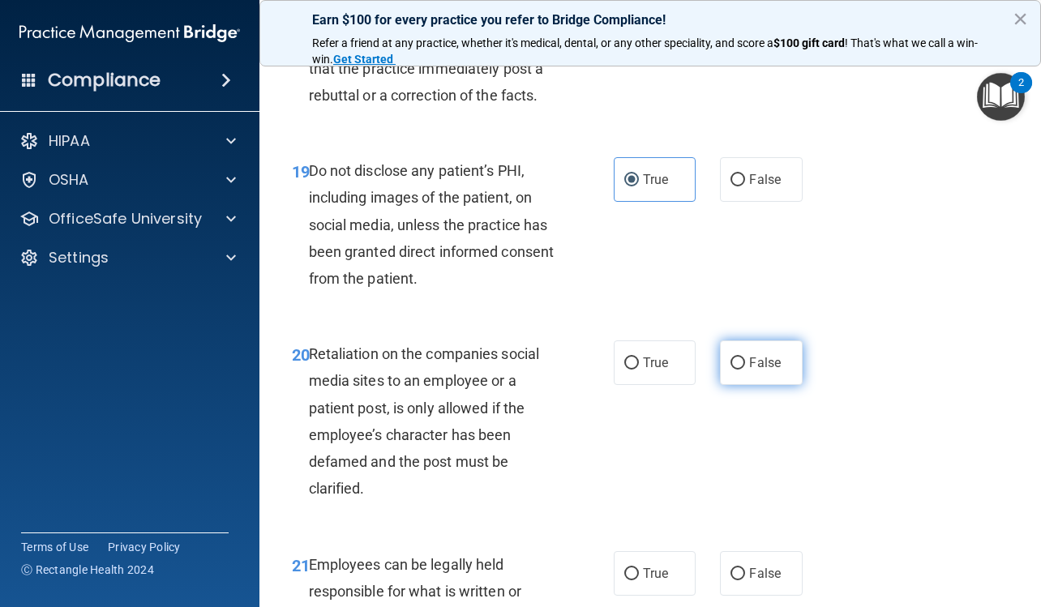
click at [749, 371] on span "False" at bounding box center [765, 362] width 32 height 15
click at [743, 370] on input "False" at bounding box center [738, 364] width 15 height 12
radio input "true"
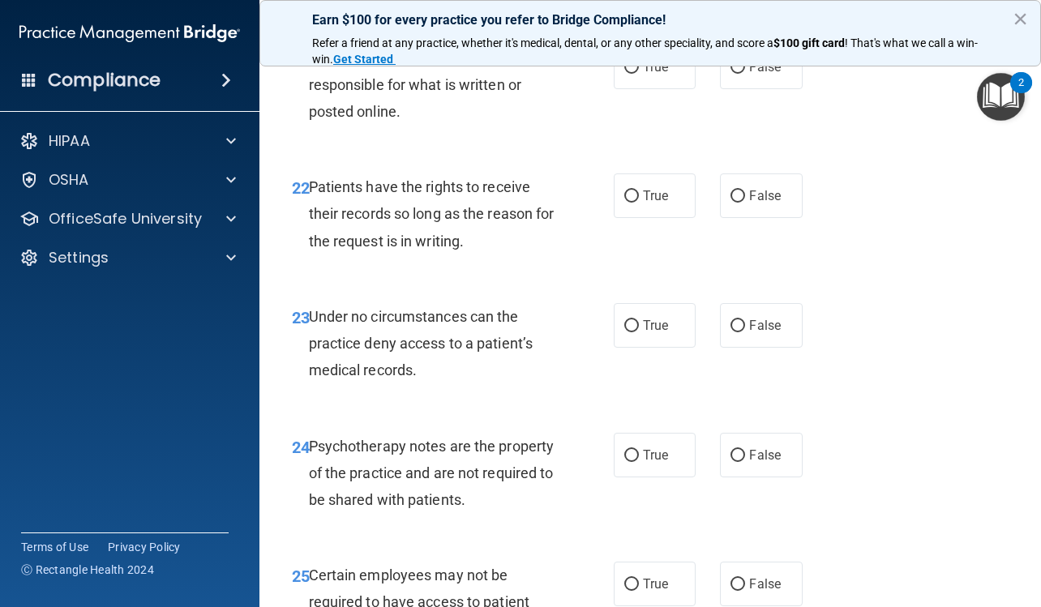
scroll to position [3973, 0]
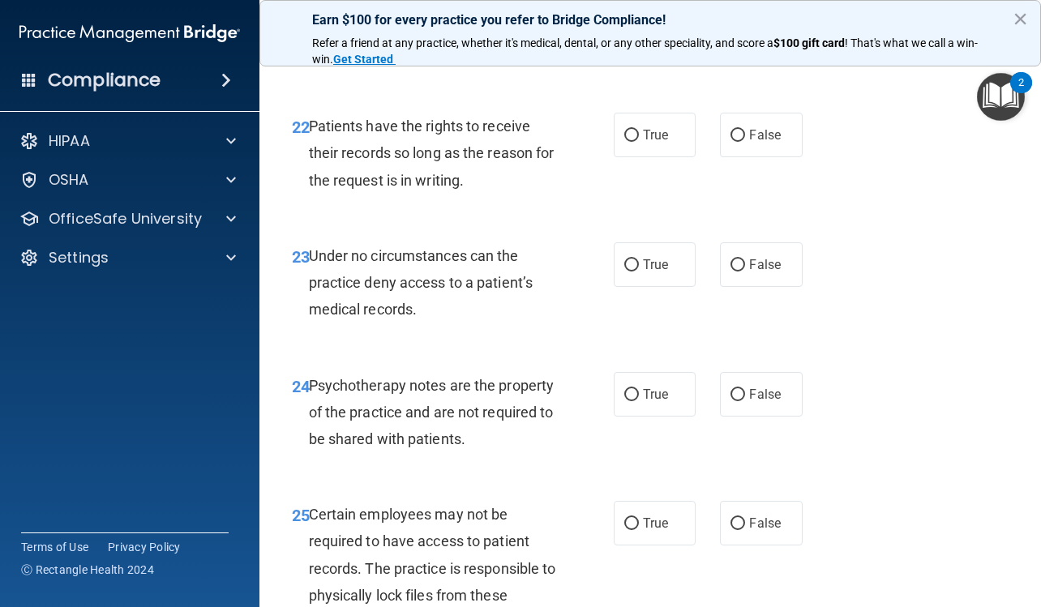
click at [662, 28] on label "True" at bounding box center [655, 6] width 82 height 45
click at [639, 13] on input "True" at bounding box center [631, 7] width 15 height 12
radio input "true"
click at [749, 143] on span "False" at bounding box center [765, 134] width 32 height 15
click at [745, 142] on input "False" at bounding box center [738, 136] width 15 height 12
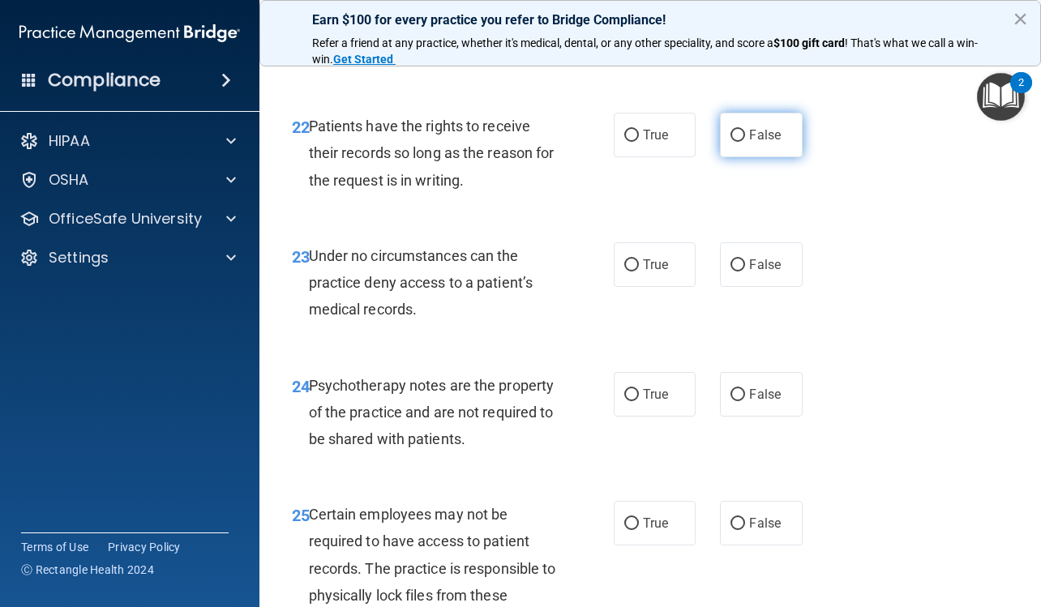
radio input "true"
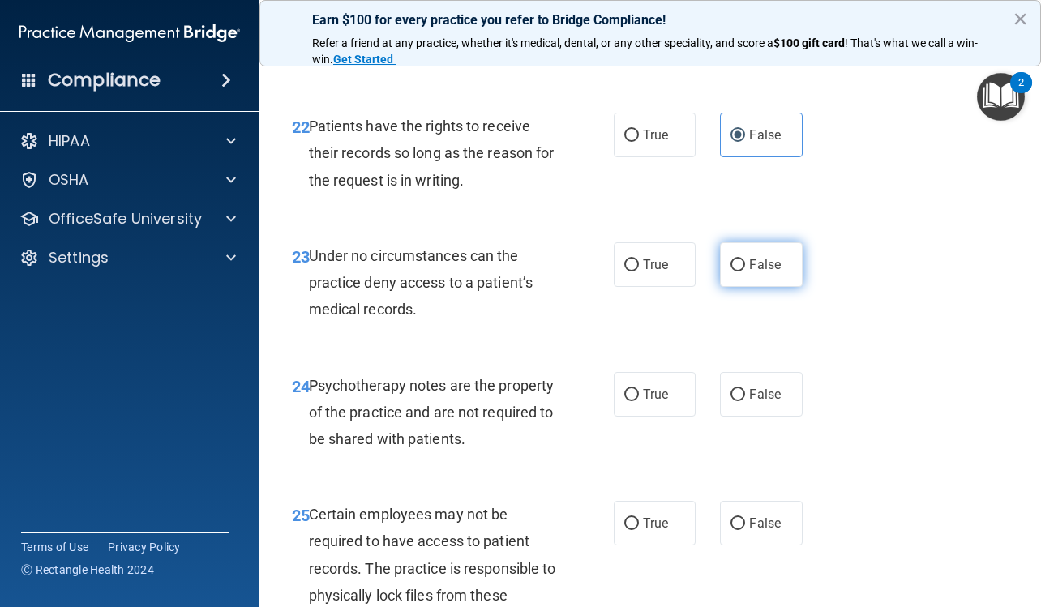
click at [750, 287] on label "False" at bounding box center [761, 264] width 82 height 45
click at [745, 272] on input "False" at bounding box center [738, 265] width 15 height 12
radio input "true"
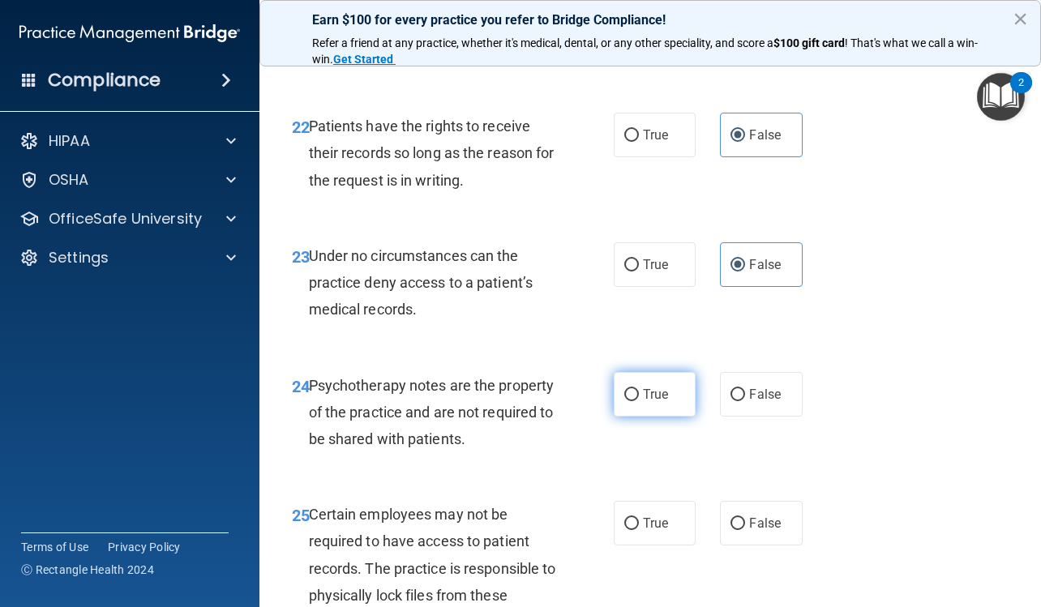
click at [644, 417] on label "True" at bounding box center [655, 394] width 82 height 45
click at [639, 401] on input "True" at bounding box center [631, 395] width 15 height 12
radio input "true"
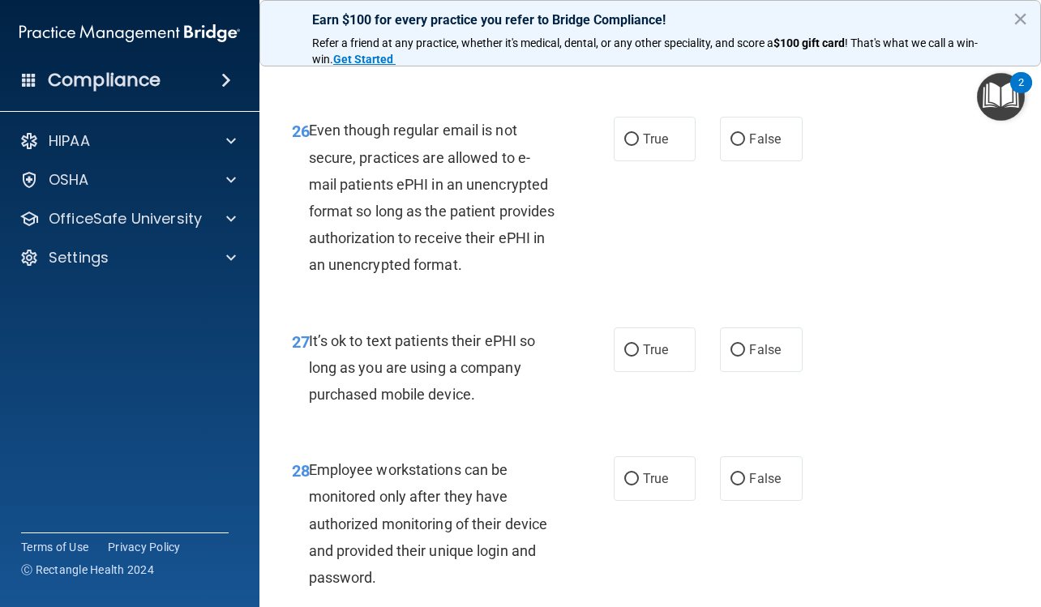
scroll to position [4459, 0]
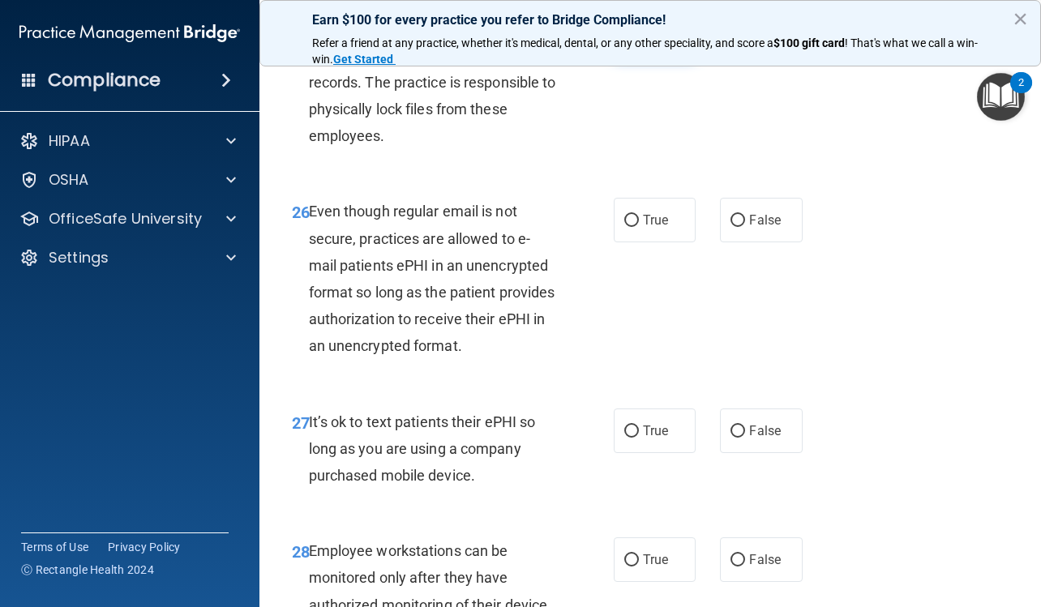
click at [662, 45] on span "True" at bounding box center [655, 36] width 25 height 15
click at [639, 44] on input "True" at bounding box center [631, 38] width 15 height 12
radio input "true"
click at [650, 228] on span "True" at bounding box center [655, 219] width 25 height 15
click at [639, 227] on input "True" at bounding box center [631, 221] width 15 height 12
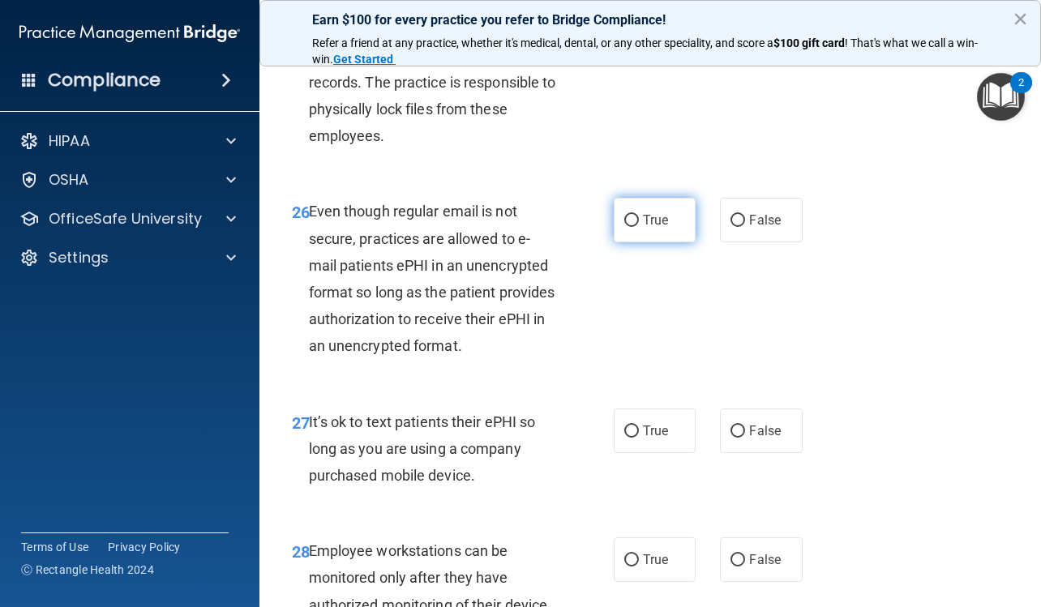
radio input "true"
click at [749, 439] on span "False" at bounding box center [765, 430] width 32 height 15
click at [742, 438] on input "False" at bounding box center [738, 432] width 15 height 12
radio input "true"
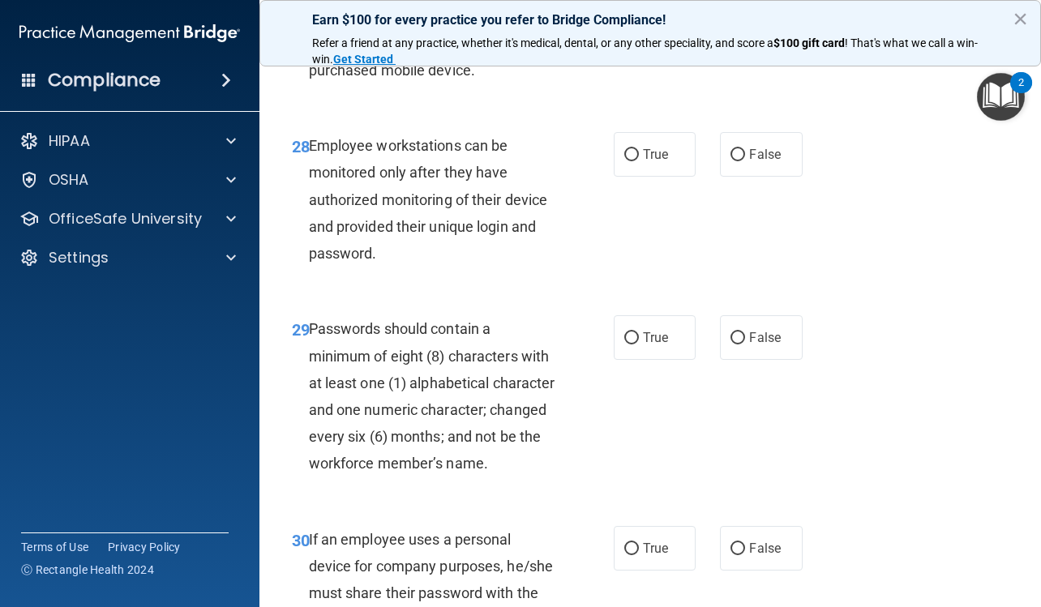
scroll to position [4946, 0]
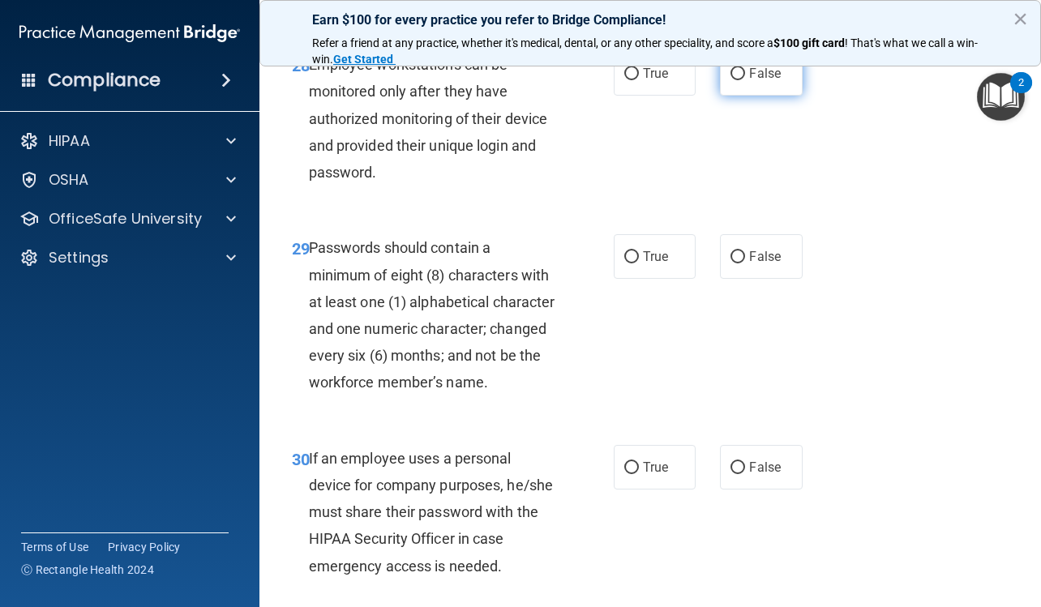
click at [749, 81] on span "False" at bounding box center [765, 73] width 32 height 15
click at [743, 80] on input "False" at bounding box center [738, 74] width 15 height 12
radio input "true"
click at [653, 264] on span "True" at bounding box center [655, 256] width 25 height 15
click at [639, 264] on input "True" at bounding box center [631, 257] width 15 height 12
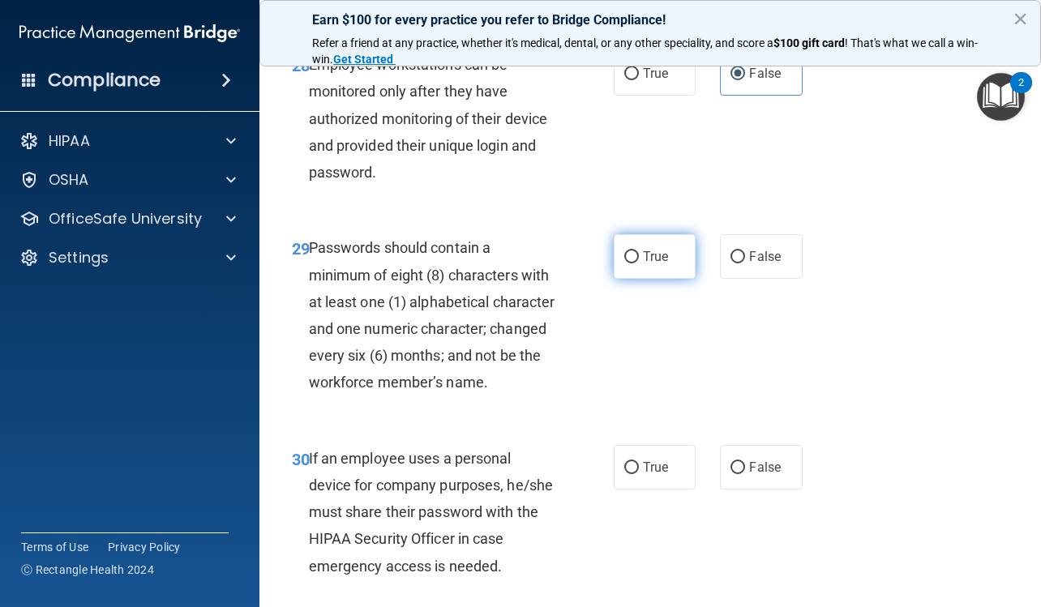
radio input "true"
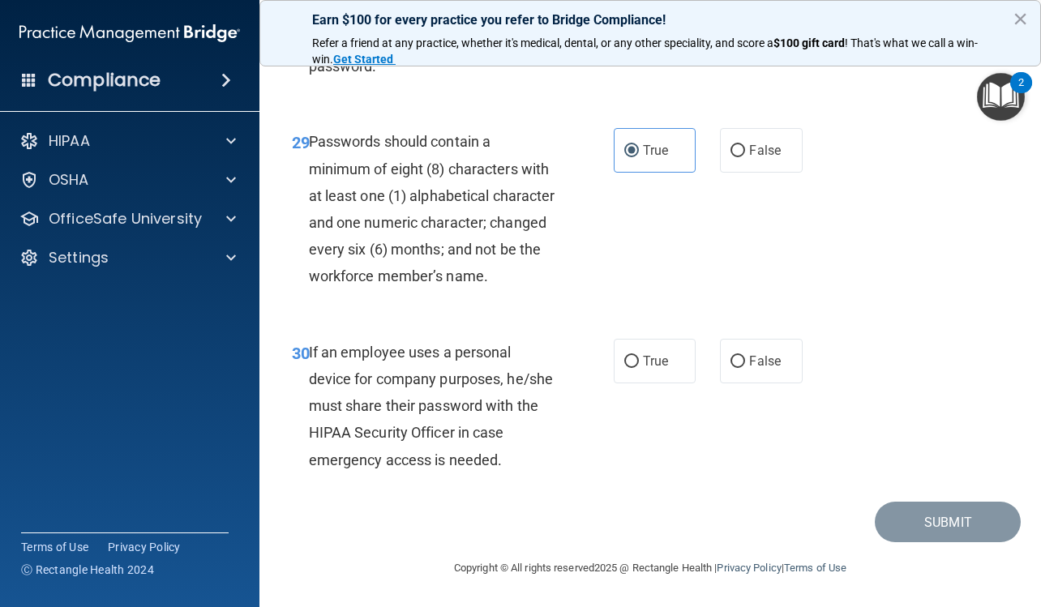
scroll to position [5187, 0]
click at [765, 362] on span "False" at bounding box center [765, 361] width 32 height 15
click at [745, 362] on input "False" at bounding box center [738, 362] width 15 height 12
radio input "true"
click at [915, 521] on button "Submit" at bounding box center [948, 522] width 146 height 41
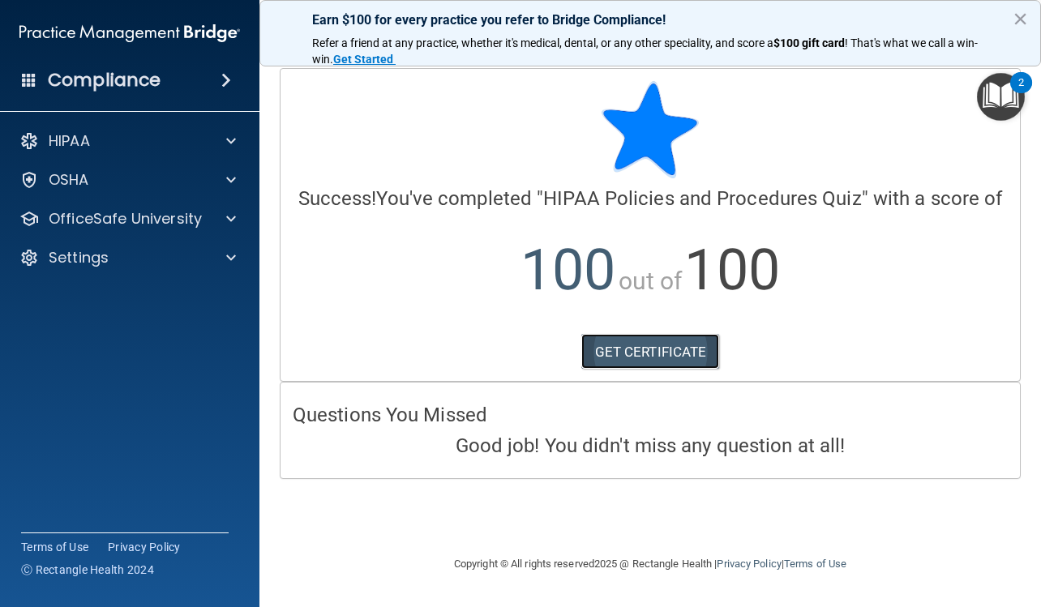
click at [658, 343] on link "GET CERTIFICATE" at bounding box center [650, 352] width 139 height 36
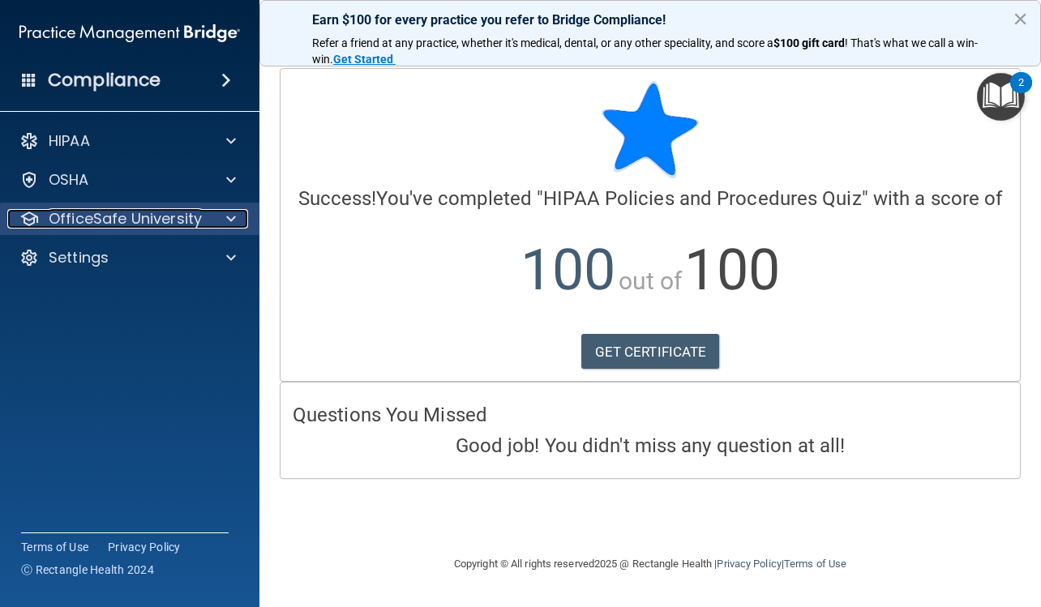
click at [238, 221] on div at bounding box center [228, 218] width 41 height 19
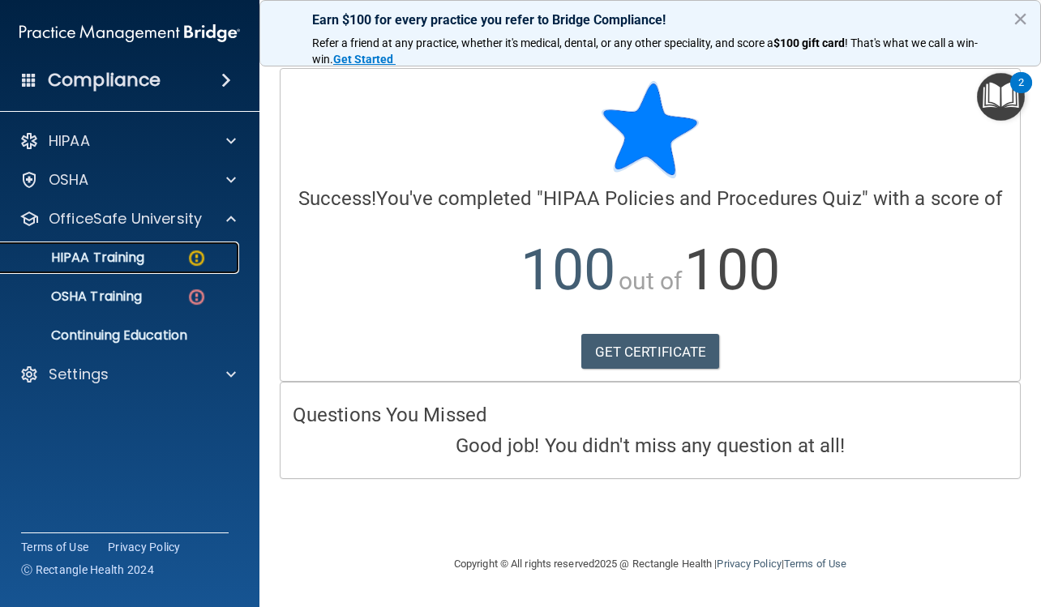
click at [199, 259] on img at bounding box center [196, 258] width 20 height 20
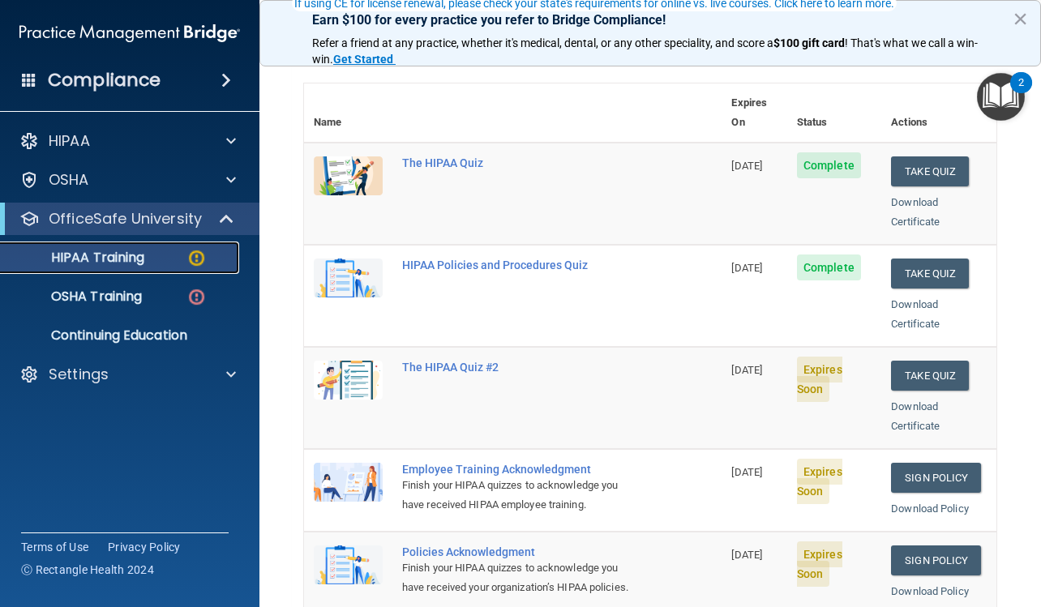
scroll to position [243, 0]
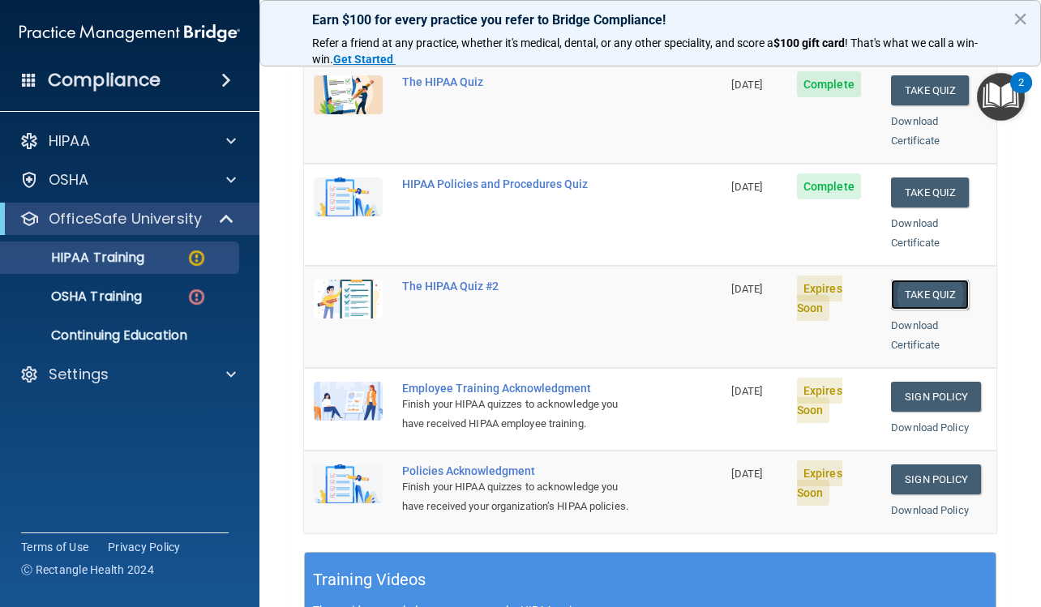
click at [906, 280] on button "Take Quiz" at bounding box center [930, 295] width 78 height 30
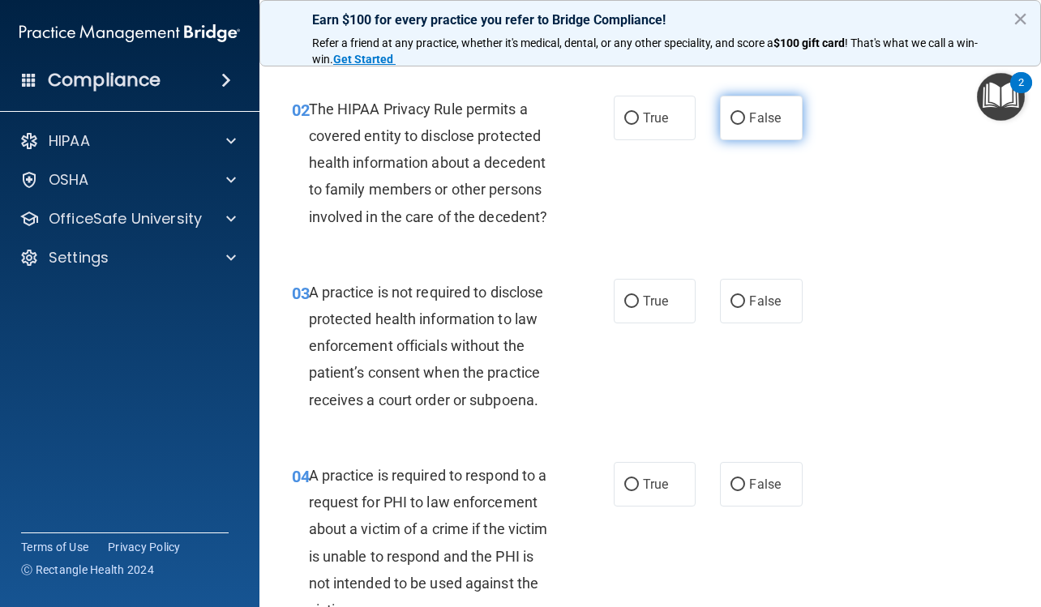
click at [774, 109] on label "False" at bounding box center [761, 118] width 82 height 45
click at [745, 113] on input "False" at bounding box center [738, 119] width 15 height 12
radio input "true"
click at [643, 307] on span "True" at bounding box center [655, 301] width 25 height 15
click at [639, 307] on input "True" at bounding box center [631, 302] width 15 height 12
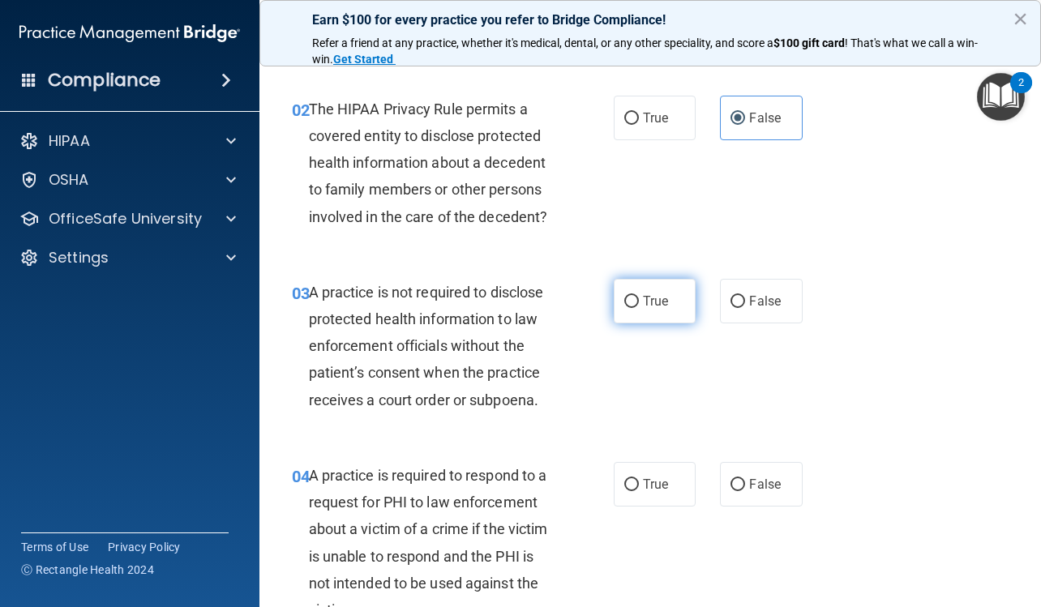
radio input "true"
click at [733, 479] on input "False" at bounding box center [738, 485] width 15 height 12
radio input "true"
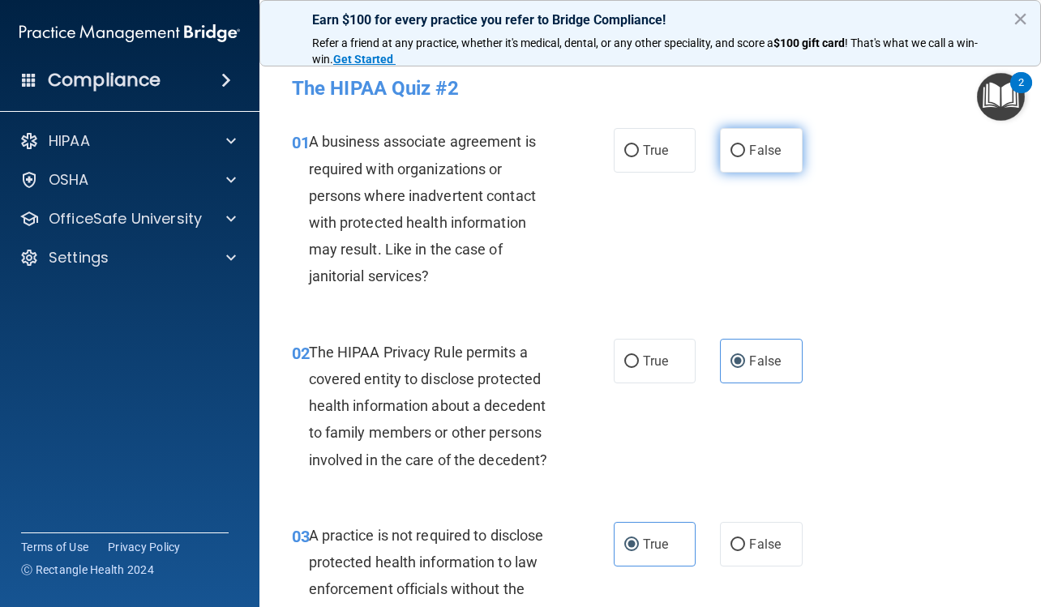
click at [755, 145] on span "False" at bounding box center [765, 150] width 32 height 15
click at [745, 145] on input "False" at bounding box center [738, 151] width 15 height 12
radio input "true"
click at [660, 360] on span "True" at bounding box center [655, 361] width 25 height 15
click at [639, 360] on input "True" at bounding box center [631, 362] width 15 height 12
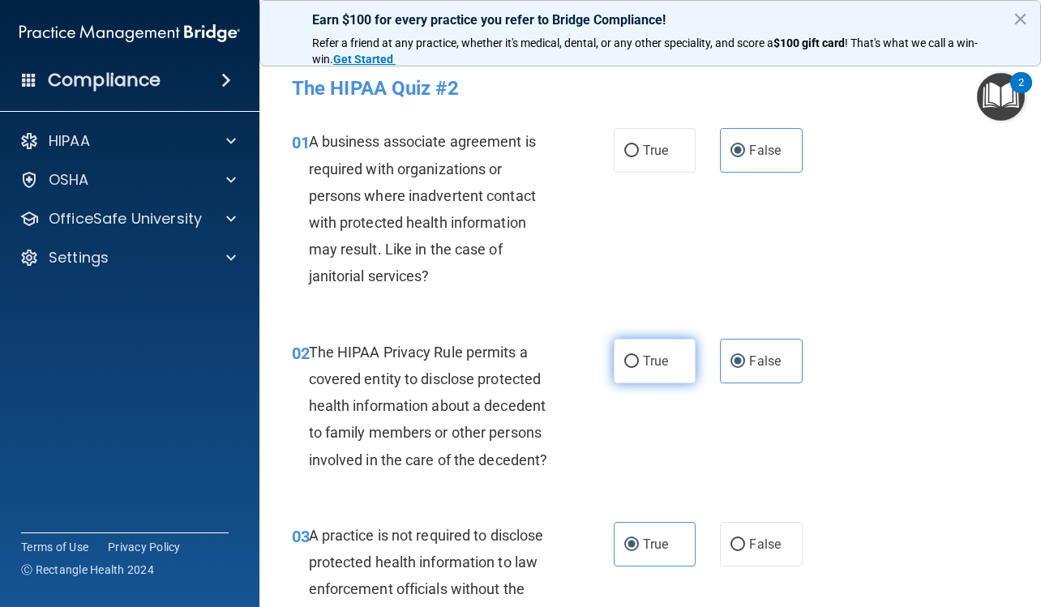
radio input "true"
radio input "false"
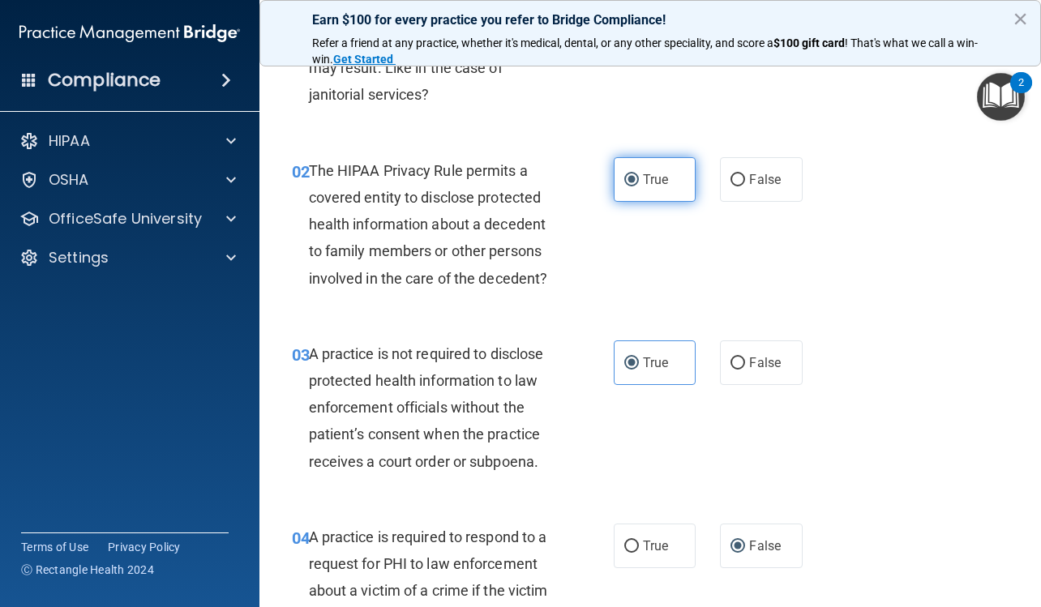
scroll to position [243, 0]
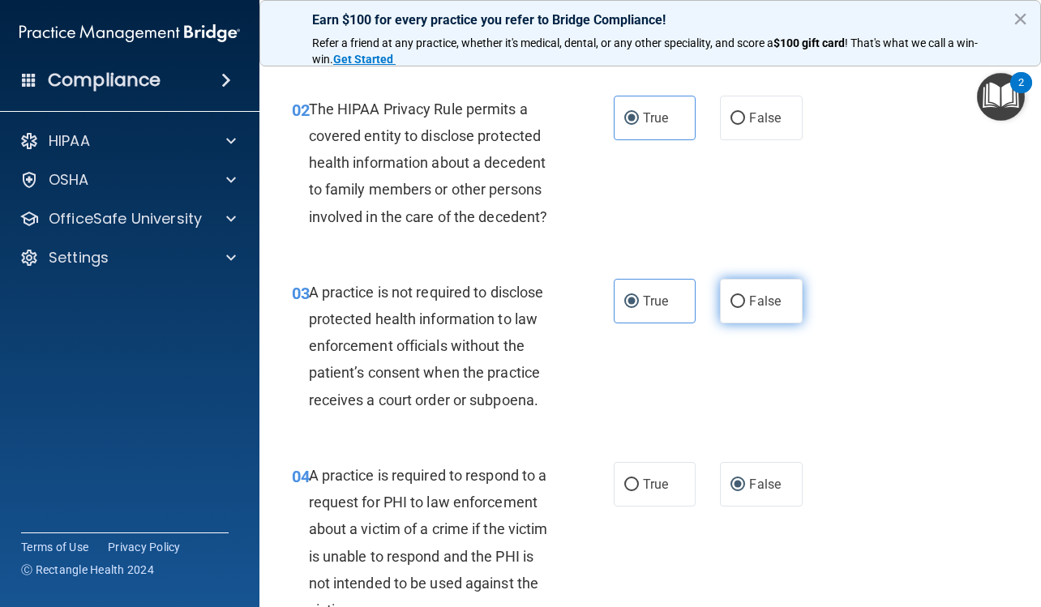
click at [732, 311] on label "False" at bounding box center [761, 301] width 82 height 45
click at [732, 308] on input "False" at bounding box center [738, 302] width 15 height 12
radio input "true"
radio input "false"
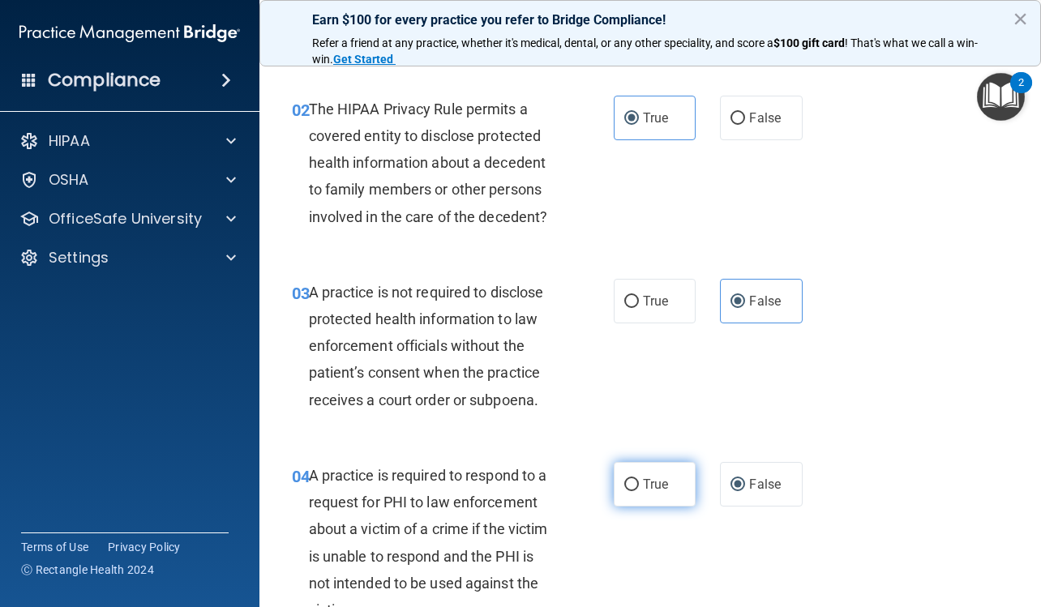
click at [659, 475] on label "True" at bounding box center [655, 484] width 82 height 45
click at [639, 479] on input "True" at bounding box center [631, 485] width 15 height 12
radio input "true"
radio input "false"
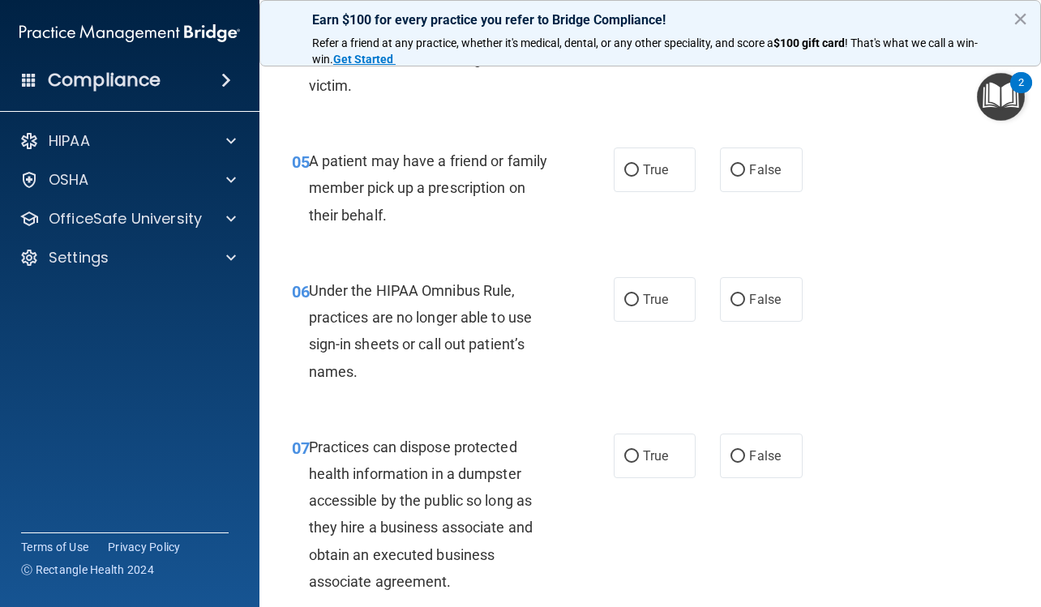
scroll to position [811, 0]
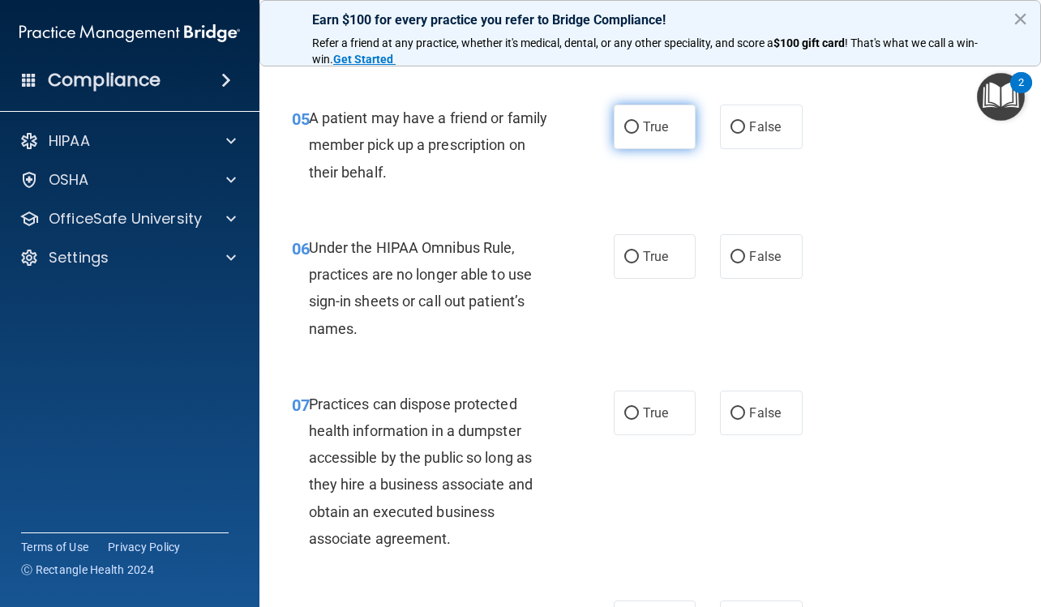
click at [645, 123] on span "True" at bounding box center [655, 126] width 25 height 15
click at [639, 123] on input "True" at bounding box center [631, 128] width 15 height 12
radio input "true"
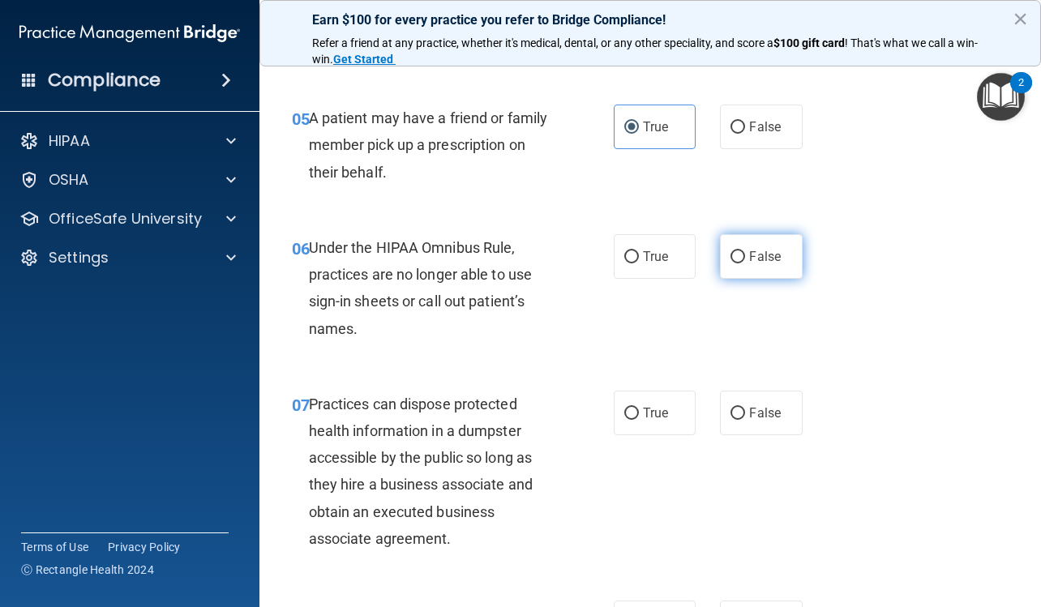
click at [750, 256] on span "False" at bounding box center [765, 256] width 32 height 15
click at [745, 256] on input "False" at bounding box center [738, 257] width 15 height 12
radio input "true"
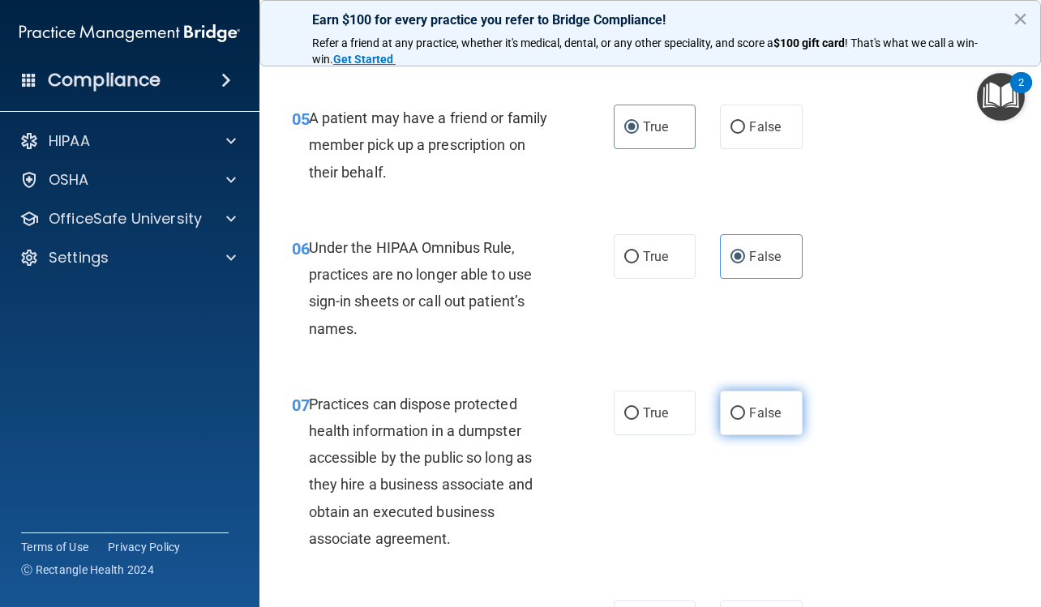
click at [755, 417] on span "False" at bounding box center [765, 412] width 32 height 15
click at [745, 417] on input "False" at bounding box center [738, 414] width 15 height 12
radio input "true"
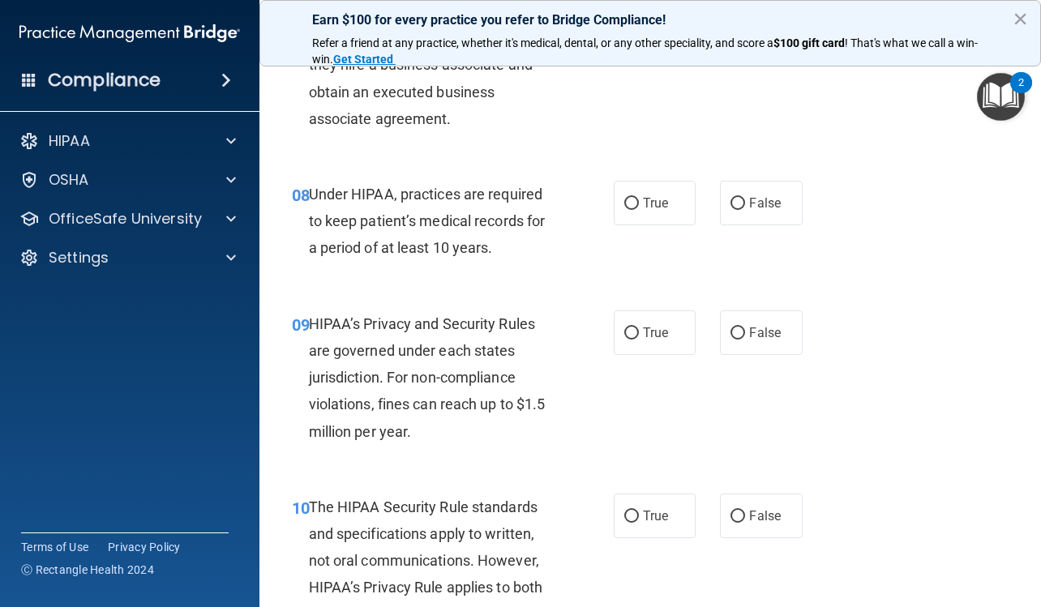
scroll to position [1297, 0]
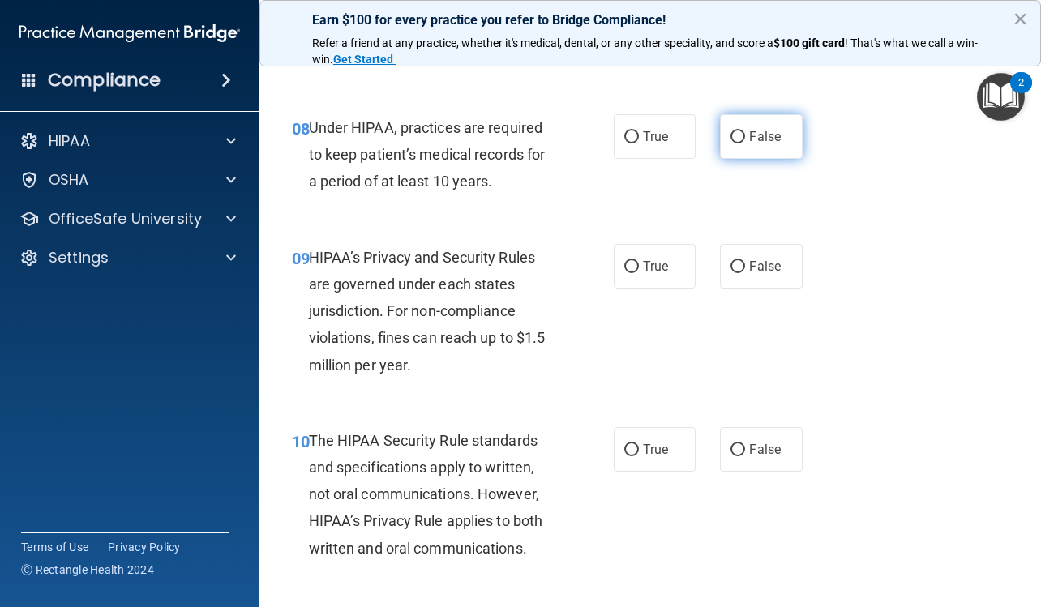
click at [761, 139] on span "False" at bounding box center [765, 136] width 32 height 15
click at [745, 139] on input "False" at bounding box center [738, 137] width 15 height 12
radio input "true"
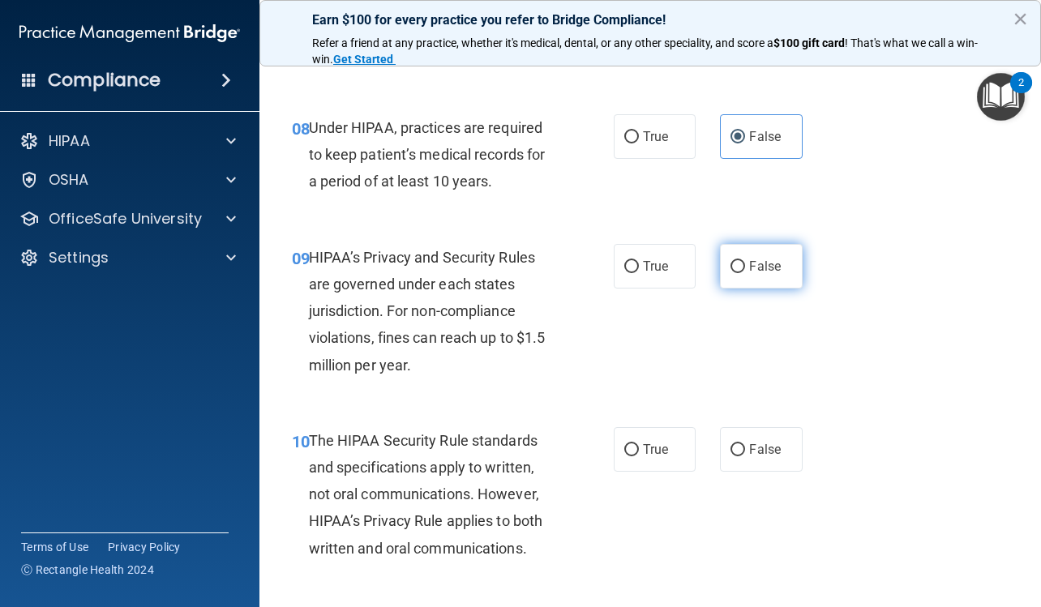
click at [759, 272] on span "False" at bounding box center [765, 266] width 32 height 15
click at [745, 272] on input "False" at bounding box center [738, 267] width 15 height 12
radio input "true"
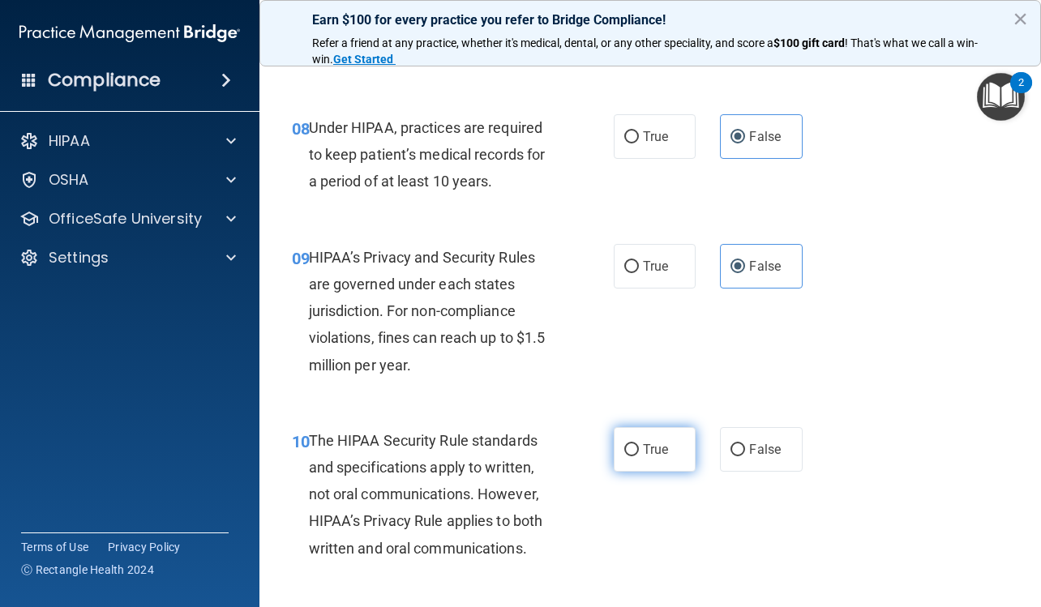
click at [644, 456] on span "True" at bounding box center [655, 449] width 25 height 15
click at [639, 456] on input "True" at bounding box center [631, 450] width 15 height 12
radio input "true"
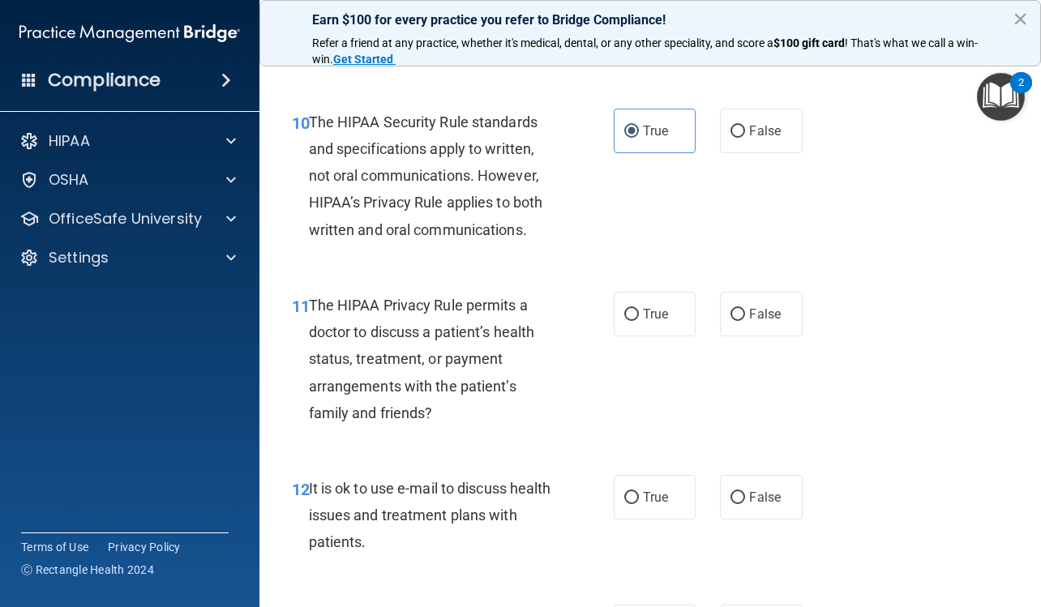
scroll to position [1622, 0]
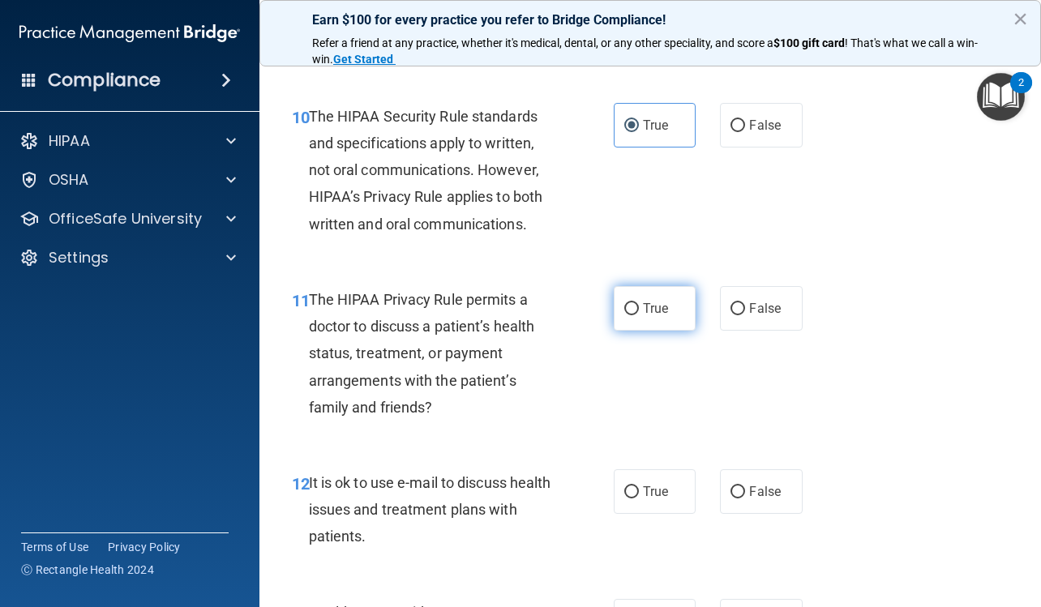
click at [668, 313] on label "True" at bounding box center [655, 308] width 82 height 45
click at [639, 313] on input "True" at bounding box center [631, 309] width 15 height 12
radio input "true"
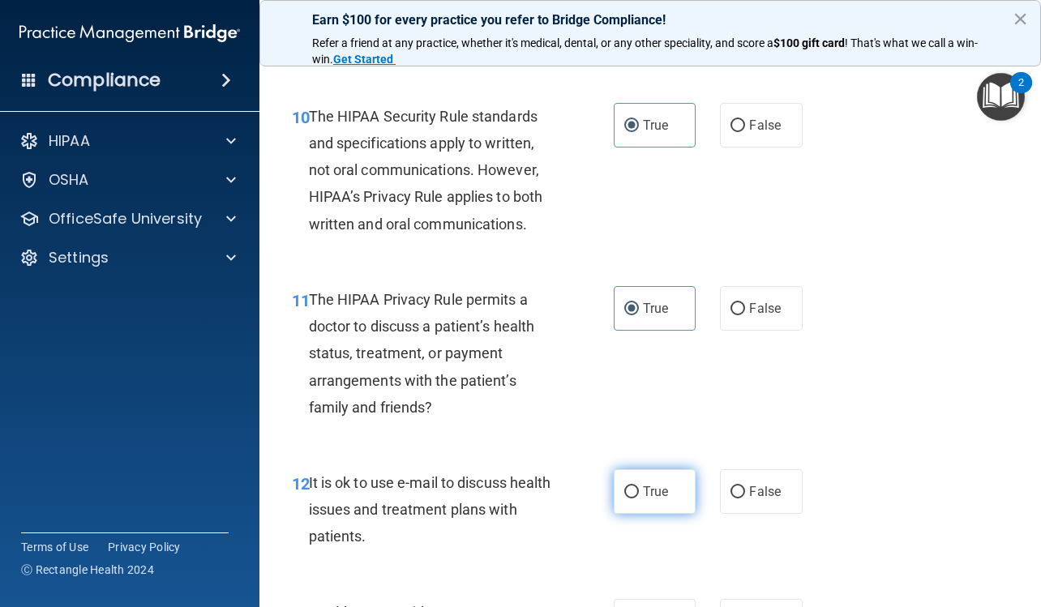
click at [650, 496] on span "True" at bounding box center [655, 491] width 25 height 15
click at [639, 496] on input "True" at bounding box center [631, 492] width 15 height 12
radio input "true"
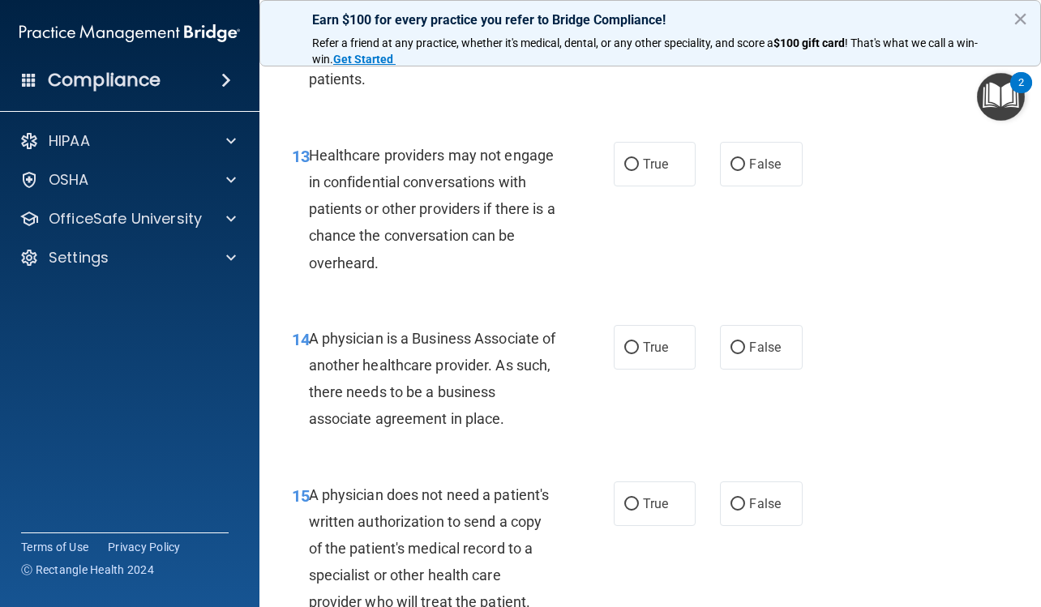
scroll to position [2108, 0]
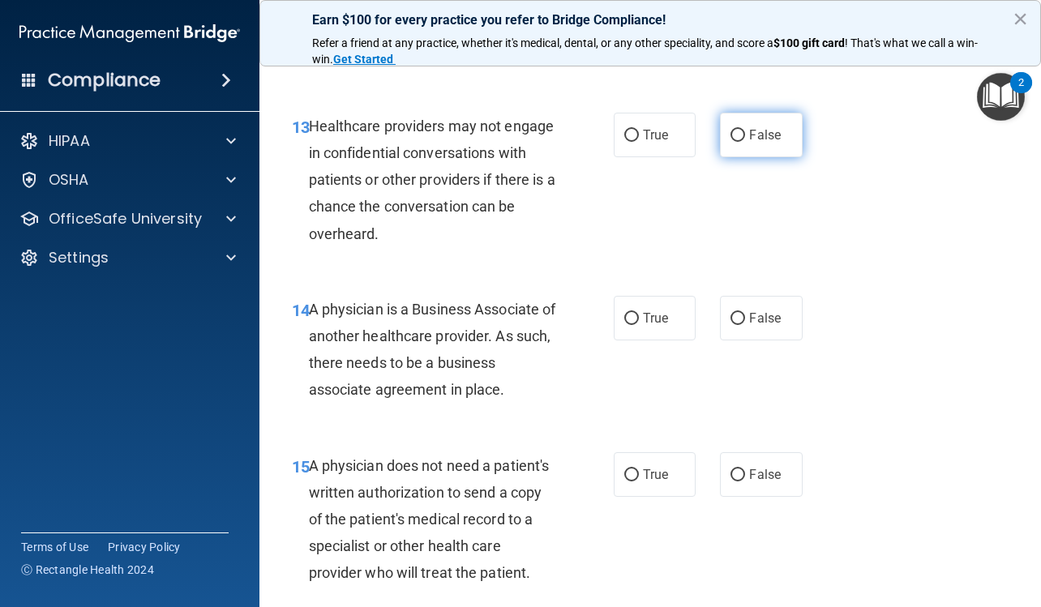
click at [781, 132] on label "False" at bounding box center [761, 135] width 82 height 45
click at [745, 132] on input "False" at bounding box center [738, 136] width 15 height 12
radio input "true"
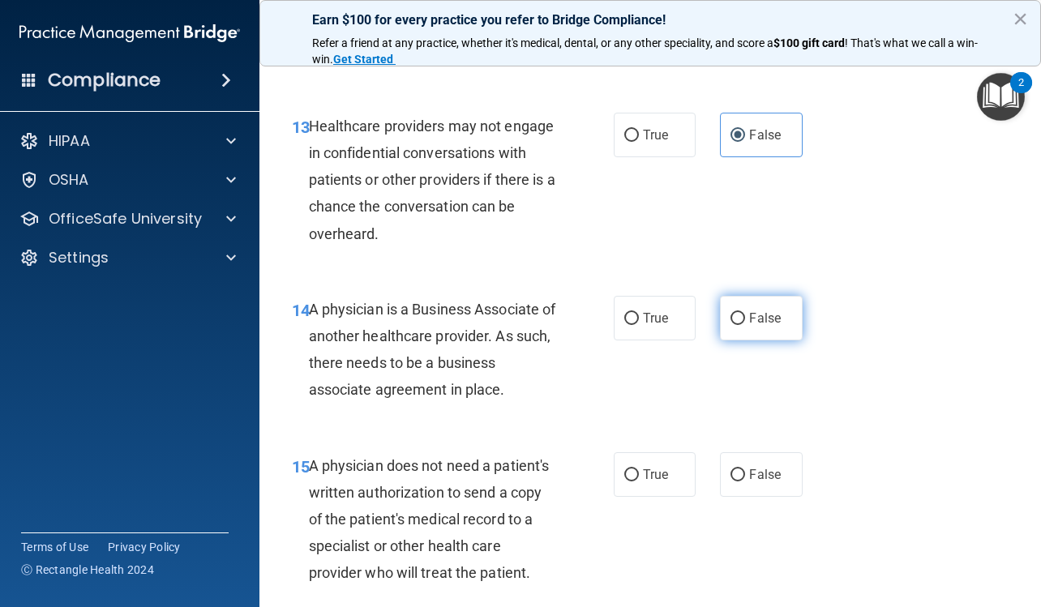
click at [749, 317] on span "False" at bounding box center [765, 318] width 32 height 15
click at [745, 317] on input "False" at bounding box center [738, 319] width 15 height 12
radio input "true"
click at [657, 470] on span "True" at bounding box center [655, 474] width 25 height 15
click at [639, 470] on input "True" at bounding box center [631, 475] width 15 height 12
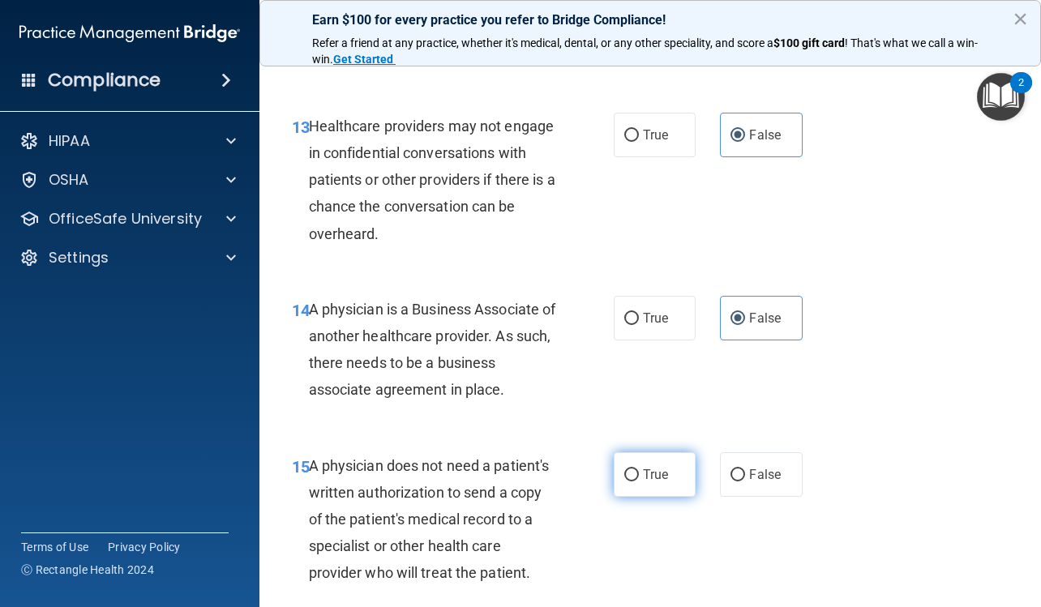
radio input "true"
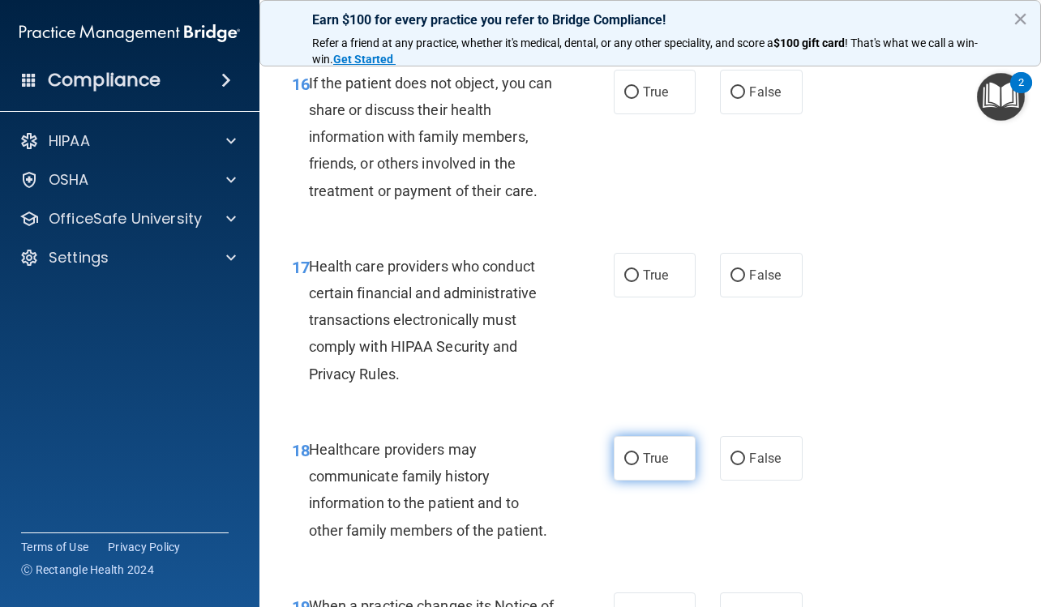
scroll to position [2676, 0]
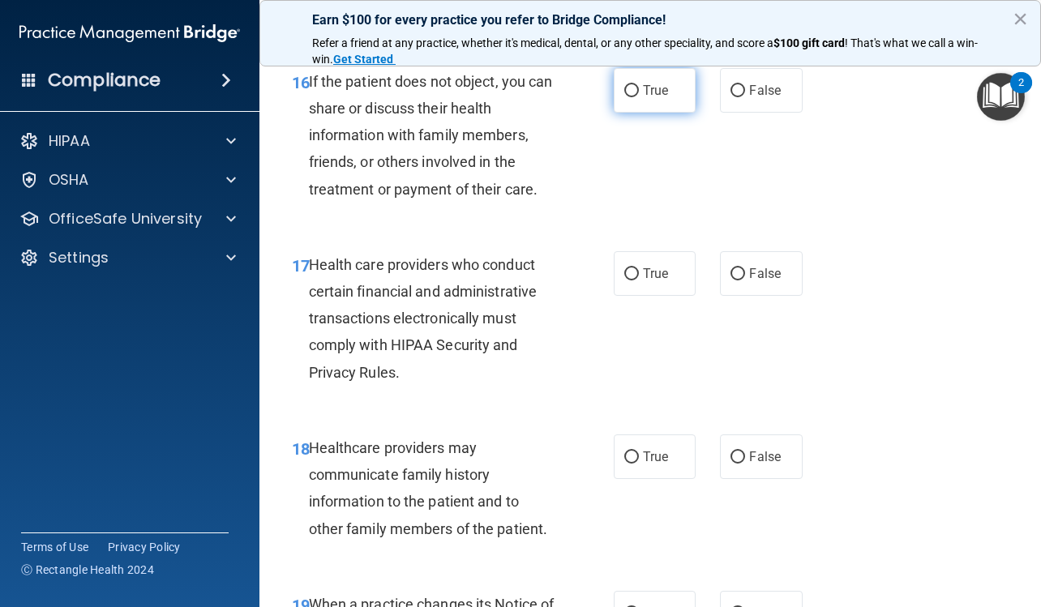
click at [659, 94] on span "True" at bounding box center [655, 90] width 25 height 15
click at [639, 94] on input "True" at bounding box center [631, 91] width 15 height 12
radio input "true"
click at [646, 261] on label "True" at bounding box center [655, 273] width 82 height 45
click at [639, 268] on input "True" at bounding box center [631, 274] width 15 height 12
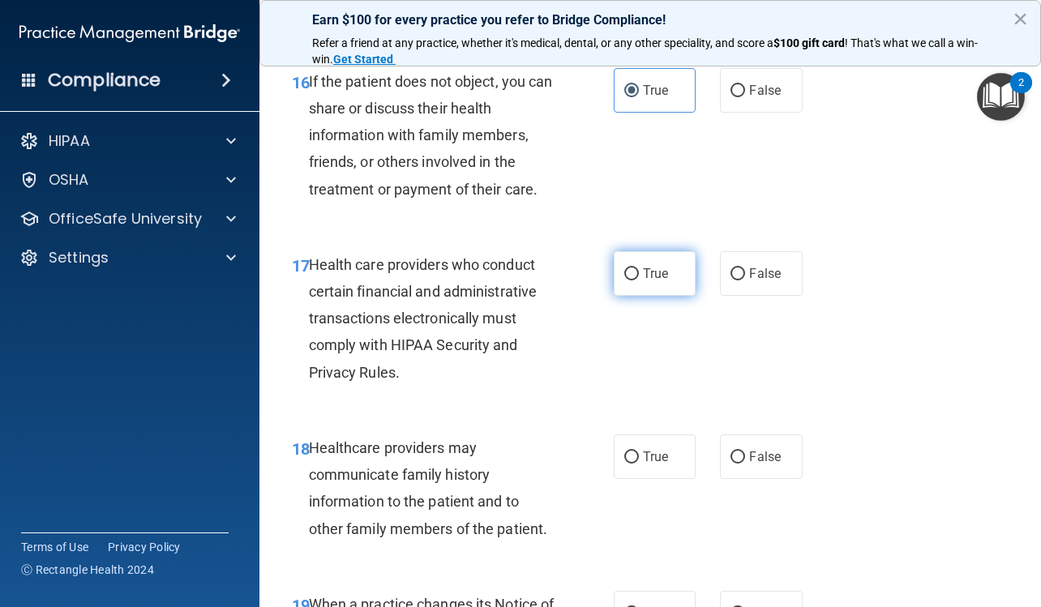
radio input "true"
click at [761, 456] on span "False" at bounding box center [765, 456] width 32 height 15
click at [745, 456] on input "False" at bounding box center [738, 458] width 15 height 12
radio input "true"
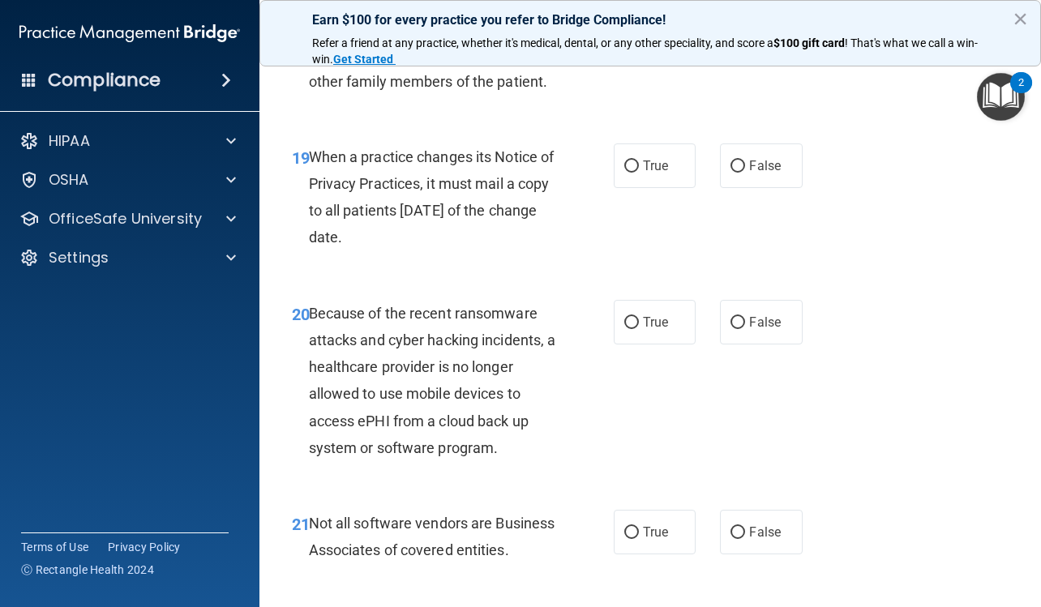
scroll to position [3162, 0]
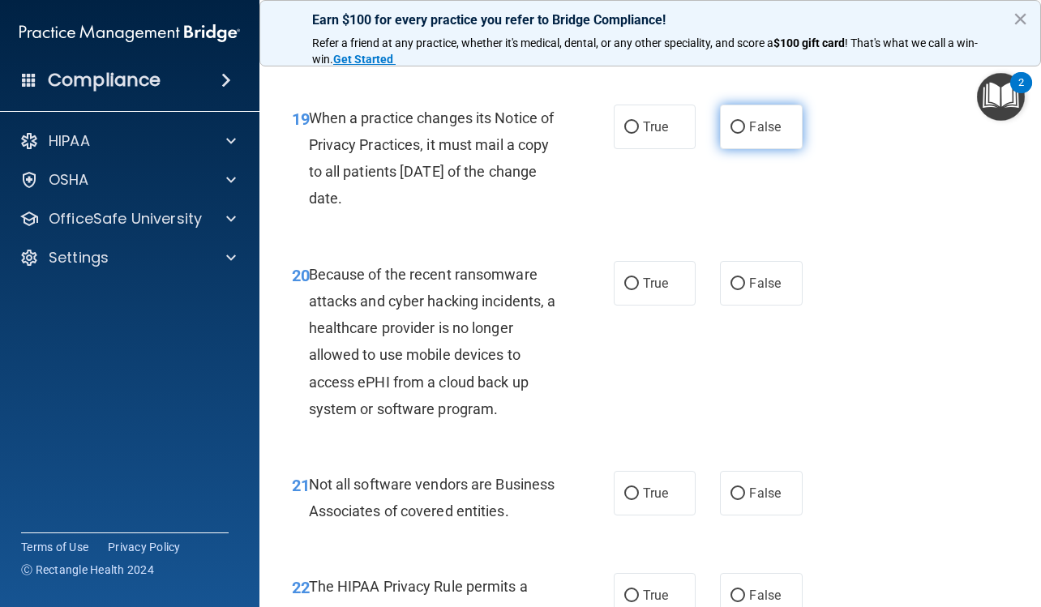
click at [749, 128] on span "False" at bounding box center [765, 126] width 32 height 15
click at [745, 128] on input "False" at bounding box center [738, 128] width 15 height 12
radio input "true"
click at [750, 289] on span "False" at bounding box center [765, 283] width 32 height 15
click at [745, 289] on input "False" at bounding box center [738, 284] width 15 height 12
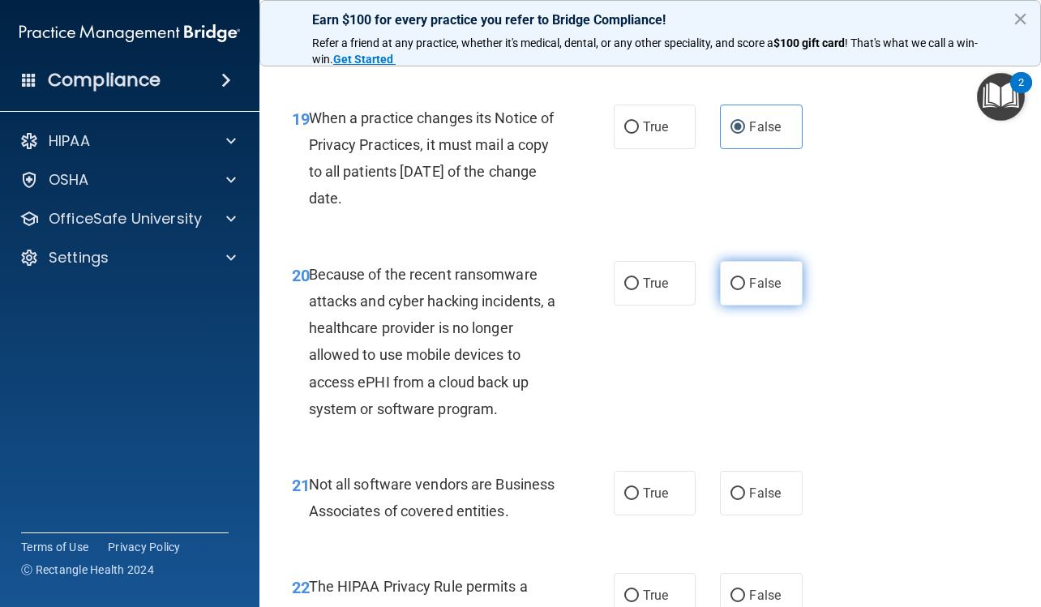
radio input "true"
click at [658, 491] on span "True" at bounding box center [655, 493] width 25 height 15
click at [639, 491] on input "True" at bounding box center [631, 494] width 15 height 12
radio input "true"
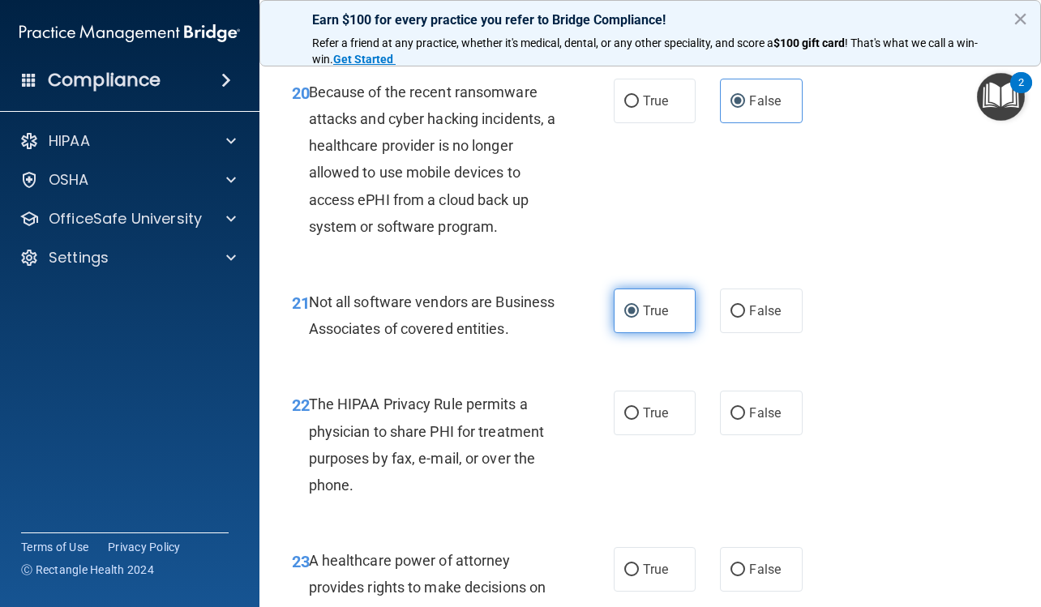
scroll to position [3405, 0]
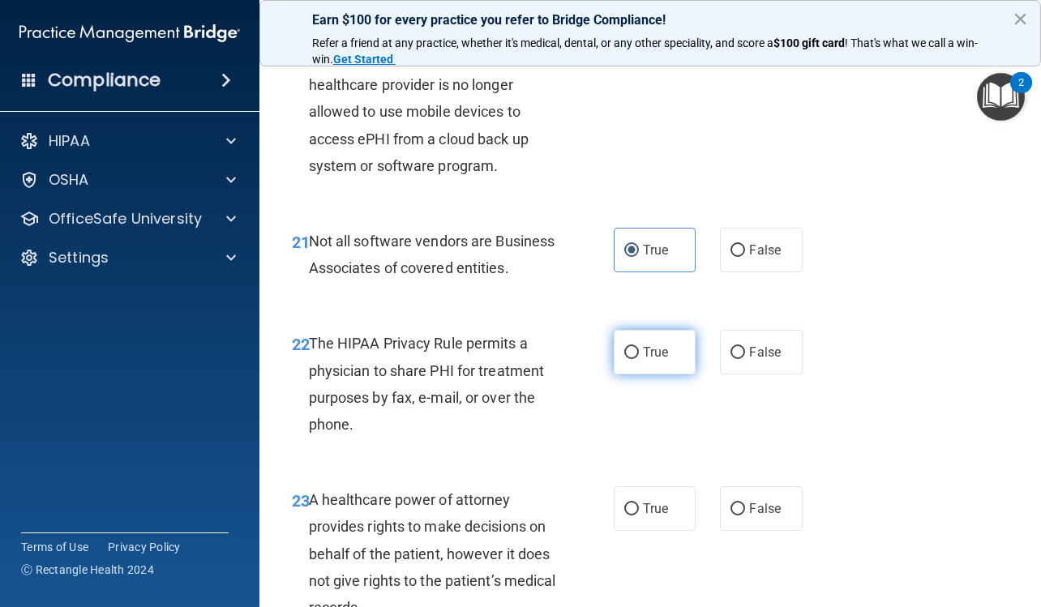
click at [654, 375] on label "True" at bounding box center [655, 352] width 82 height 45
click at [639, 359] on input "True" at bounding box center [631, 353] width 15 height 12
radio input "true"
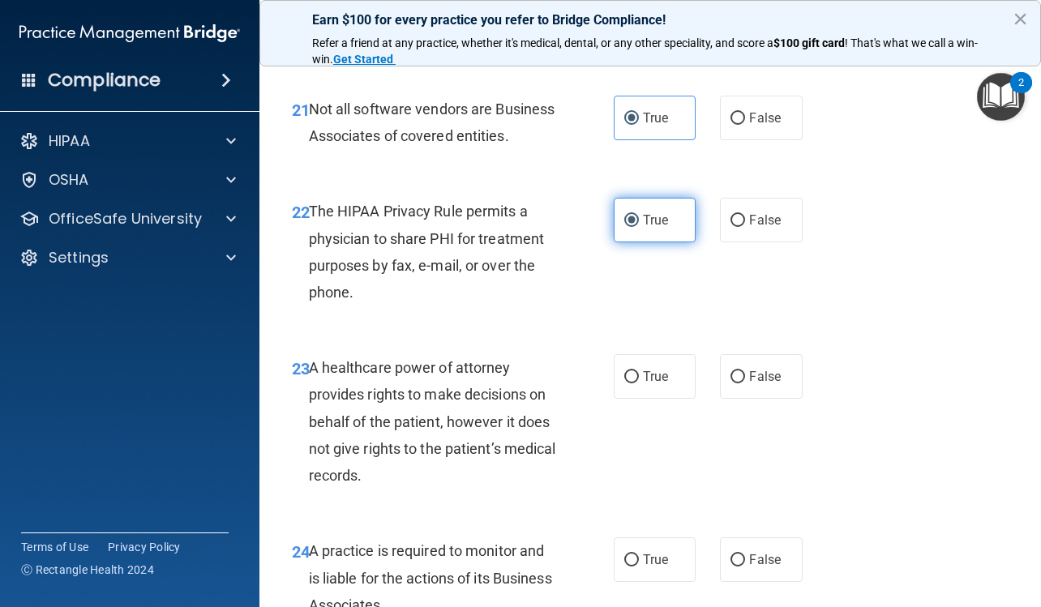
scroll to position [3568, 0]
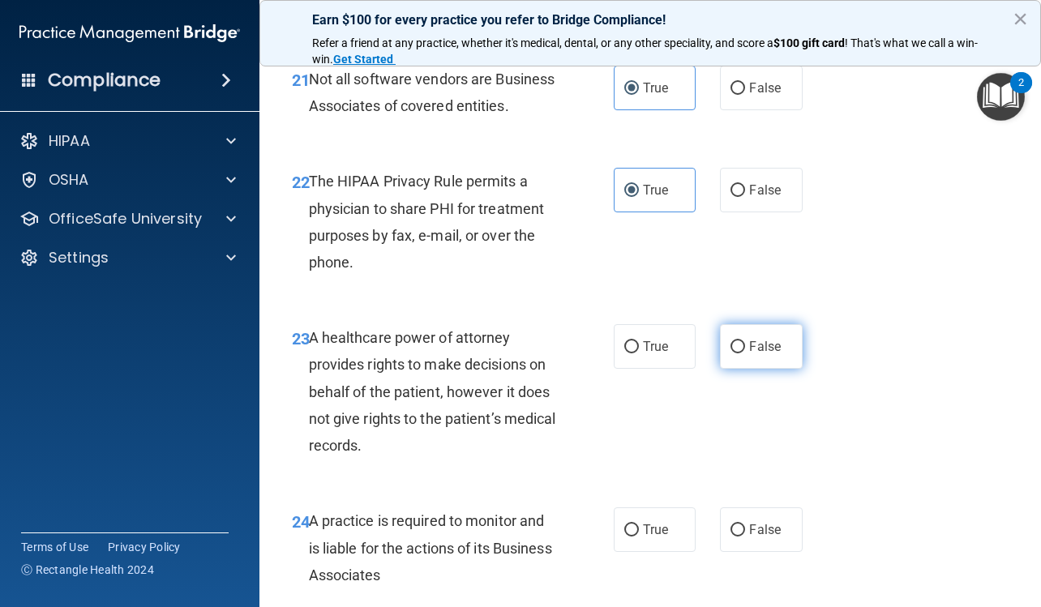
click at [773, 369] on label "False" at bounding box center [761, 346] width 82 height 45
click at [745, 354] on input "False" at bounding box center [738, 347] width 15 height 12
radio input "true"
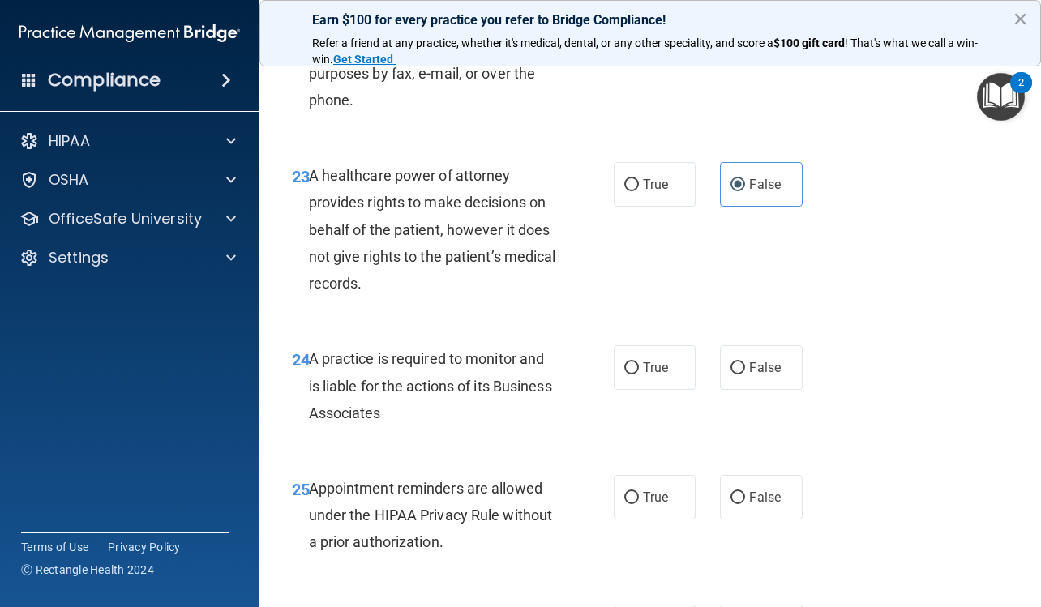
scroll to position [3811, 0]
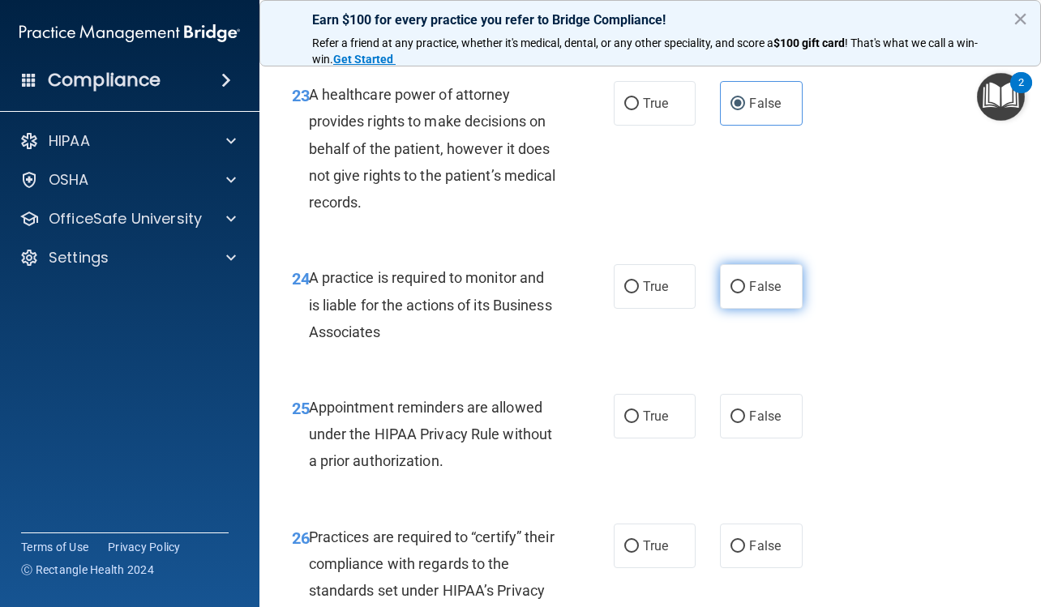
click at [749, 294] on span "False" at bounding box center [765, 286] width 32 height 15
click at [745, 294] on input "False" at bounding box center [738, 287] width 15 height 12
radio input "true"
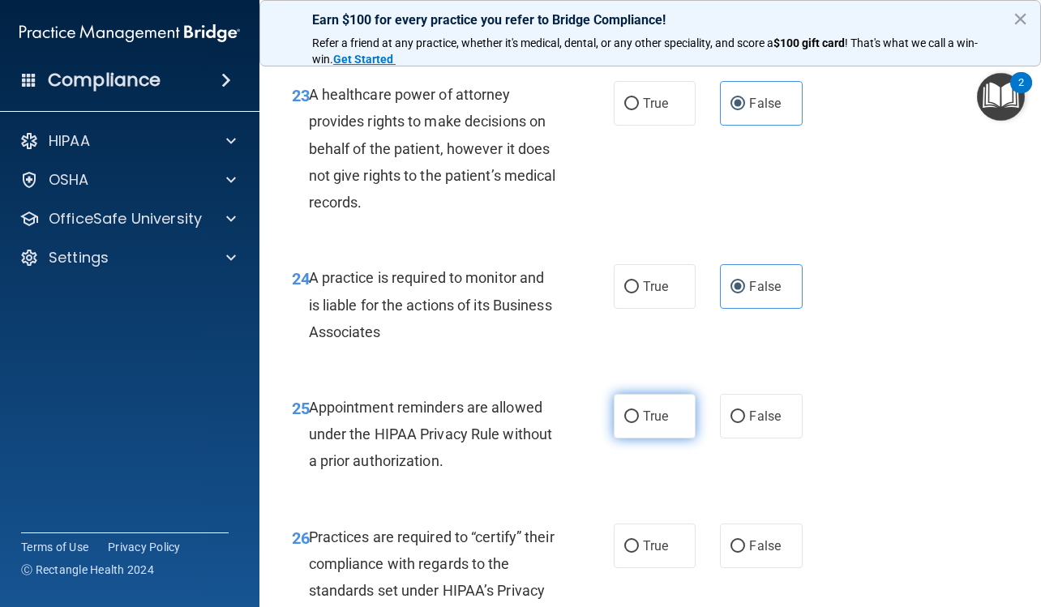
click at [632, 423] on input "True" at bounding box center [631, 417] width 15 height 12
radio input "true"
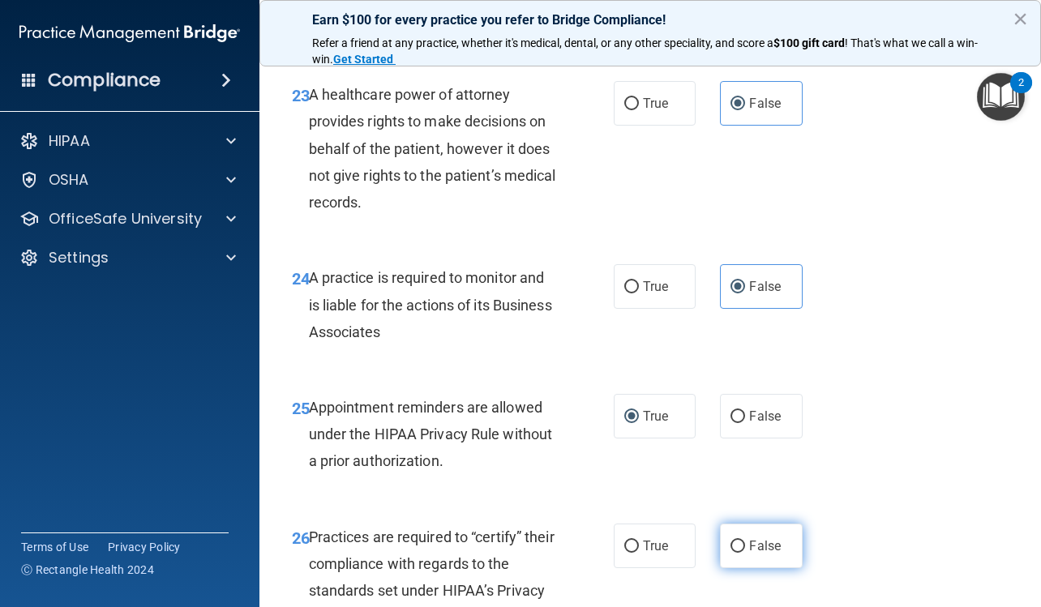
click at [756, 554] on span "False" at bounding box center [765, 545] width 32 height 15
click at [745, 553] on input "False" at bounding box center [738, 547] width 15 height 12
radio input "true"
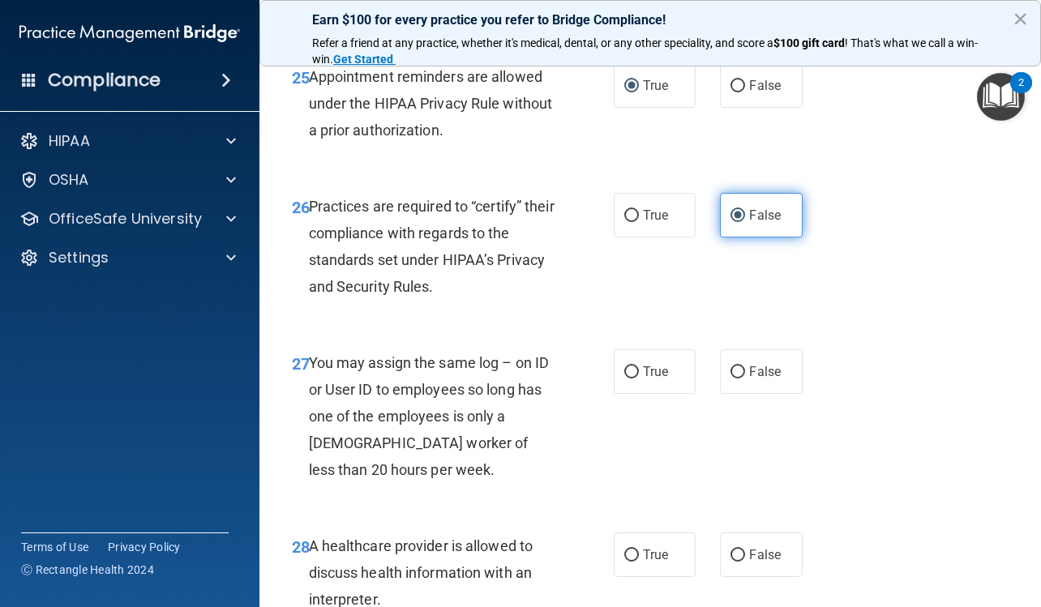
scroll to position [4216, 0]
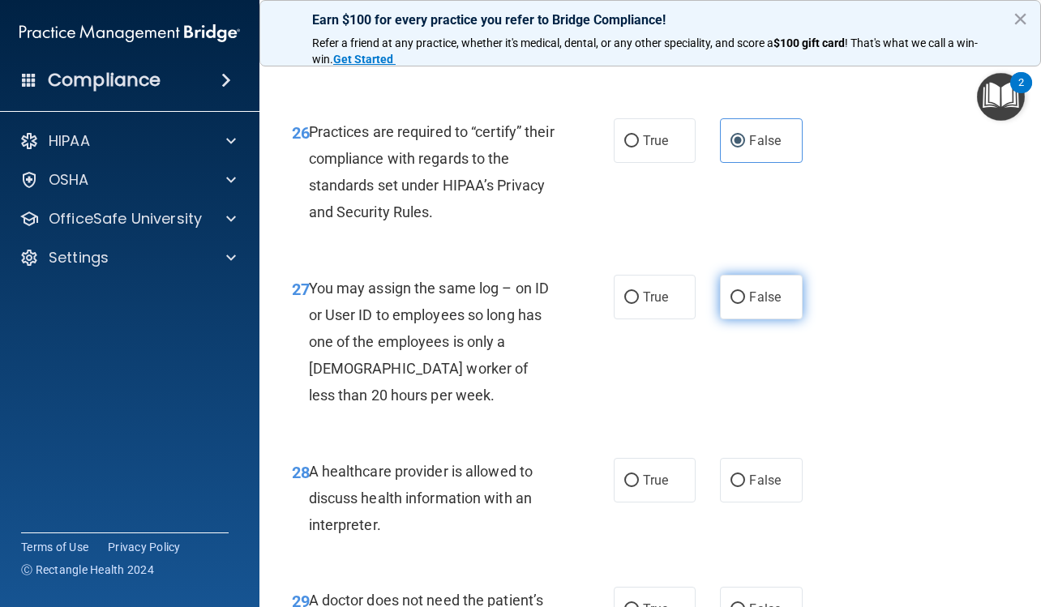
click at [749, 305] on span "False" at bounding box center [765, 296] width 32 height 15
click at [744, 304] on input "False" at bounding box center [738, 298] width 15 height 12
radio input "true"
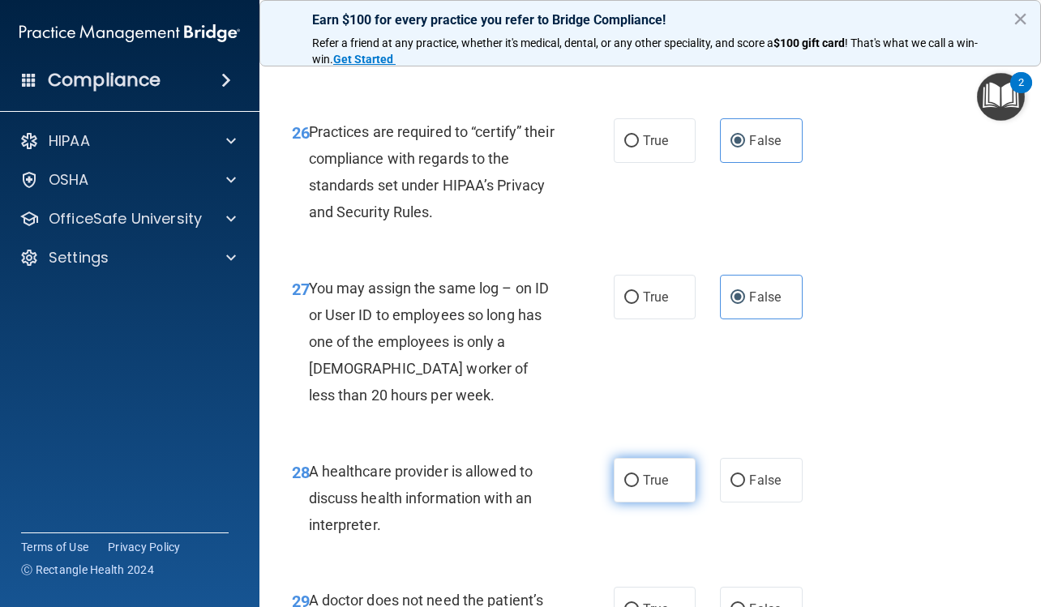
click at [636, 503] on label "True" at bounding box center [655, 480] width 82 height 45
click at [636, 487] on input "True" at bounding box center [631, 481] width 15 height 12
radio input "true"
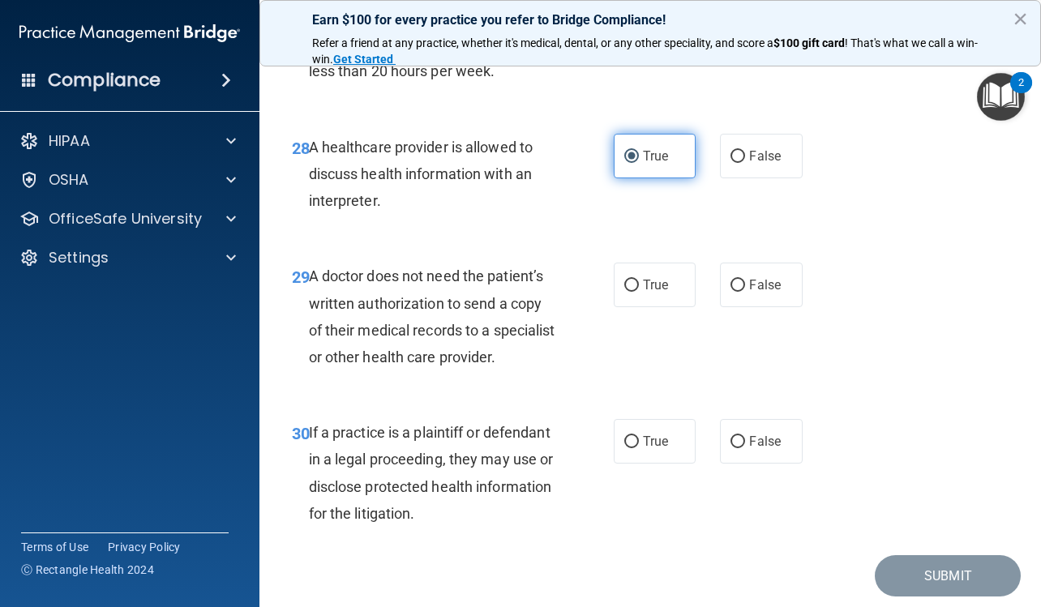
scroll to position [4622, 0]
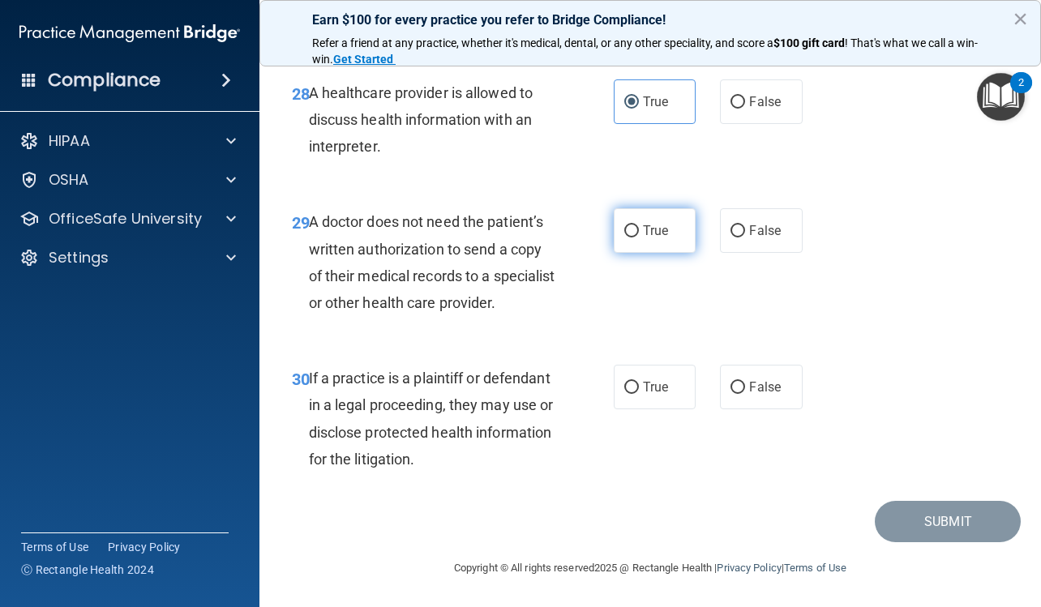
click at [659, 221] on label "True" at bounding box center [655, 230] width 82 height 45
click at [639, 225] on input "True" at bounding box center [631, 231] width 15 height 12
radio input "true"
click at [654, 395] on span "True" at bounding box center [655, 386] width 25 height 15
click at [639, 394] on input "True" at bounding box center [631, 388] width 15 height 12
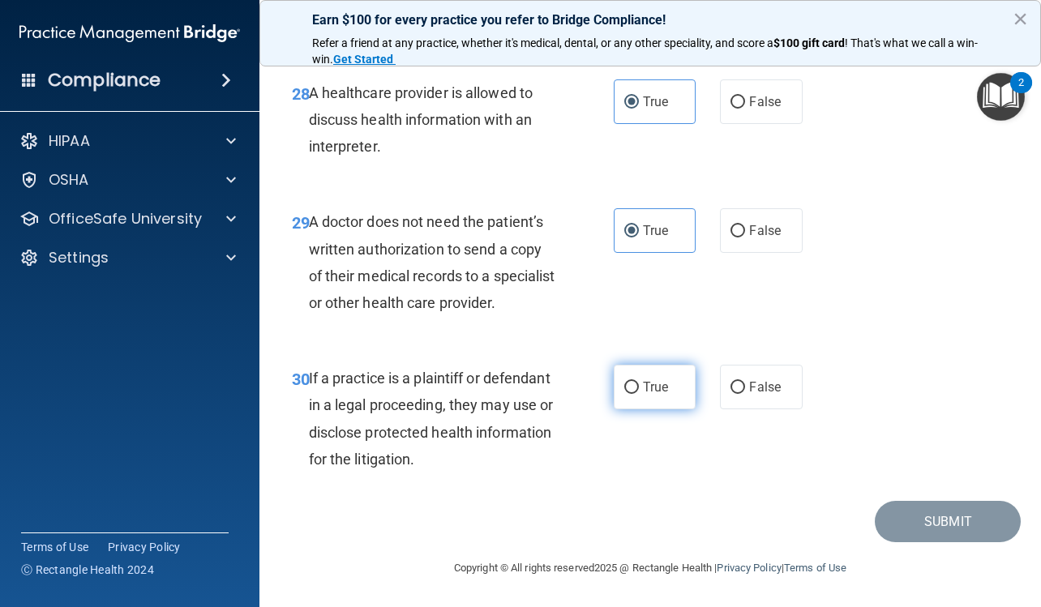
radio input "true"
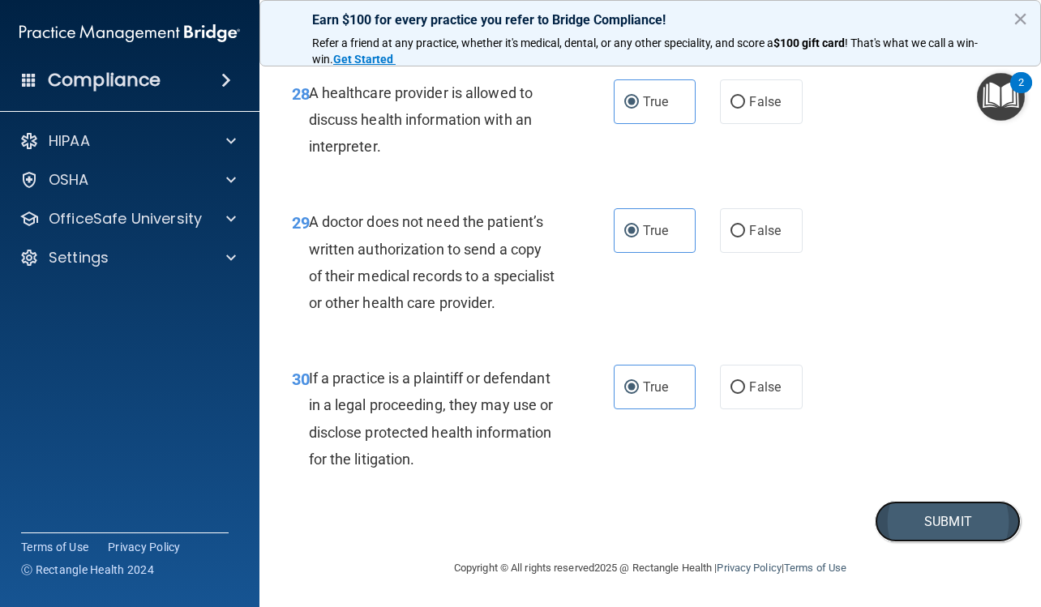
click at [909, 542] on button "Submit" at bounding box center [948, 521] width 146 height 41
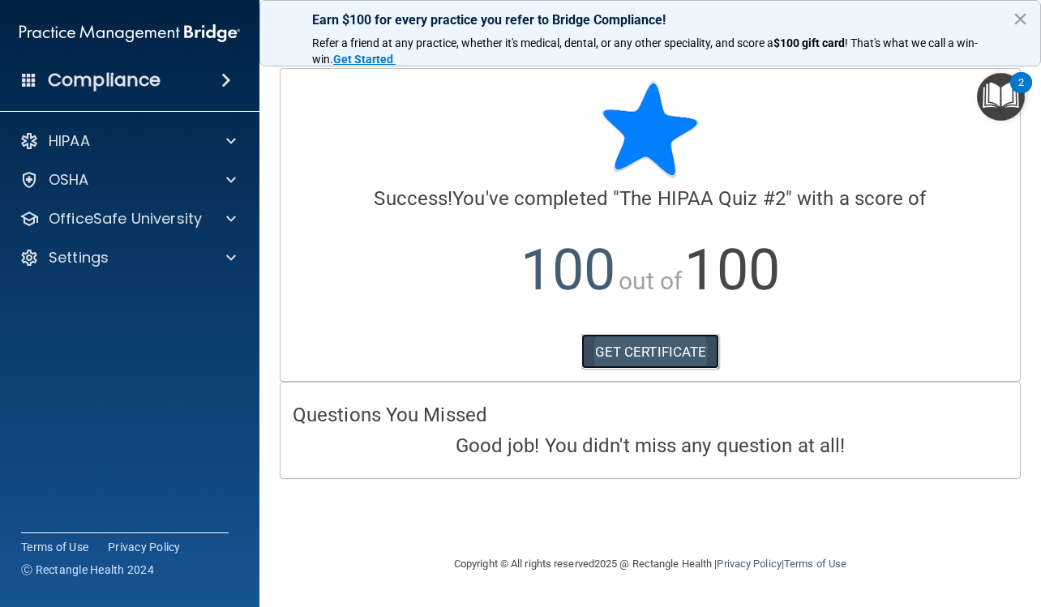
click at [694, 348] on link "GET CERTIFICATE" at bounding box center [650, 352] width 139 height 36
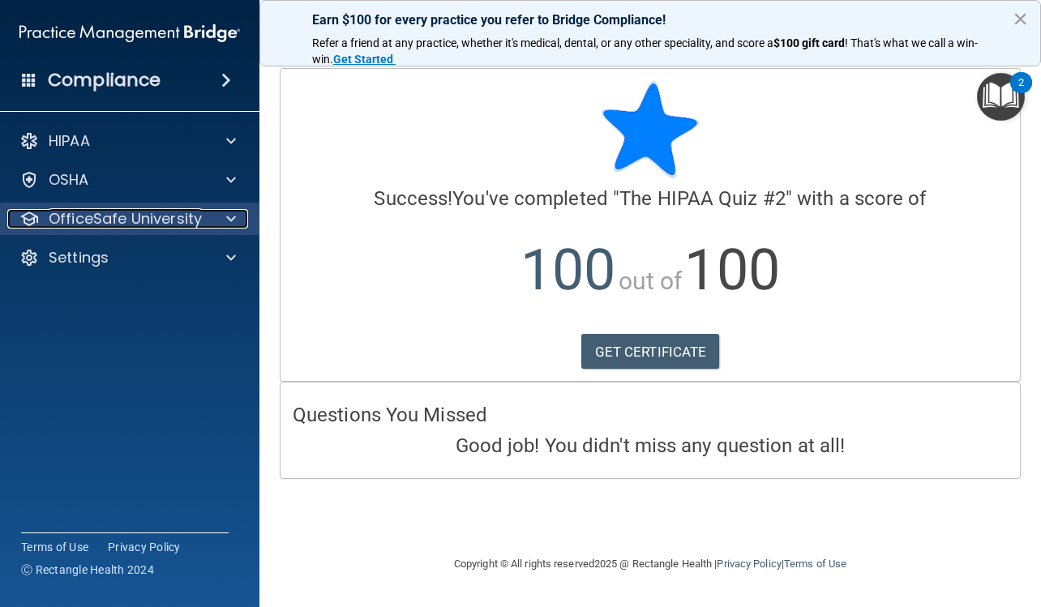
click at [236, 218] on div at bounding box center [228, 218] width 41 height 19
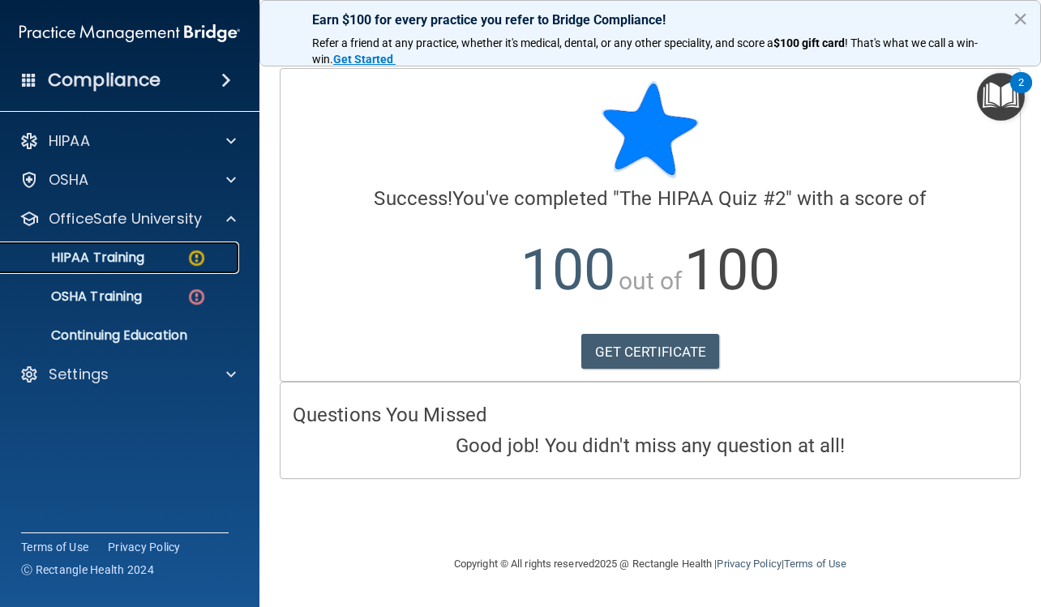
click at [202, 254] on img at bounding box center [196, 258] width 20 height 20
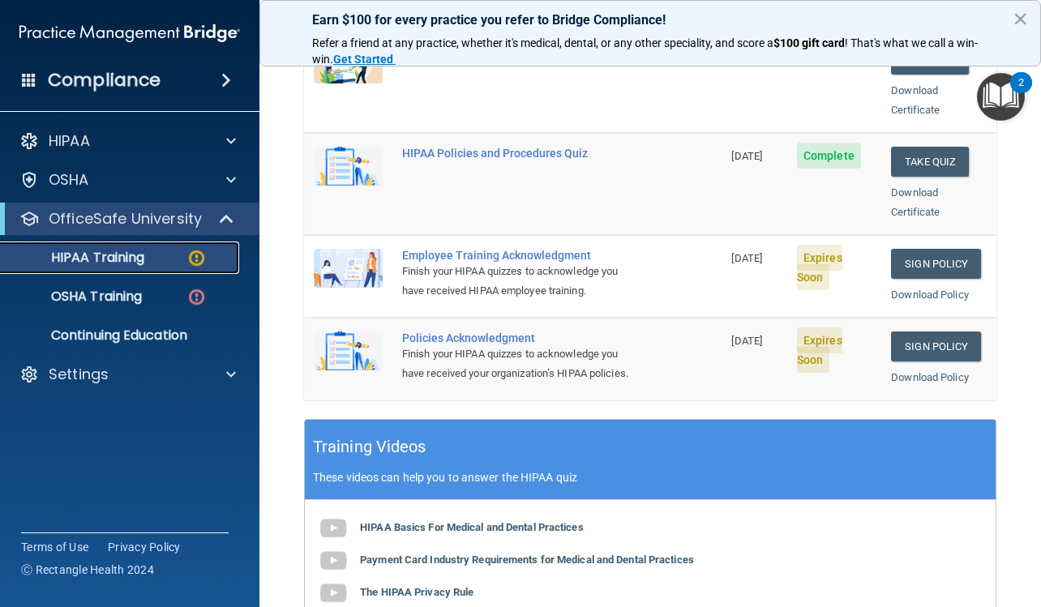
scroll to position [405, 0]
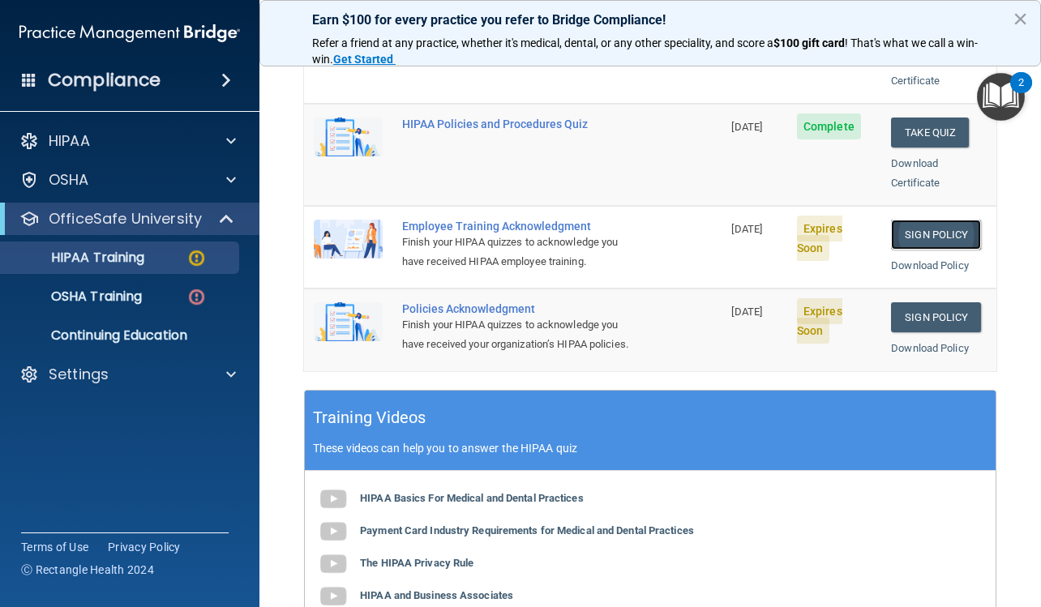
click at [921, 220] on link "Sign Policy" at bounding box center [936, 235] width 90 height 30
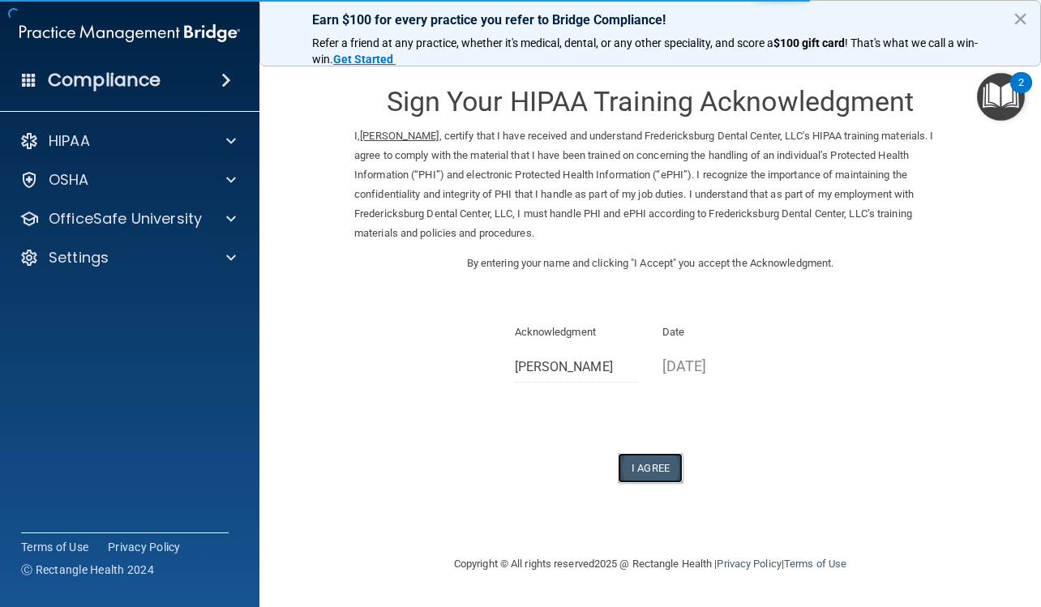
click at [646, 468] on button "I Agree" at bounding box center [650, 468] width 65 height 30
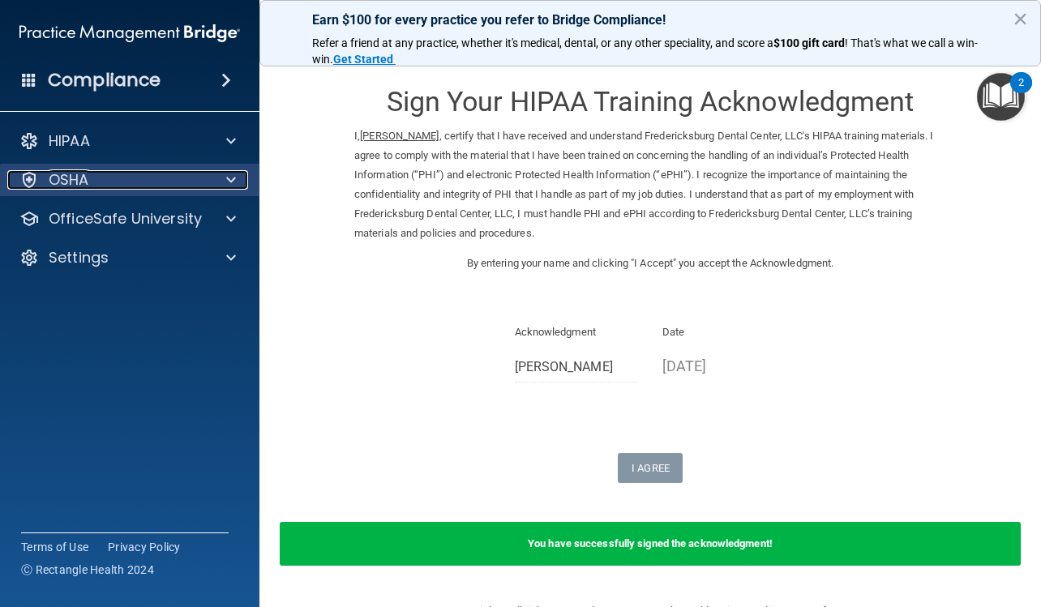
click at [229, 177] on span at bounding box center [231, 179] width 10 height 19
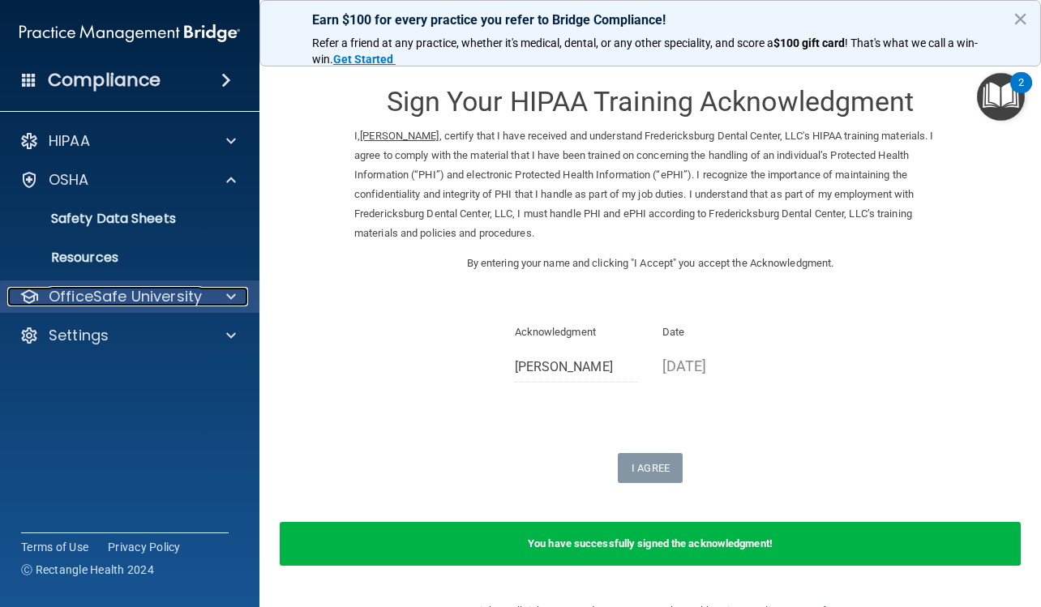
click at [232, 296] on span at bounding box center [231, 296] width 10 height 19
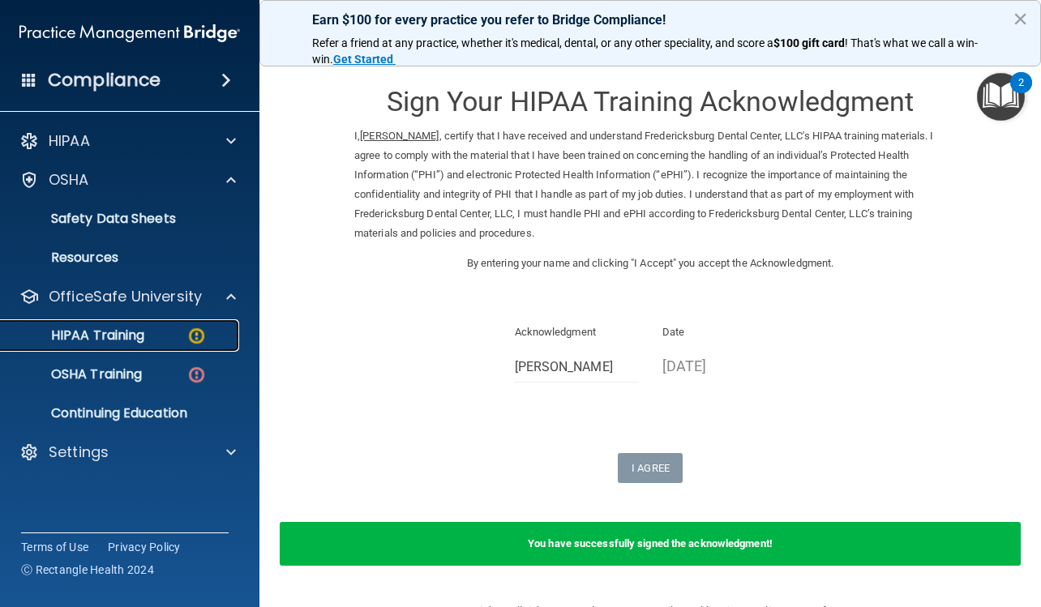
click at [185, 329] on div "HIPAA Training" at bounding box center [121, 336] width 221 height 16
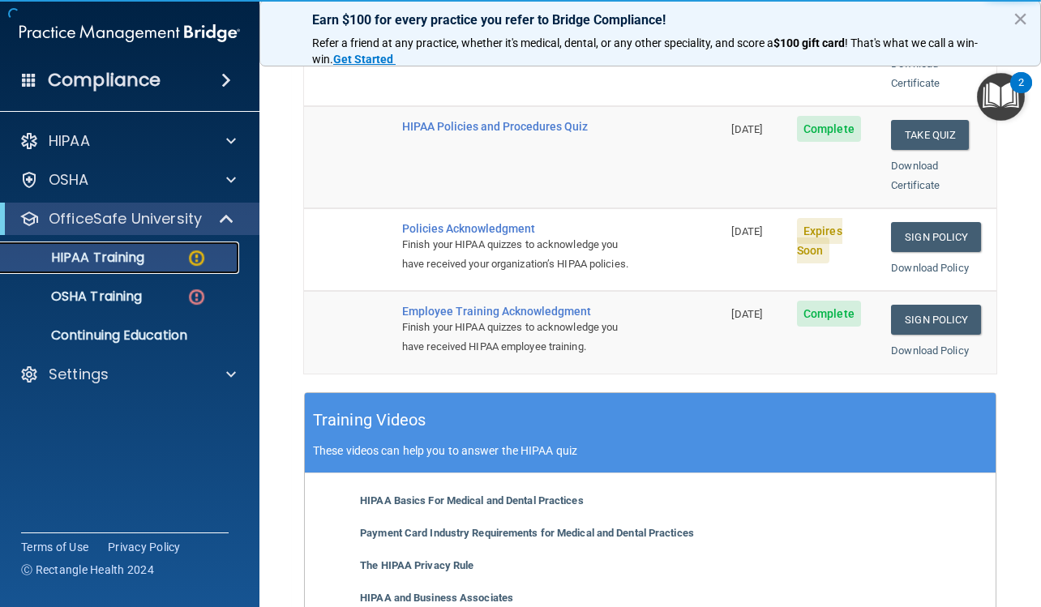
scroll to position [405, 0]
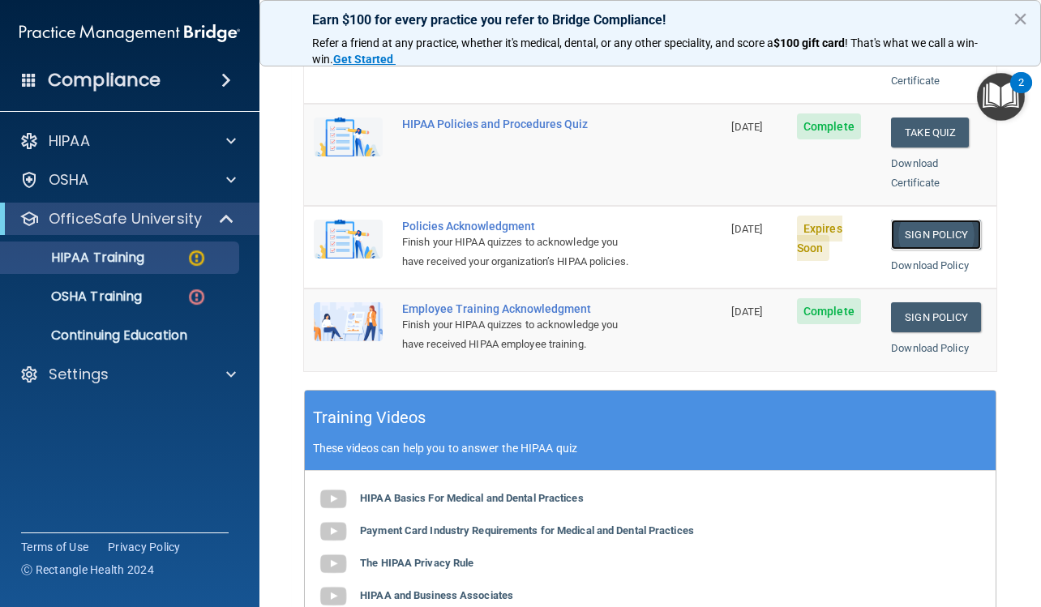
click at [913, 220] on link "Sign Policy" at bounding box center [936, 235] width 90 height 30
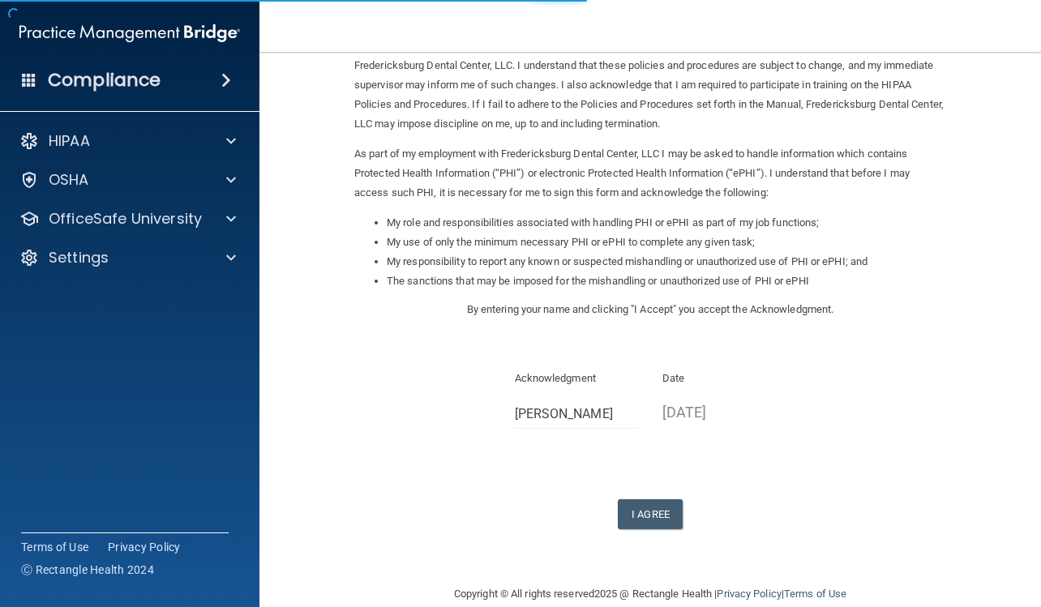
scroll to position [135, 0]
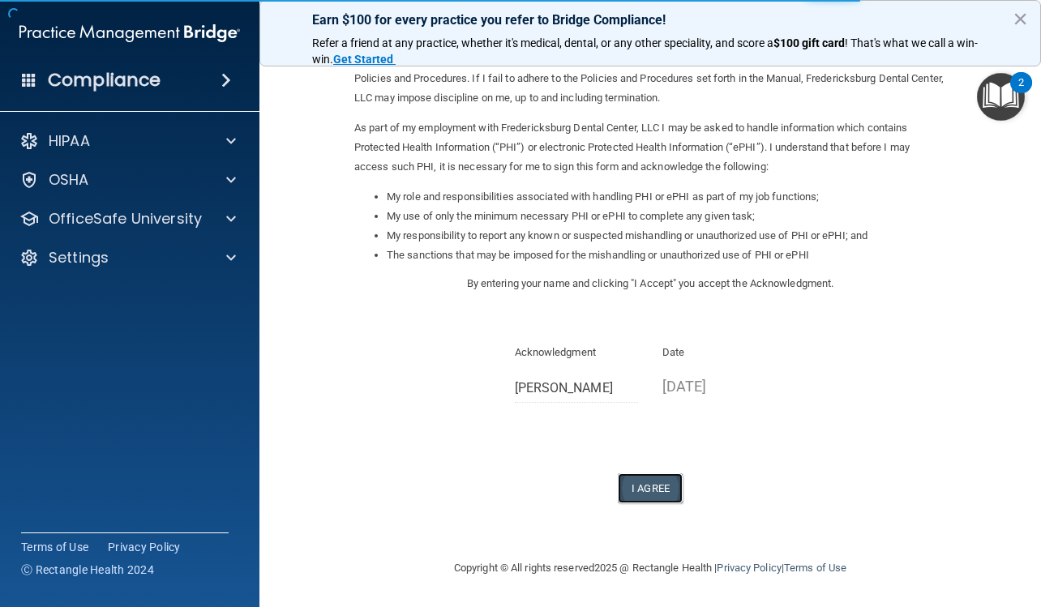
click at [646, 486] on button "I Agree" at bounding box center [650, 489] width 65 height 30
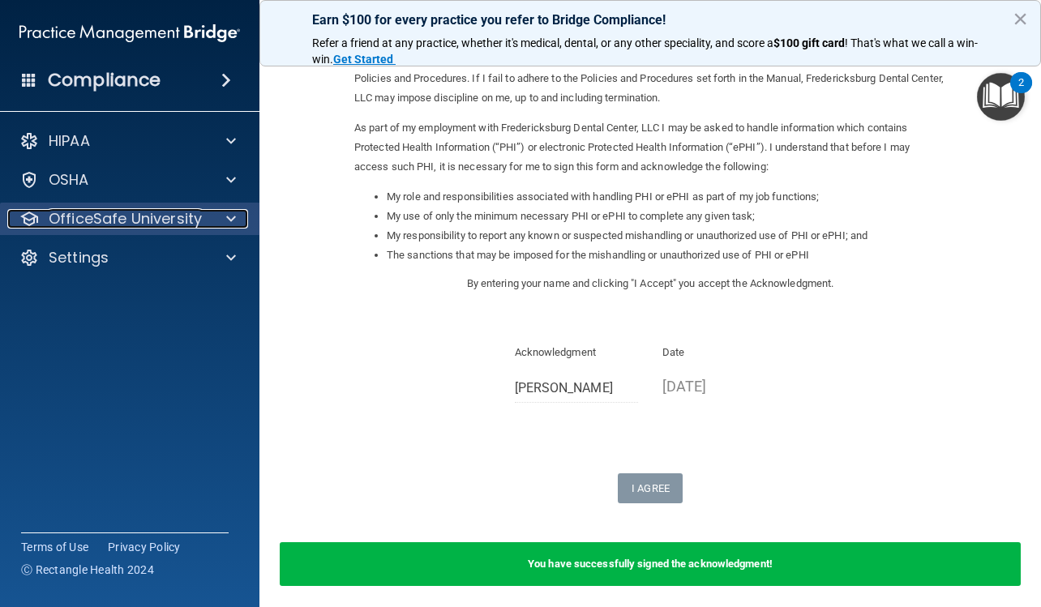
click at [229, 216] on span at bounding box center [231, 218] width 10 height 19
